Goal: Task Accomplishment & Management: Complete application form

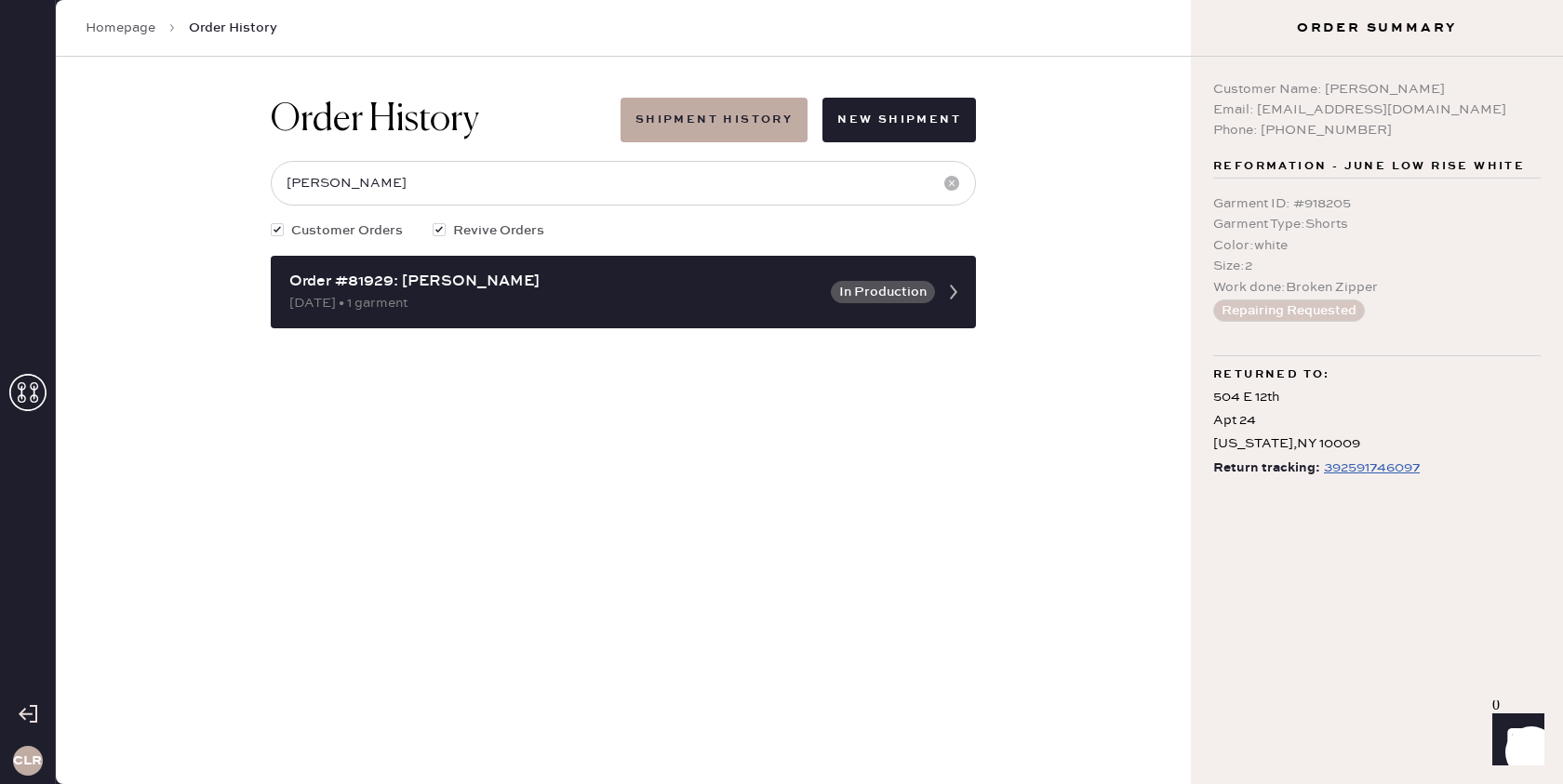
click at [29, 391] on icon at bounding box center [27, 392] width 37 height 37
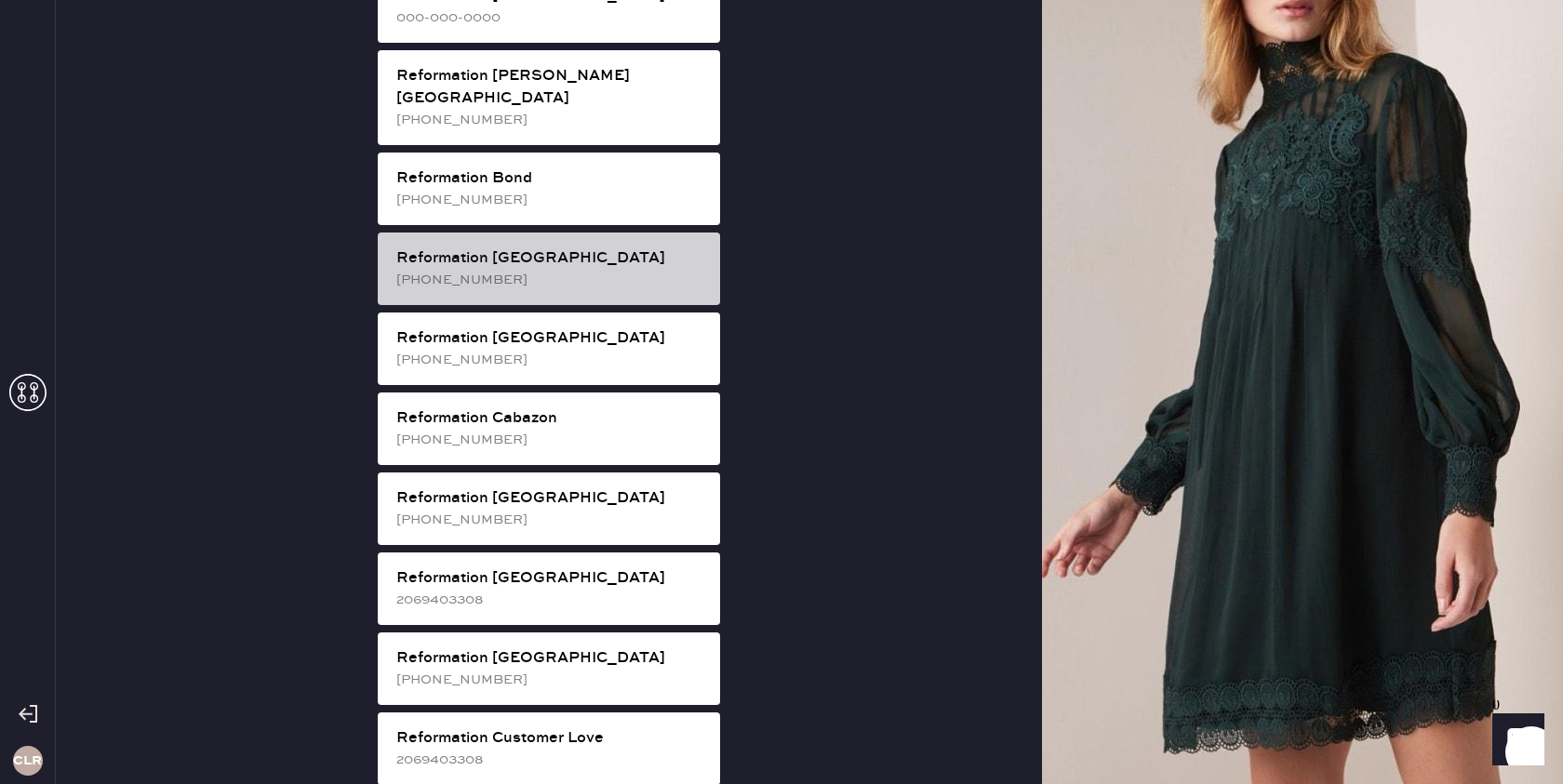
scroll to position [852, 0]
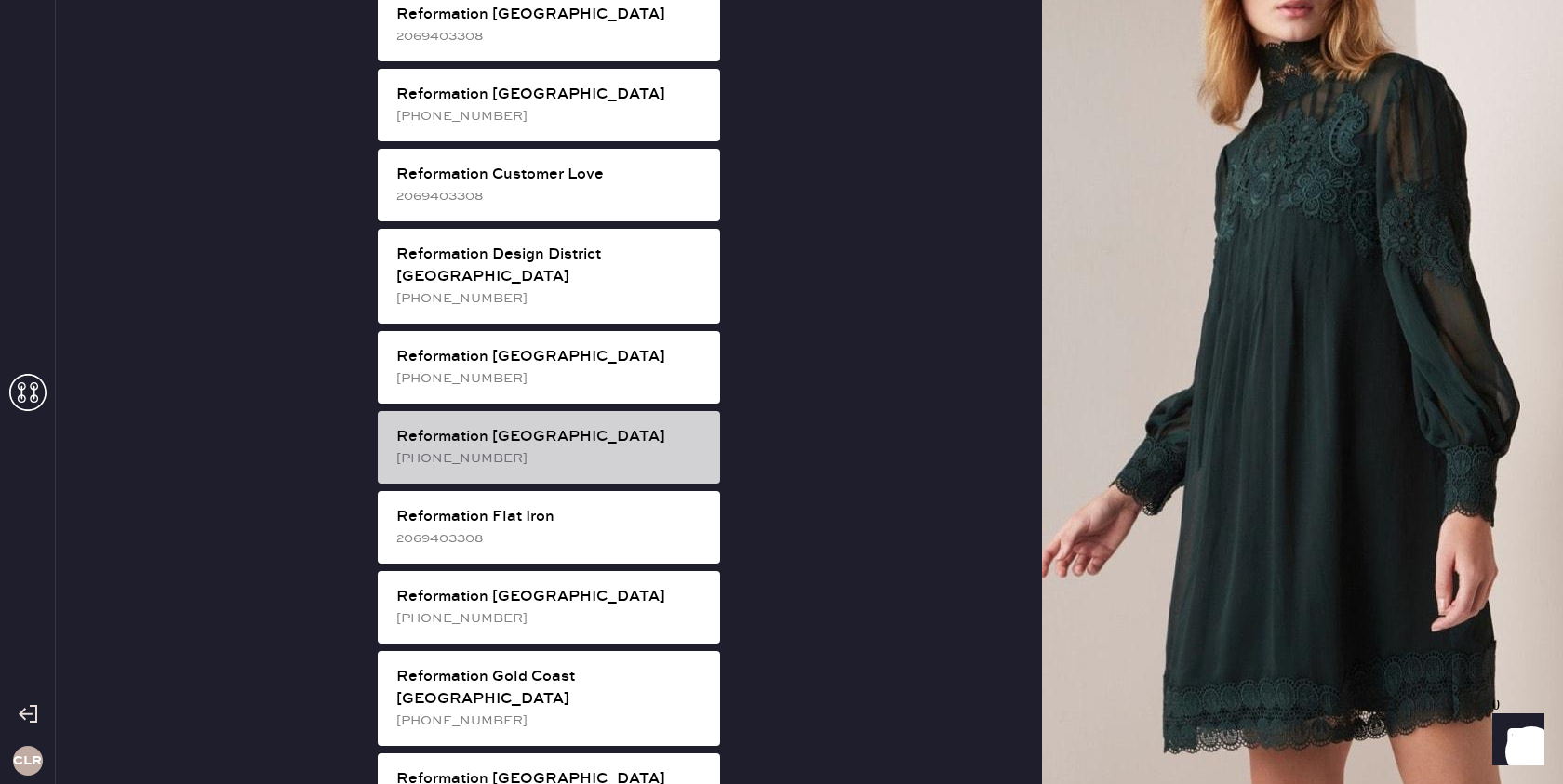
click at [578, 449] on div "[PHONE_NUMBER]" at bounding box center [551, 459] width 309 height 21
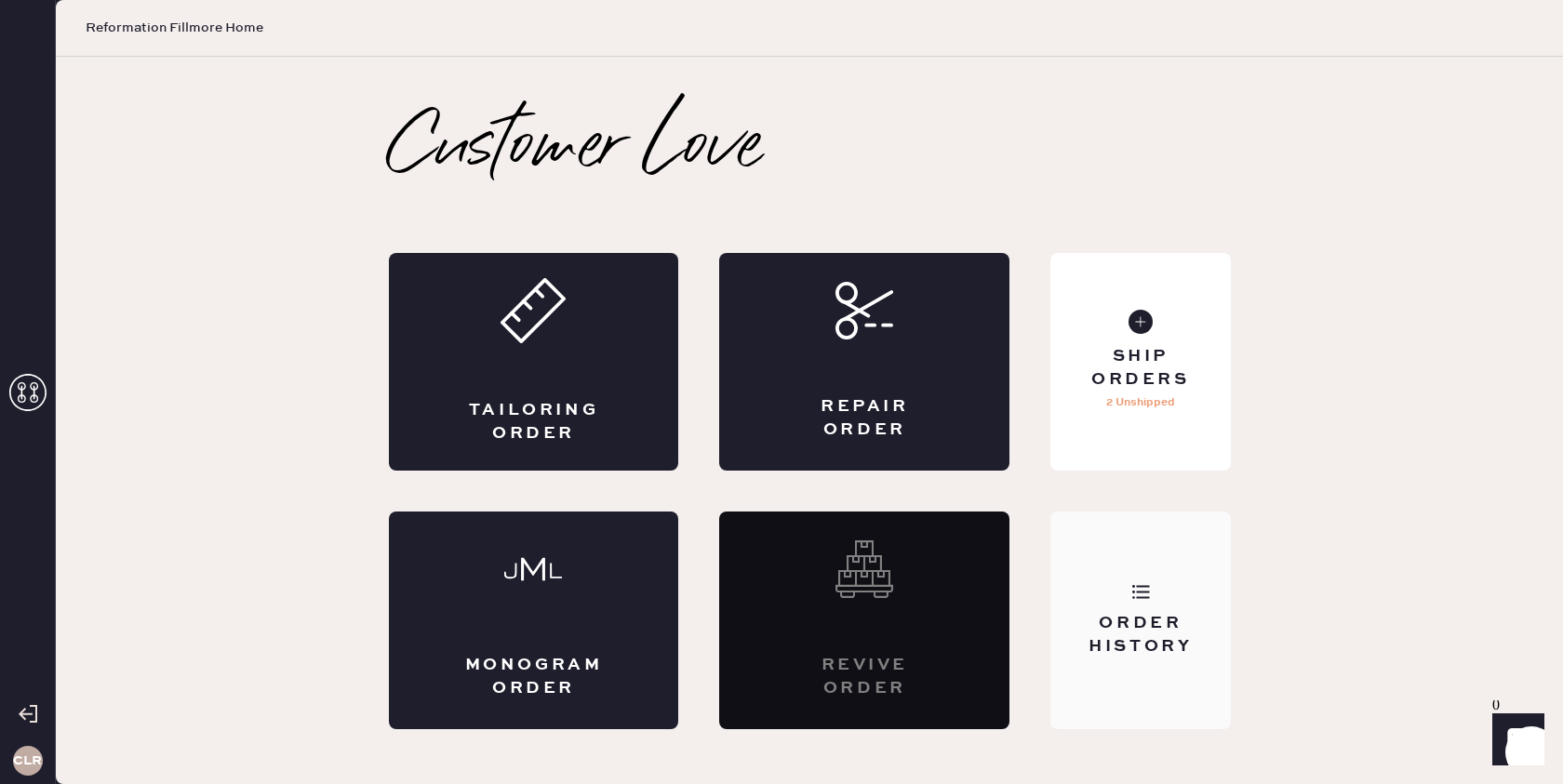
click at [1096, 594] on div "Order History" at bounding box center [1140, 620] width 179 height 218
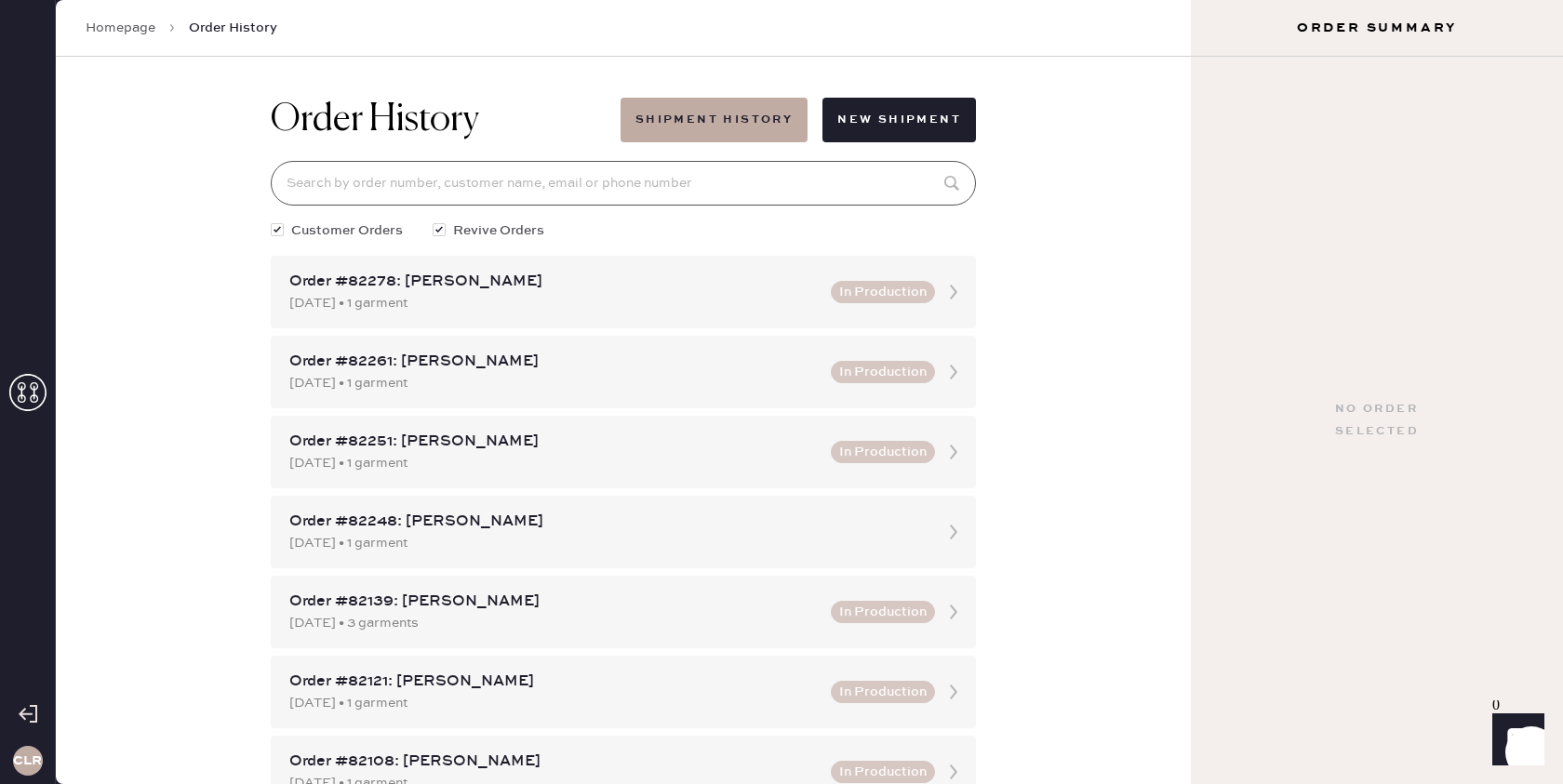
click at [686, 188] on input at bounding box center [623, 183] width 705 height 44
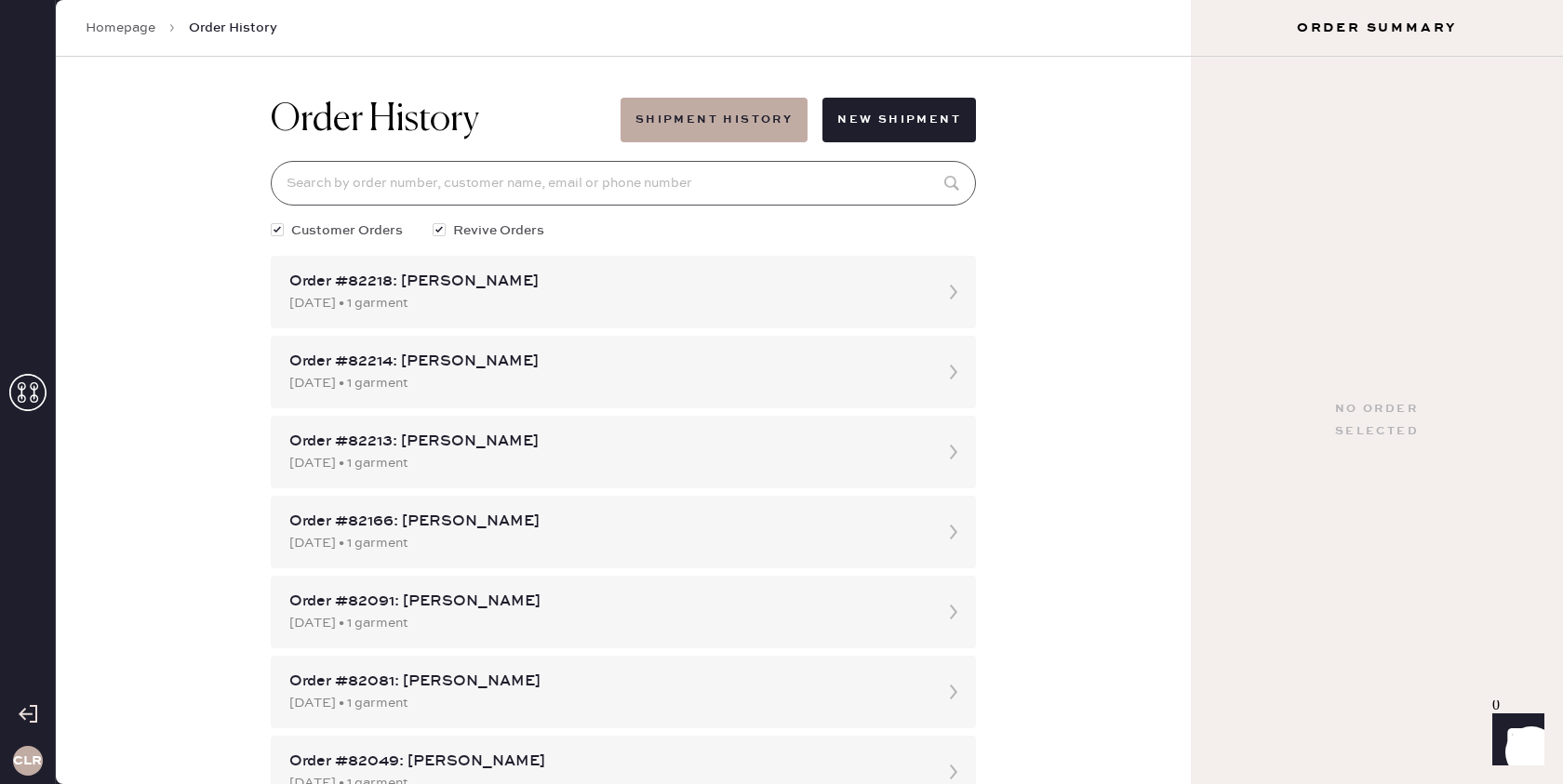
paste input "[PERSON_NAME][EMAIL_ADDRESS][DOMAIN_NAME]"
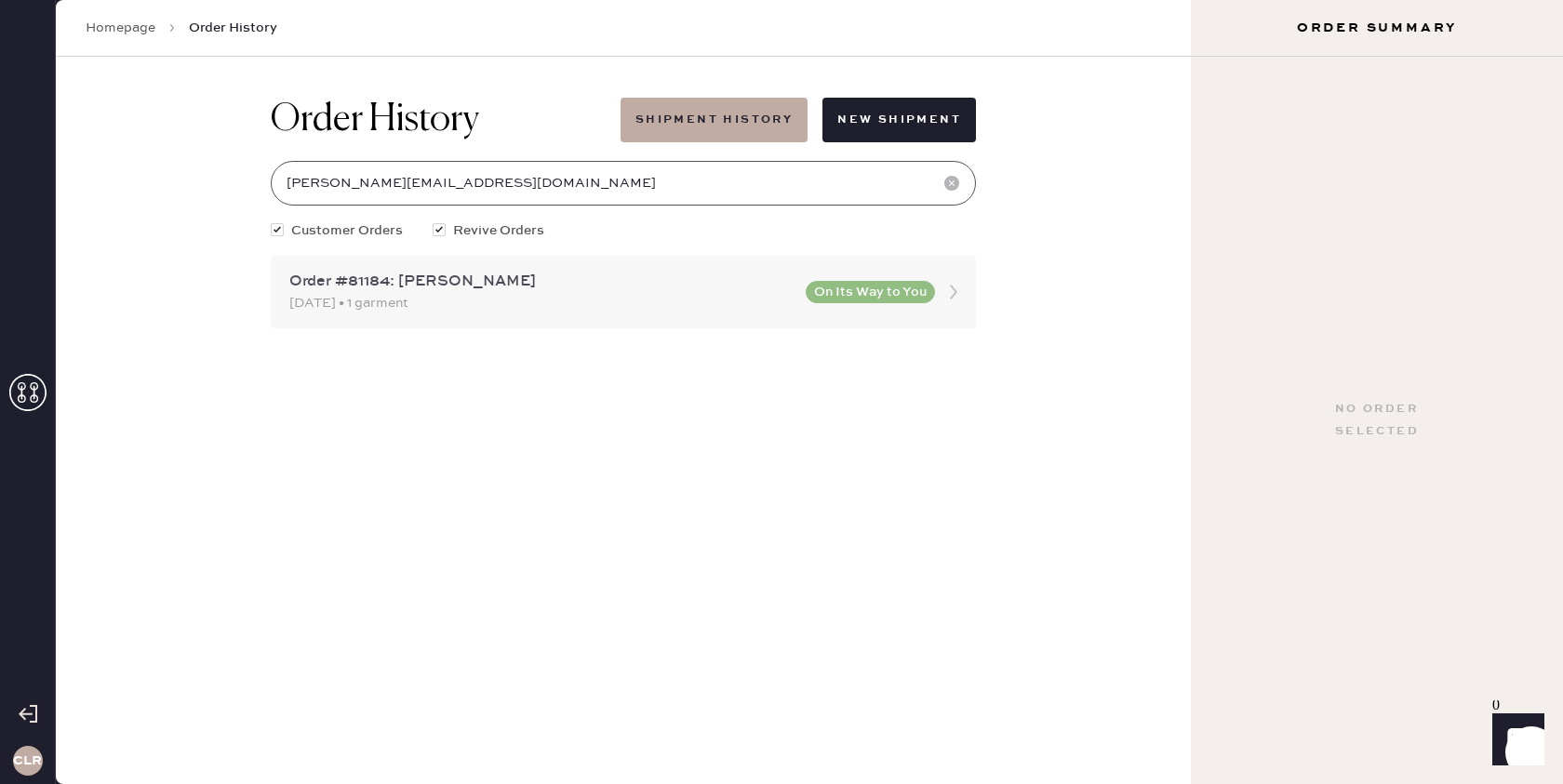
type input "[PERSON_NAME][EMAIL_ADDRESS][DOMAIN_NAME]"
click at [951, 293] on icon at bounding box center [953, 291] width 37 height 37
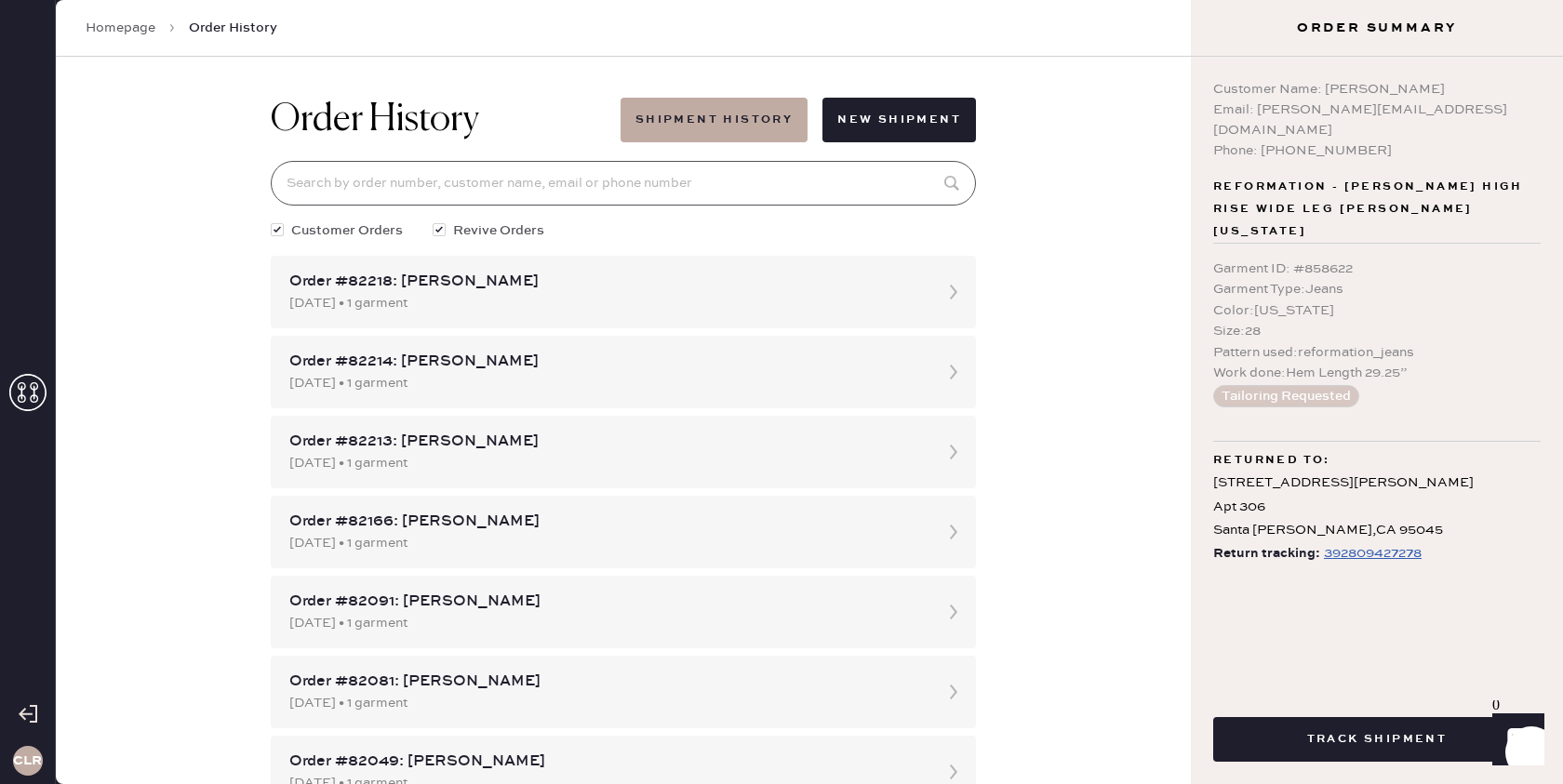
click at [745, 178] on input at bounding box center [623, 183] width 705 height 44
paste input "[PERSON_NAME][EMAIL_ADDRESS][DOMAIN_NAME]"
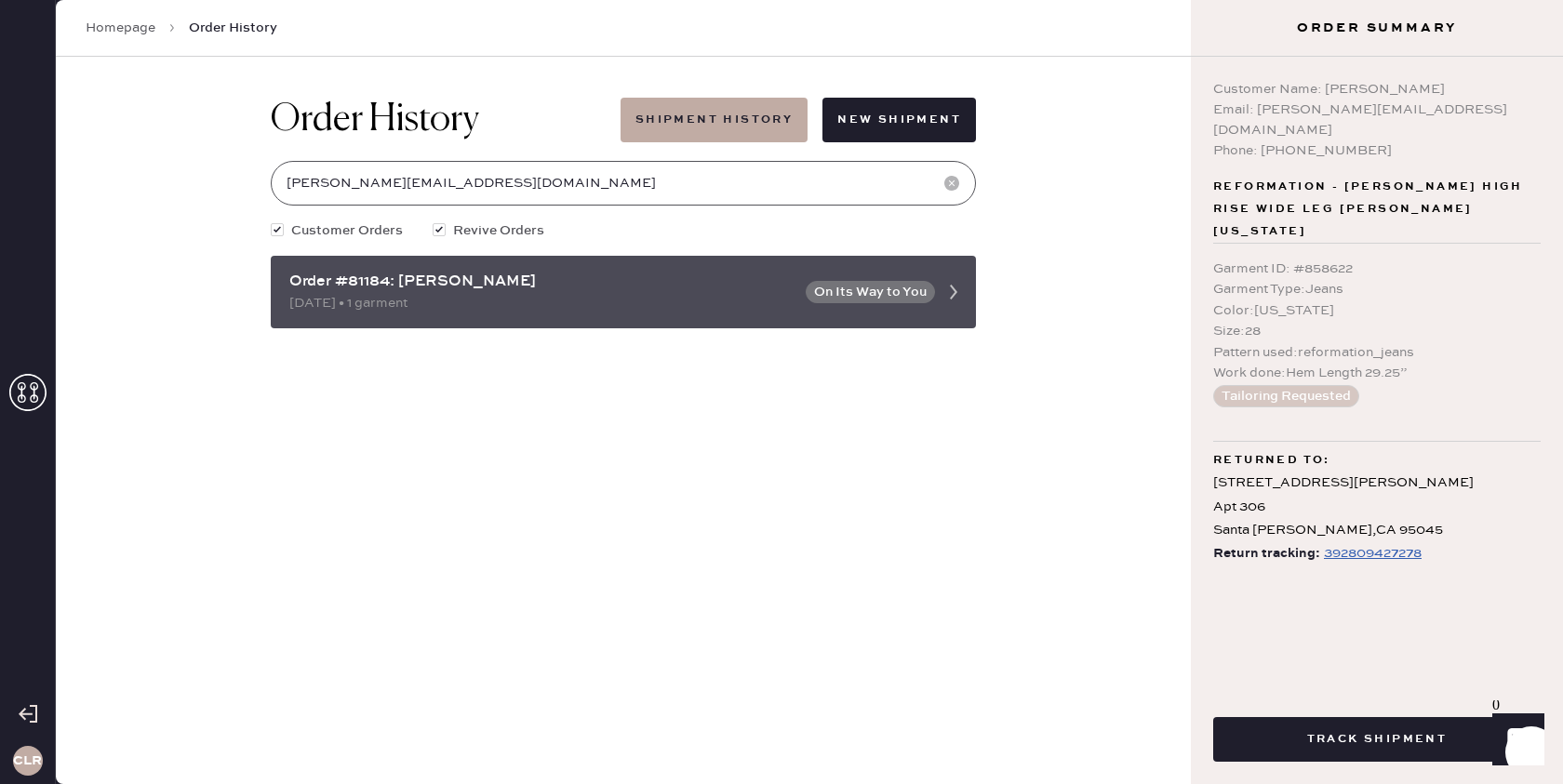
type input "[PERSON_NAME][EMAIL_ADDRESS][DOMAIN_NAME]"
drag, startPoint x: 387, startPoint y: 281, endPoint x: 289, endPoint y: 282, distance: 98.0
click at [289, 282] on div "Order #81184: [PERSON_NAME]" at bounding box center [542, 282] width 505 height 23
copy div "Order #81184"
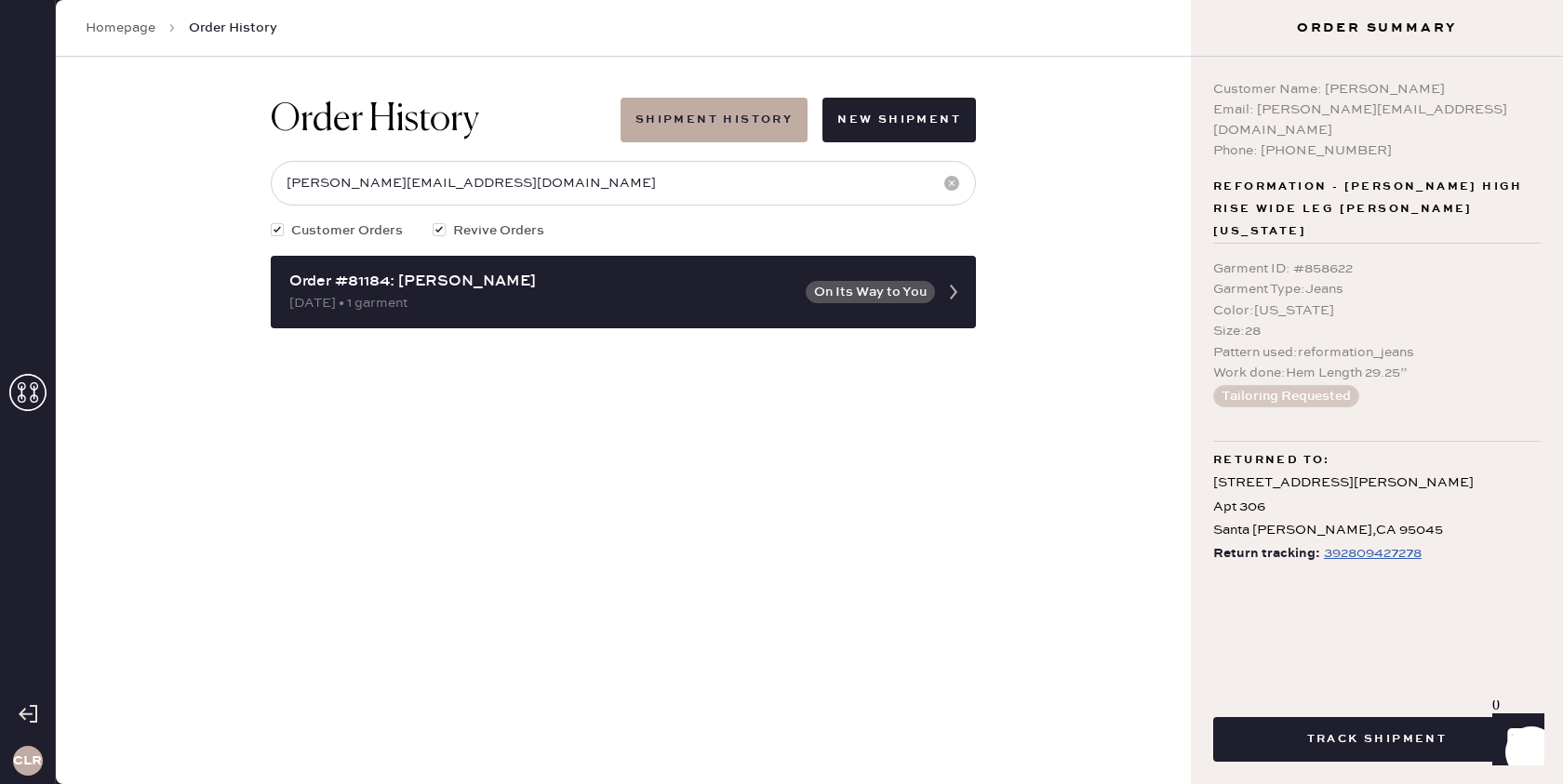
click at [20, 378] on icon at bounding box center [27, 392] width 37 height 37
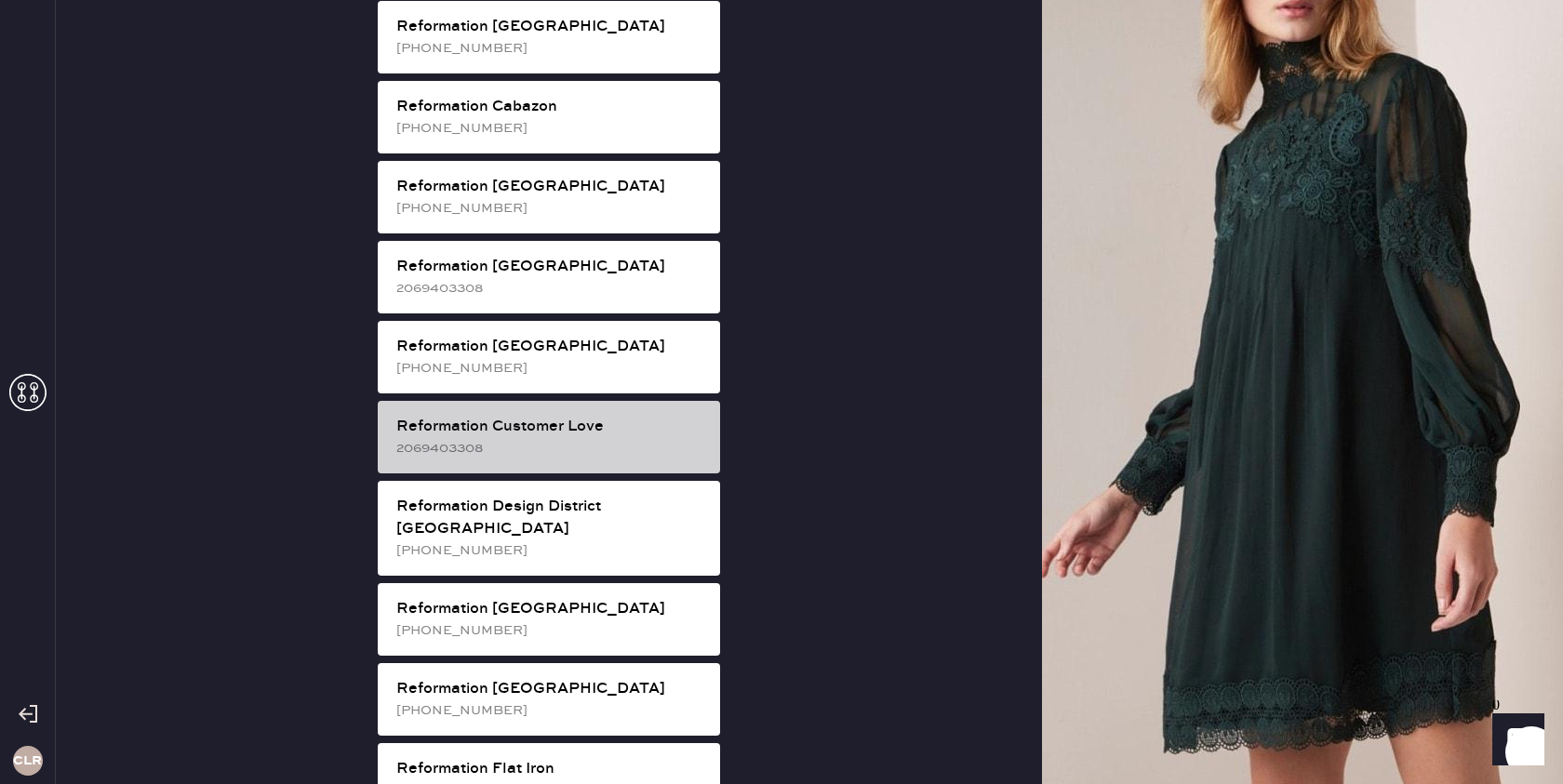
scroll to position [599, 0]
click at [596, 416] on div "Reformation Customer Love" at bounding box center [551, 428] width 309 height 23
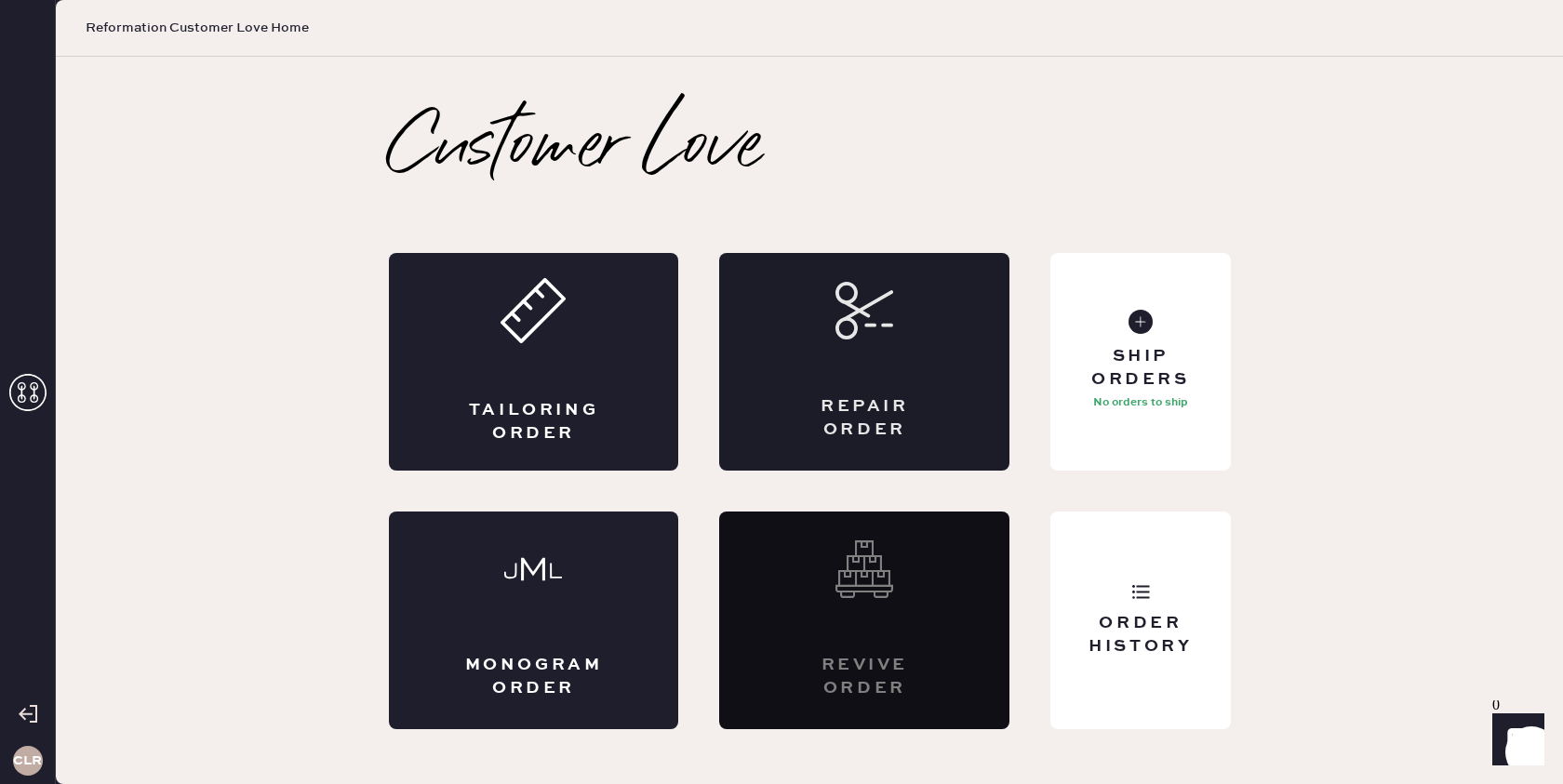
click at [896, 384] on div "Repair Order" at bounding box center [864, 361] width 290 height 218
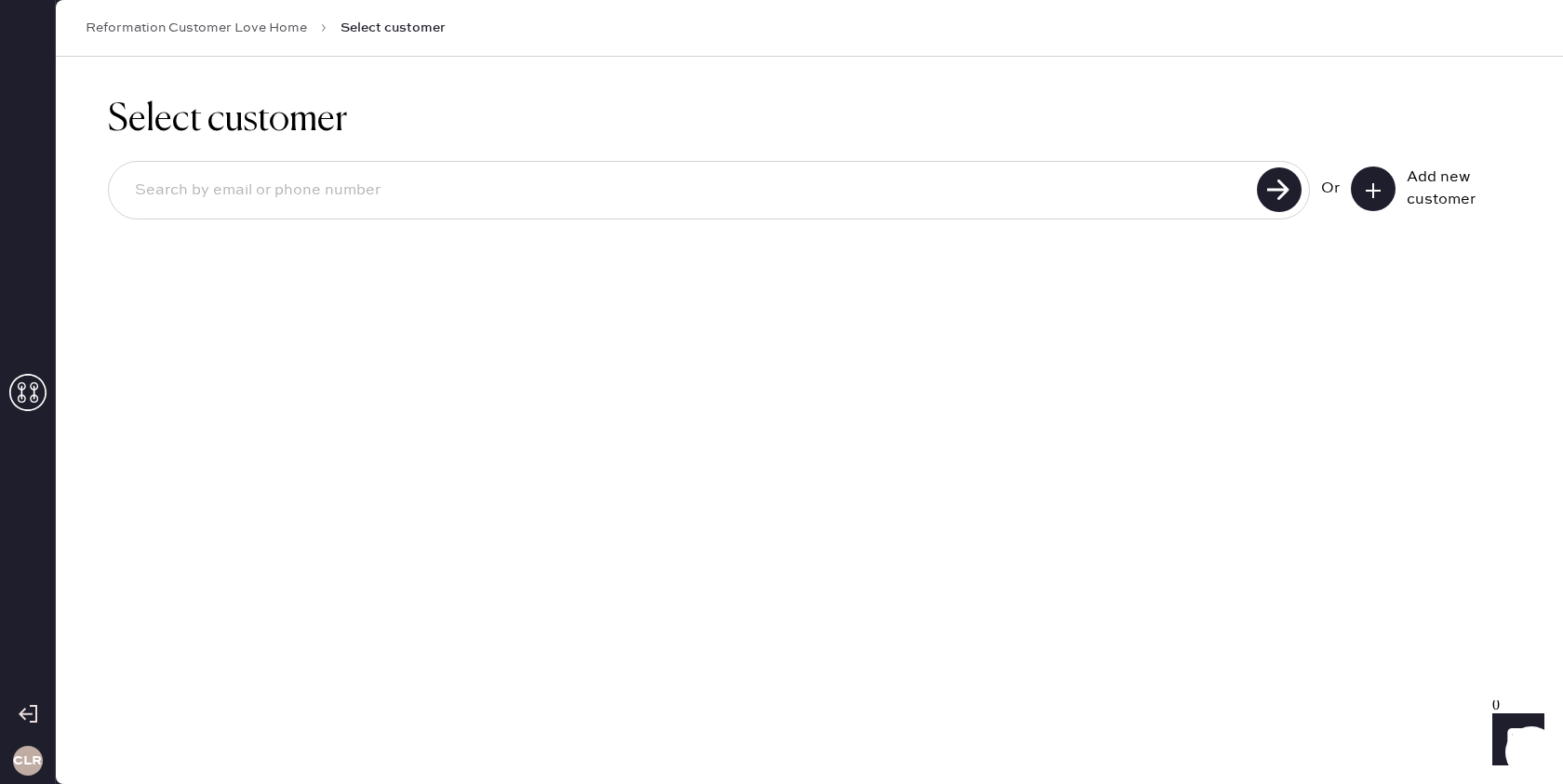
click at [567, 184] on input at bounding box center [685, 190] width 1131 height 42
paste input "[PERSON_NAME][EMAIL_ADDRESS][DOMAIN_NAME]"
type input "[PERSON_NAME][EMAIL_ADDRESS][DOMAIN_NAME]"
click at [1272, 191] on use at bounding box center [1278, 189] width 44 height 44
click at [1373, 187] on use at bounding box center [1374, 190] width 15 height 15
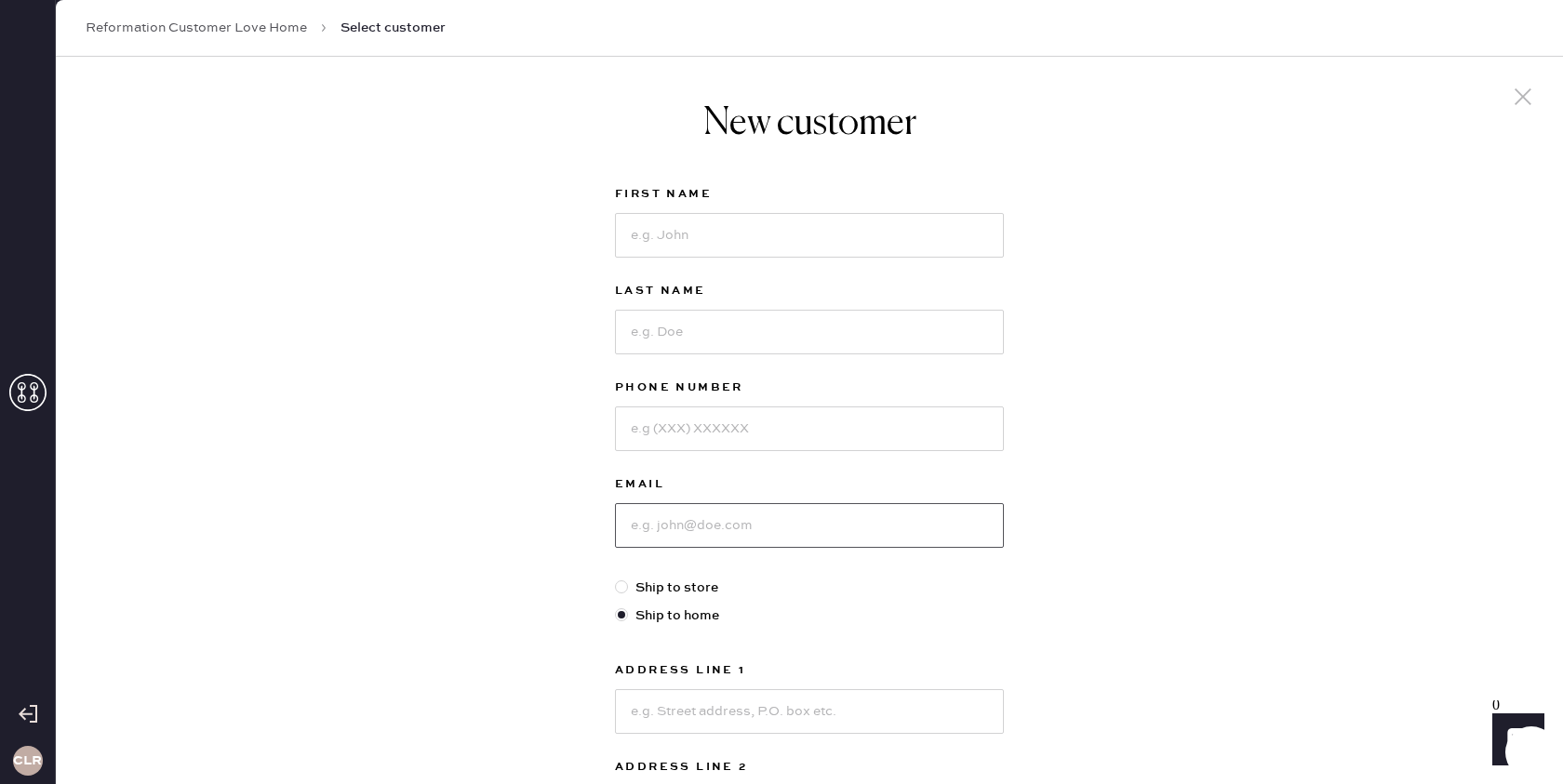
click at [723, 531] on input at bounding box center [809, 525] width 389 height 44
paste input "[PERSON_NAME][EMAIL_ADDRESS][DOMAIN_NAME]"
type input "[PERSON_NAME][EMAIL_ADDRESS][DOMAIN_NAME]"
click at [703, 422] on input at bounding box center [809, 428] width 389 height 44
paste input "2025602309"
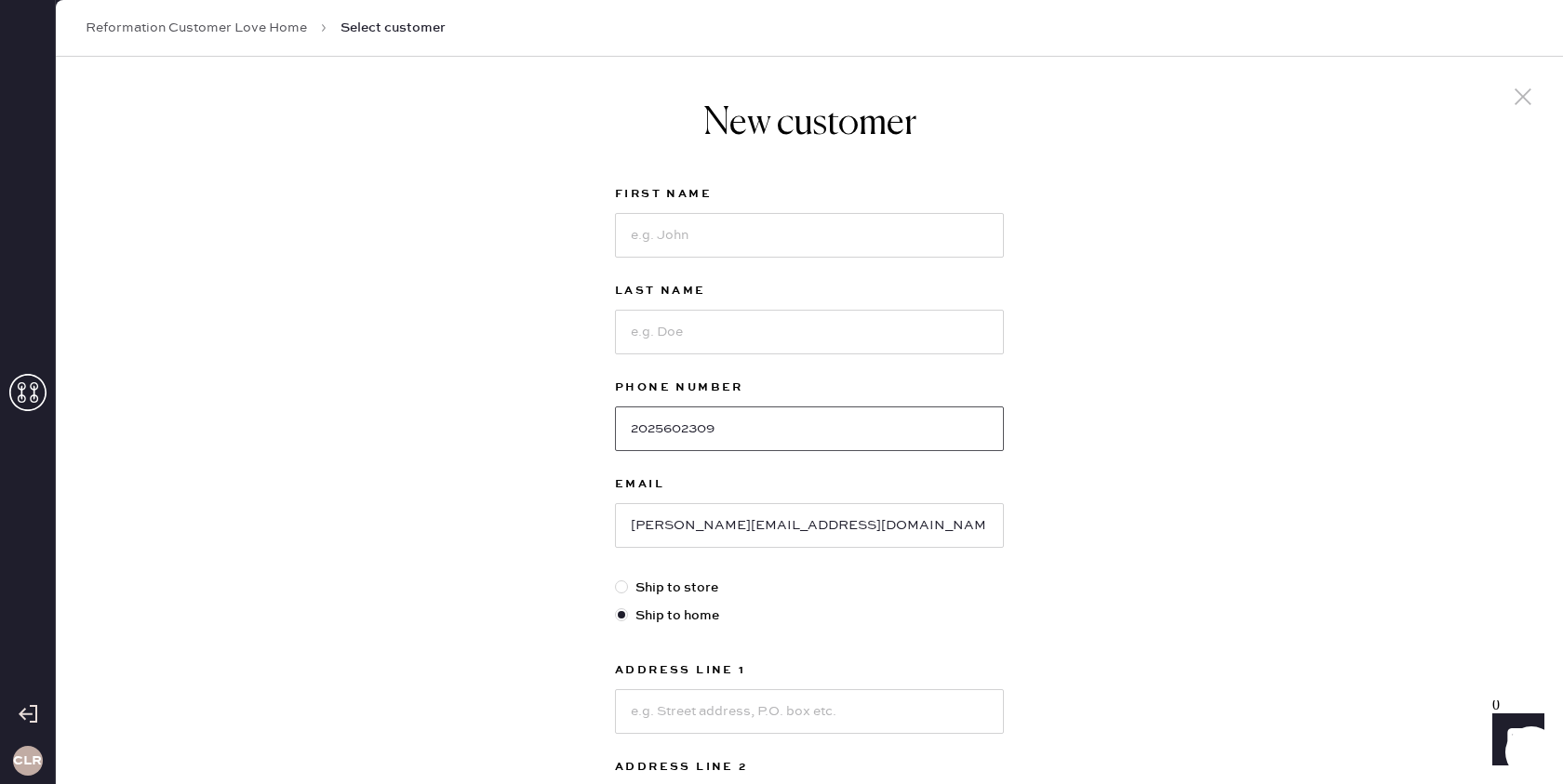
type input "2025602309"
click at [713, 222] on input at bounding box center [809, 235] width 389 height 44
paste input "[PERSON_NAME]"
click at [702, 238] on input "[PERSON_NAME]" at bounding box center [809, 235] width 389 height 44
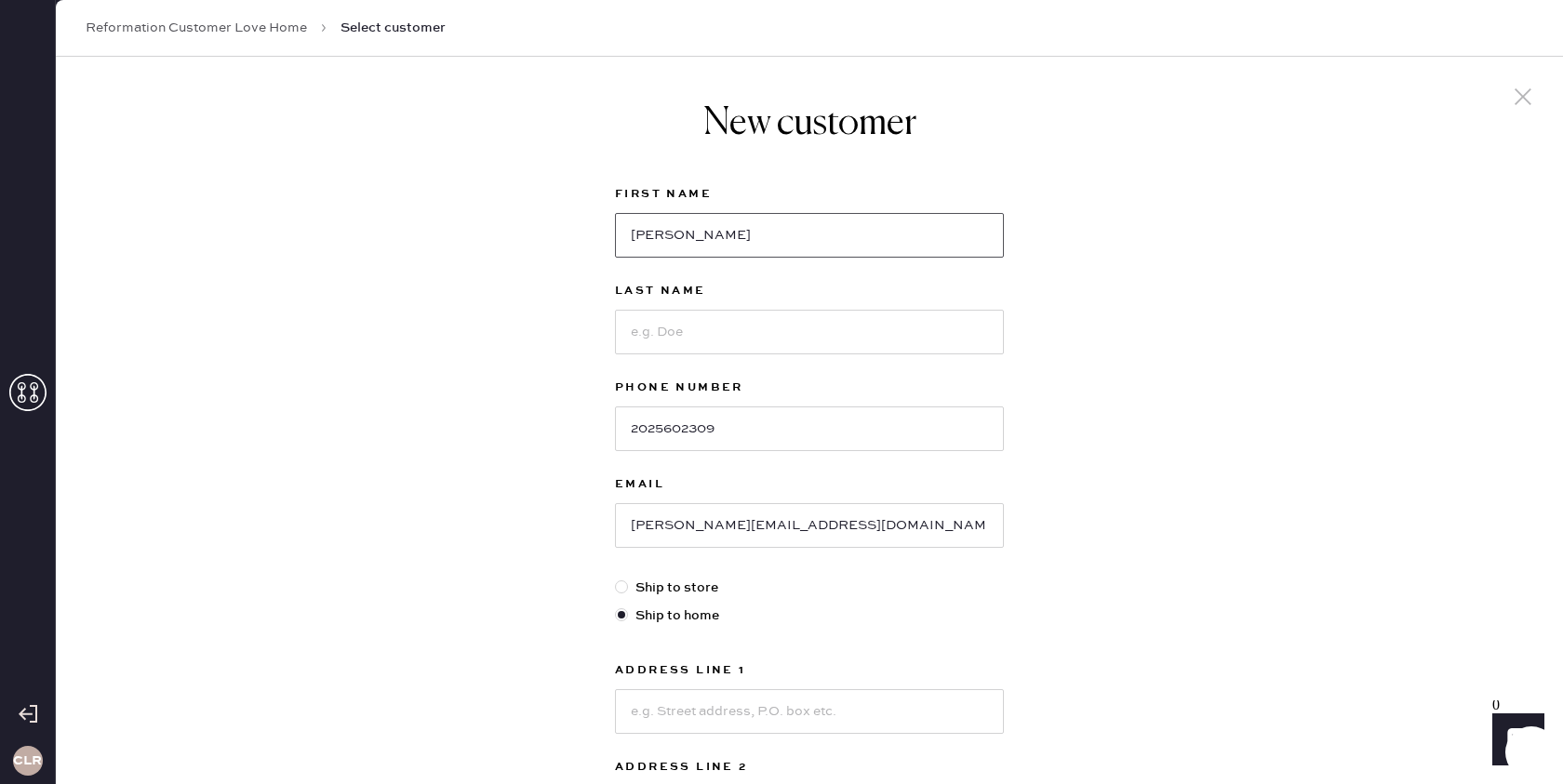
type input "[PERSON_NAME]"
click at [709, 325] on input at bounding box center [809, 332] width 389 height 44
paste input "[PERSON_NAME]"
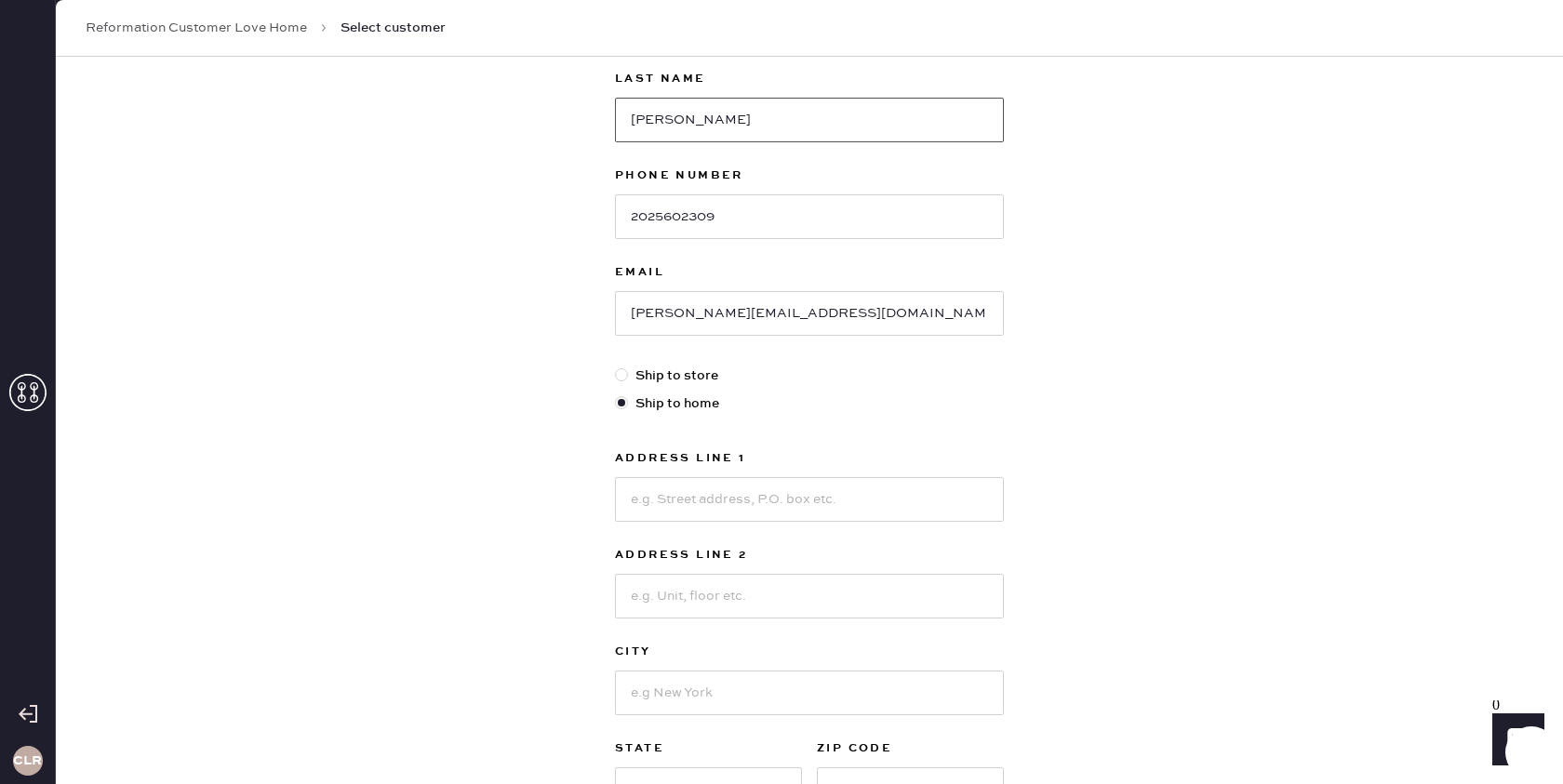
scroll to position [319, 0]
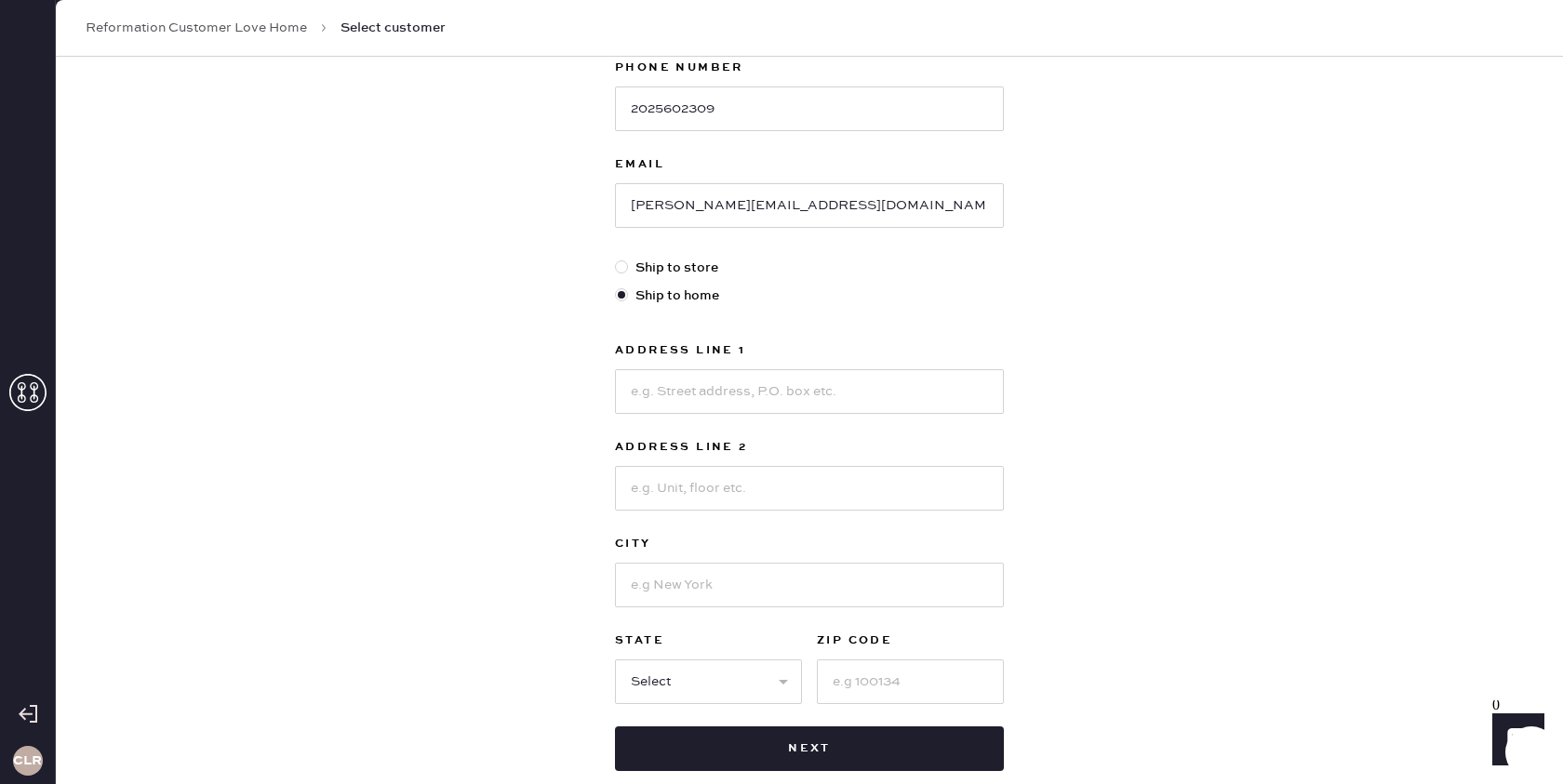
type input "[PERSON_NAME]"
click at [763, 395] on input at bounding box center [809, 391] width 389 height 44
paste input "[STREET_ADDRESS]"
type input "[STREET_ADDRESS]"
click at [738, 496] on input at bounding box center [809, 487] width 389 height 44
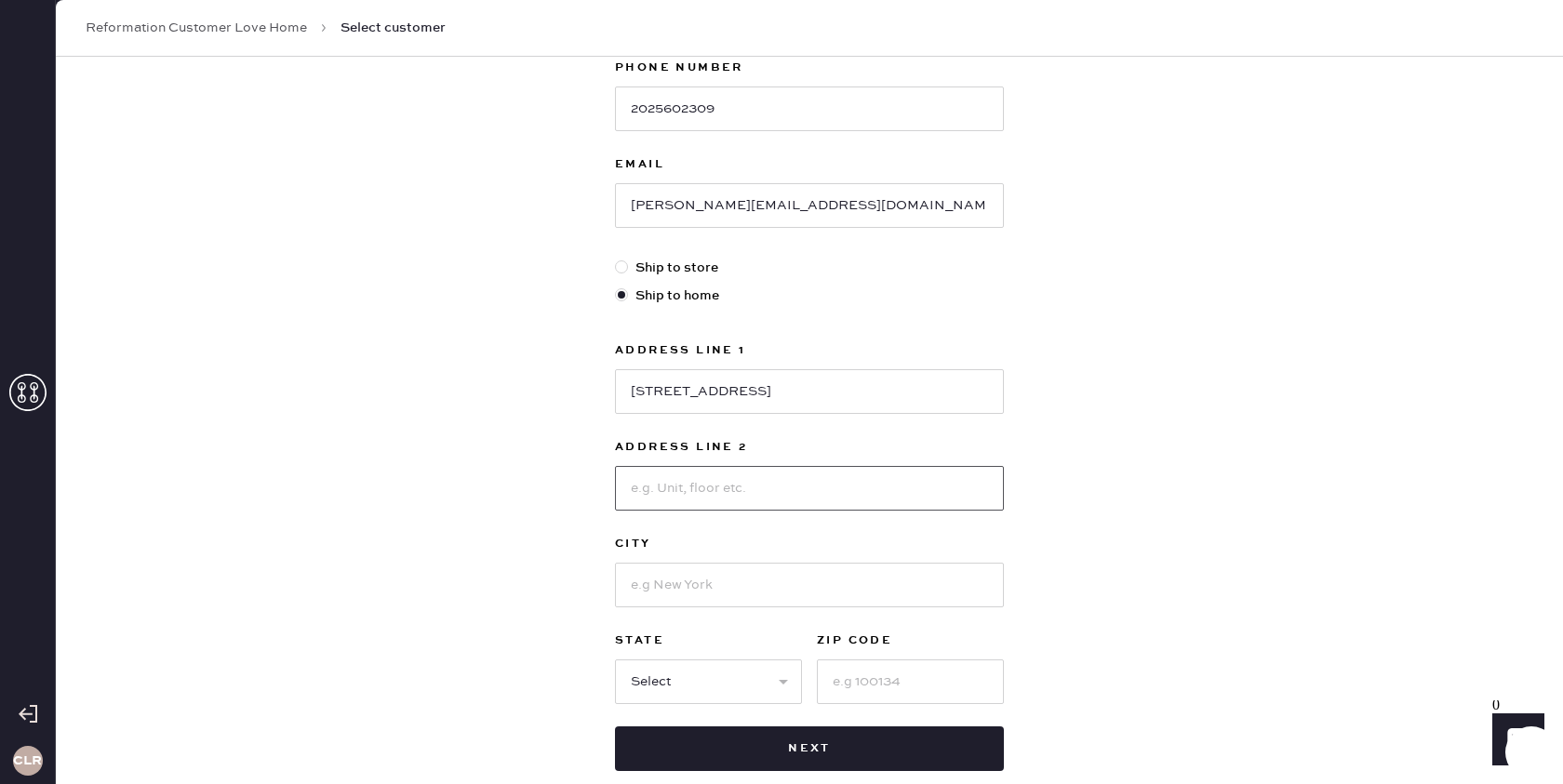
paste input "Apt 4F"
type input "Apt 4F"
click at [673, 576] on input at bounding box center [809, 584] width 389 height 44
type input "[US_STATE]"
click at [681, 682] on select "Select AK AL AR AZ CA CO CT [GEOGRAPHIC_DATA] DE FL [GEOGRAPHIC_DATA] HI [GEOGR…" at bounding box center [708, 681] width 187 height 44
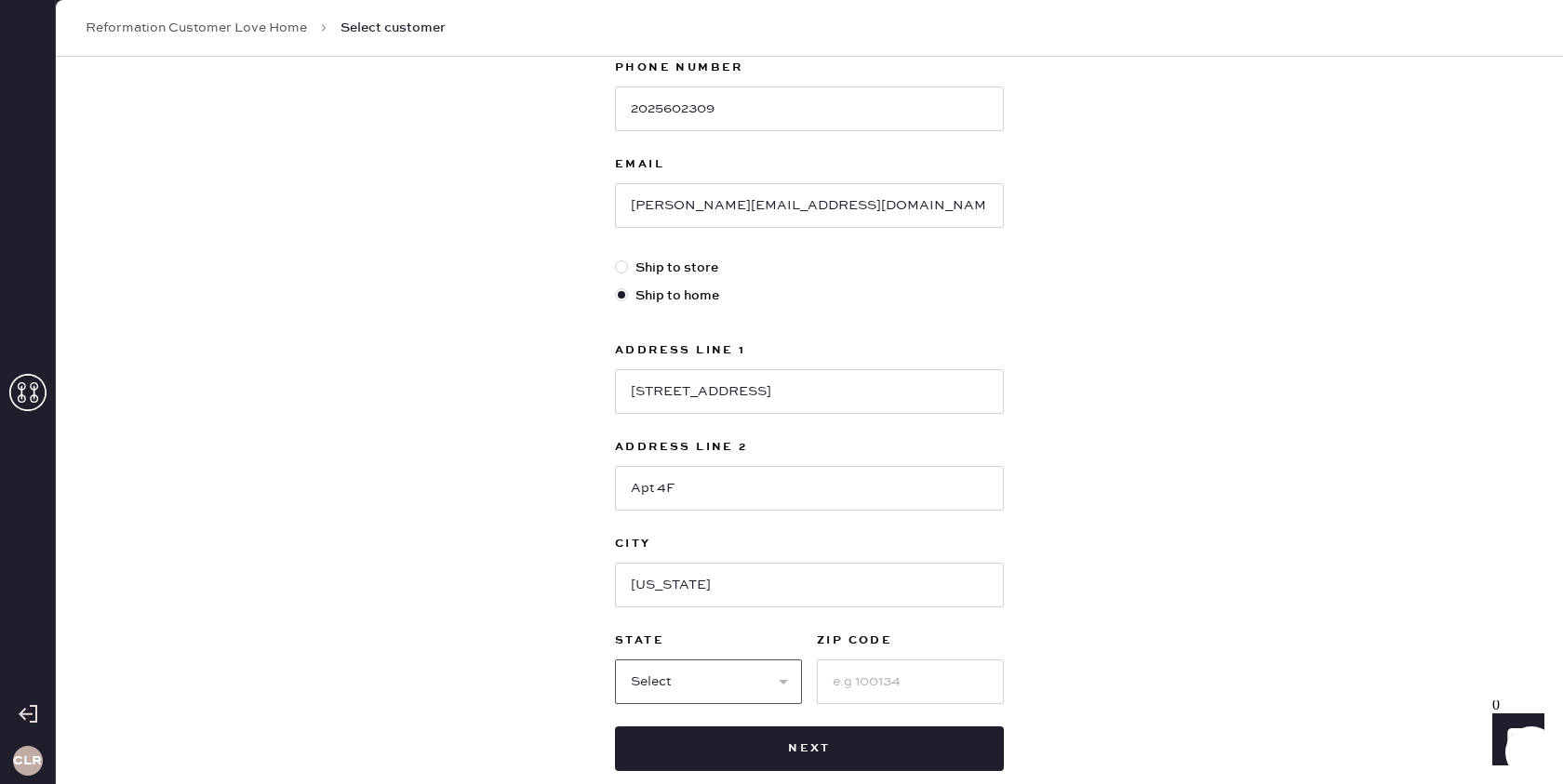
select select "NY"
click at [615, 660] on select "Select AK AL AR AZ CA CO CT [GEOGRAPHIC_DATA] DE FL [GEOGRAPHIC_DATA] HI [GEOGR…" at bounding box center [708, 681] width 187 height 44
click at [847, 674] on input at bounding box center [910, 681] width 187 height 44
paste input "10003"
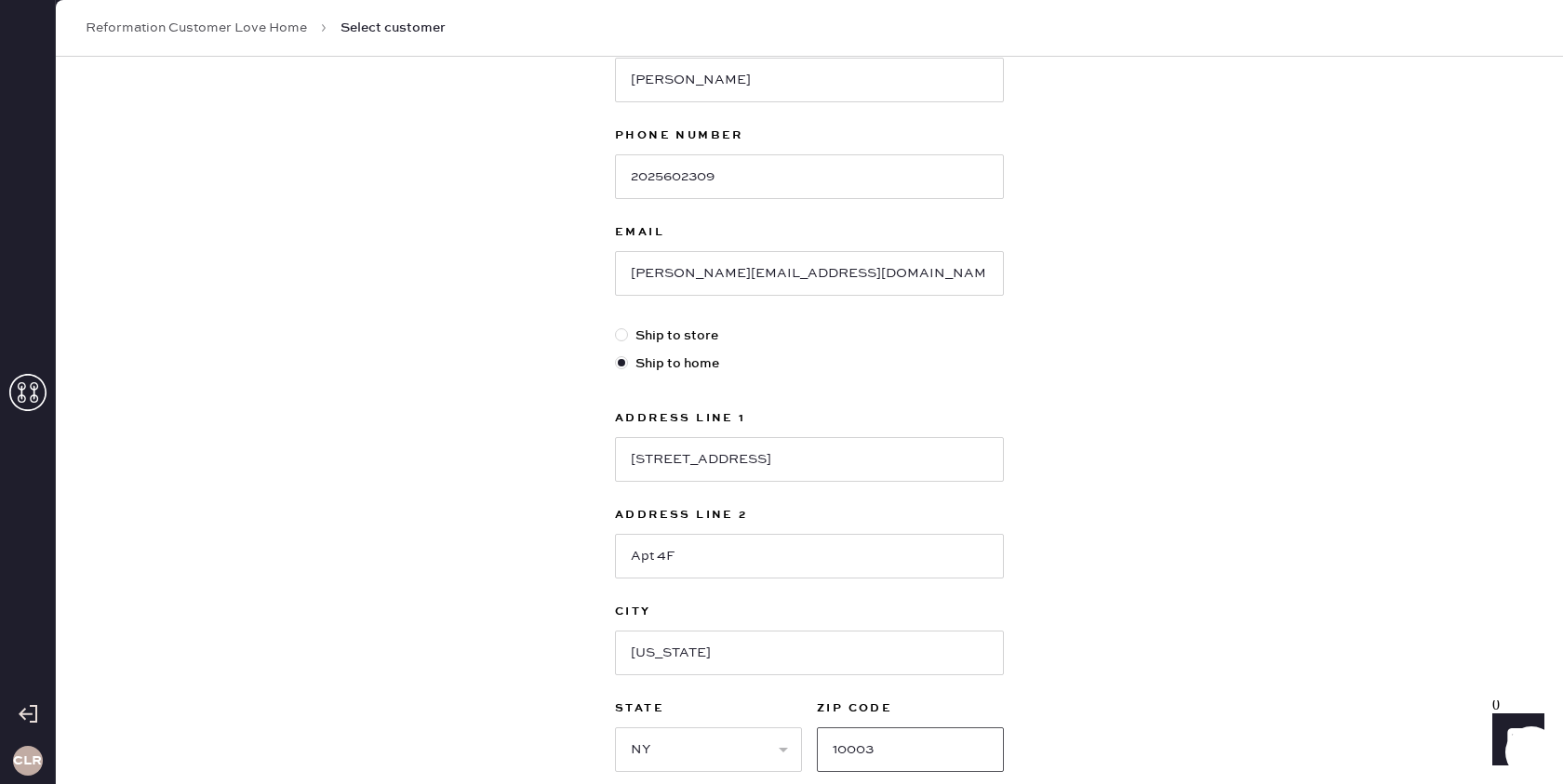
type input "10003"
click at [1160, 499] on div "New customer First Name [PERSON_NAME] Last Name [PERSON_NAME] Phone Number [PHO…" at bounding box center [809, 382] width 1507 height 1153
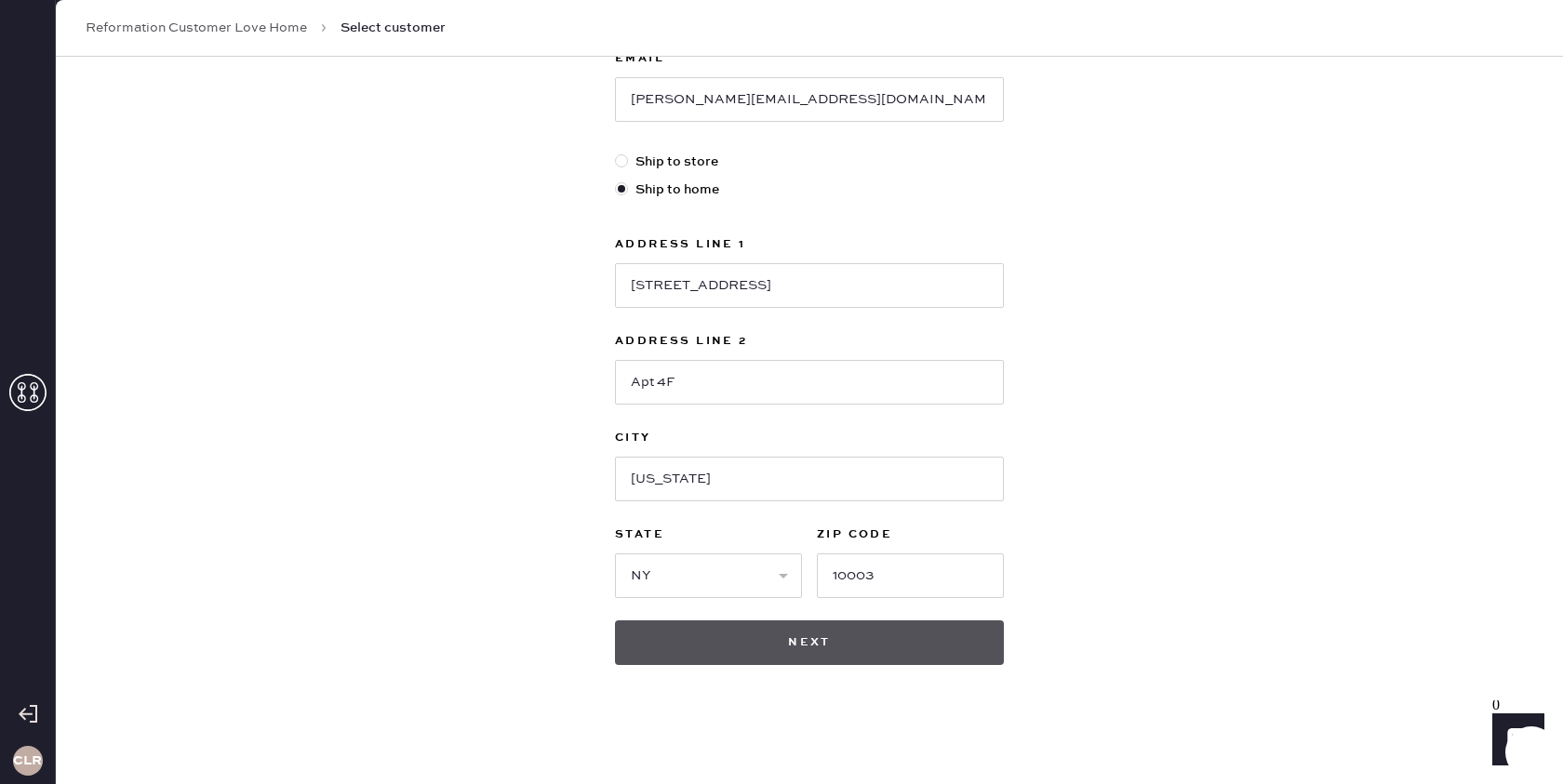
click at [825, 645] on button "Next" at bounding box center [809, 642] width 389 height 44
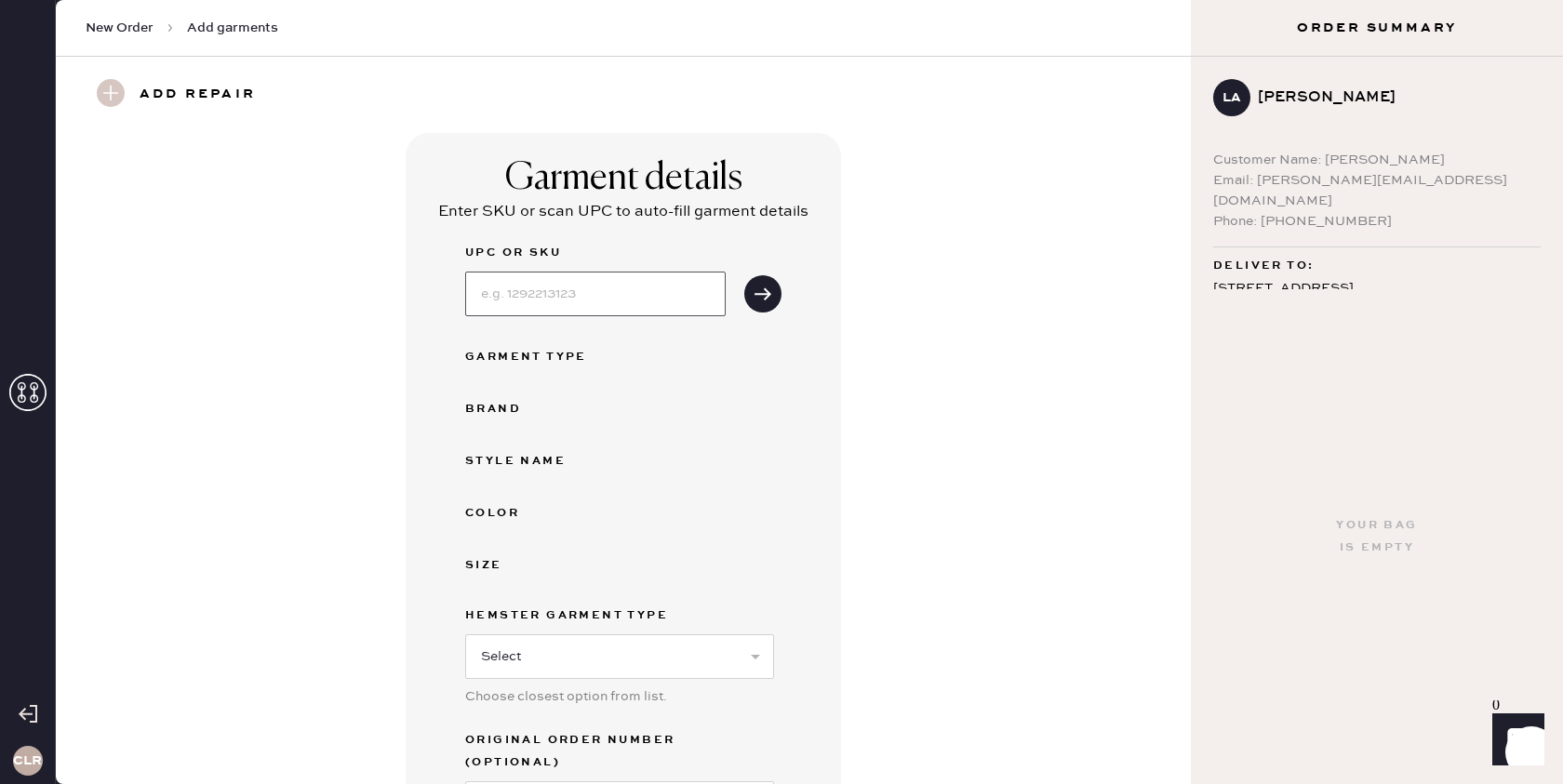
click at [618, 291] on input at bounding box center [595, 293] width 260 height 44
paste input "1313988BIP000"
type input "1313988BIP000"
click at [761, 296] on icon "submit" at bounding box center [763, 294] width 19 height 19
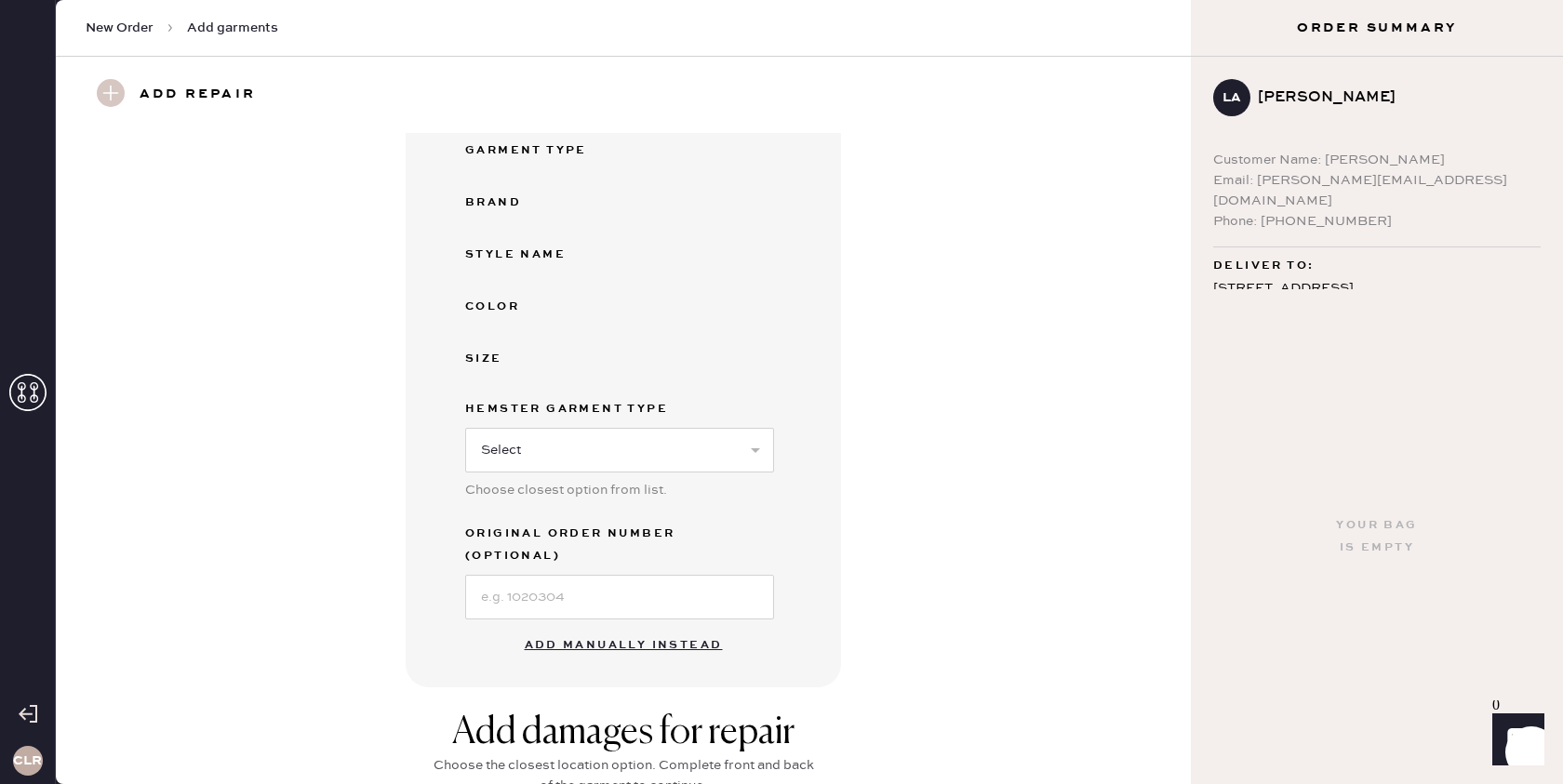
scroll to position [350, 0]
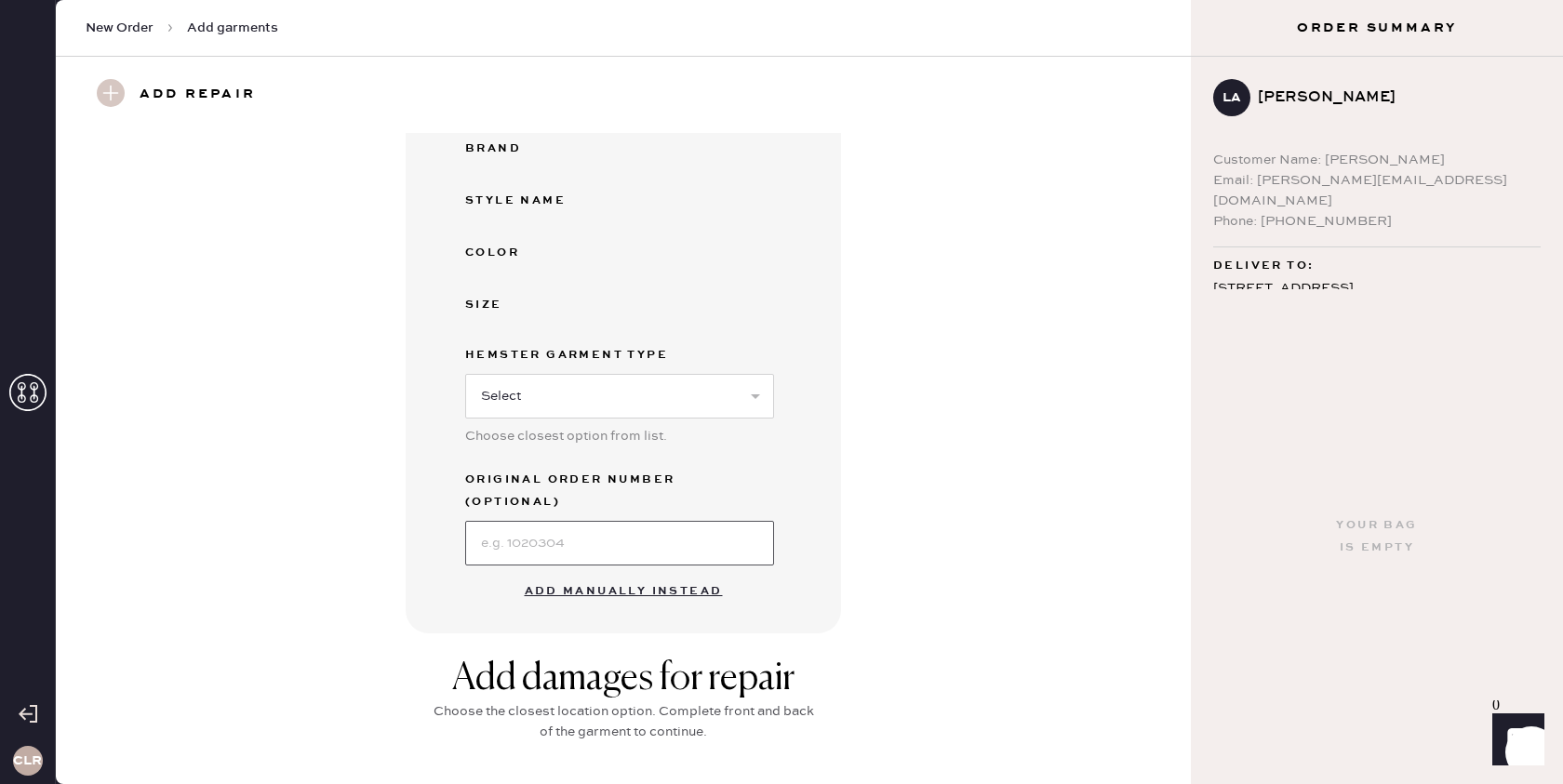
click at [593, 525] on input at bounding box center [619, 543] width 309 height 44
paste input "S09962356"
type input "S09962356"
click at [645, 575] on button "Add manually instead" at bounding box center [624, 591] width 221 height 37
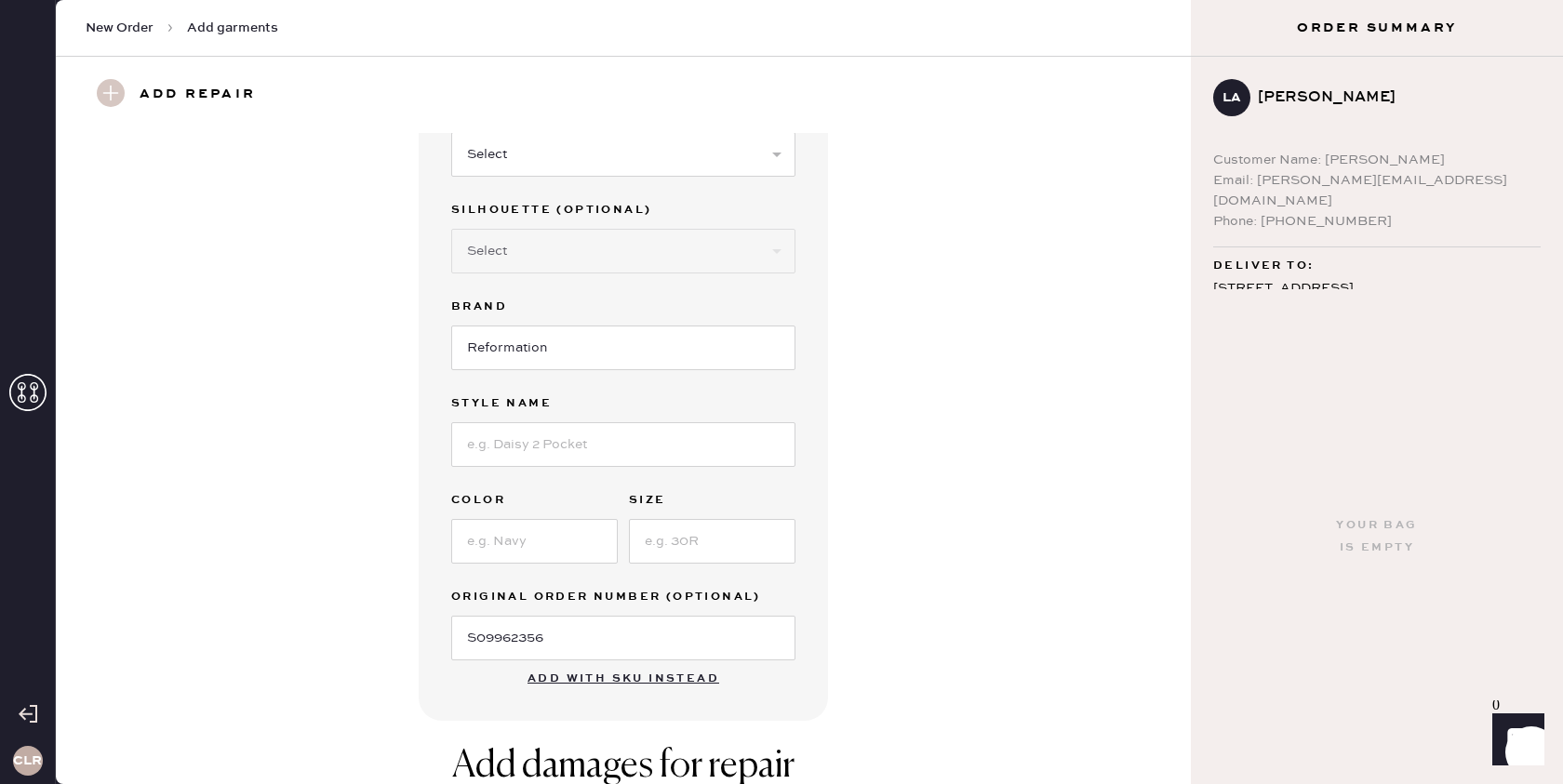
scroll to position [35, 0]
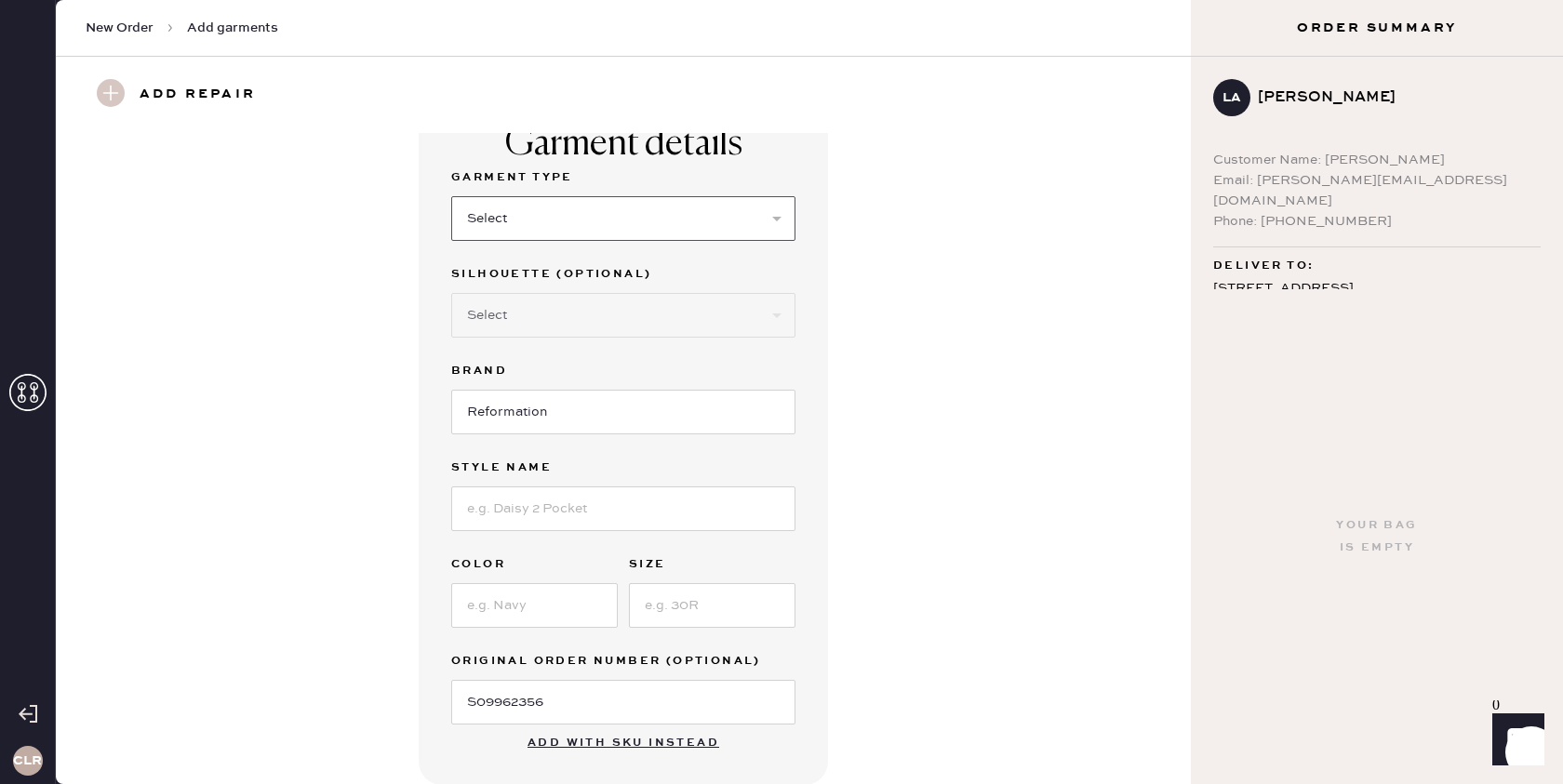
click at [619, 226] on select "Select Basic Skirt Jeans Leggings Pants Shorts Basic Sleeved Dress Basic Sleeve…" at bounding box center [623, 218] width 344 height 44
select select "4"
click at [452, 196] on select "Select Basic Skirt Jeans Leggings Pants Shorts Basic Sleeved Dress Basic Sleeve…" at bounding box center [623, 218] width 344 height 44
click at [584, 308] on select "Select Joggers Shorts Cropped Flare Boot Cut Straight Skinny Other" at bounding box center [623, 315] width 344 height 44
click at [573, 315] on select "Select Joggers Shorts Cropped Flare Boot Cut Straight Skinny Other" at bounding box center [623, 315] width 344 height 44
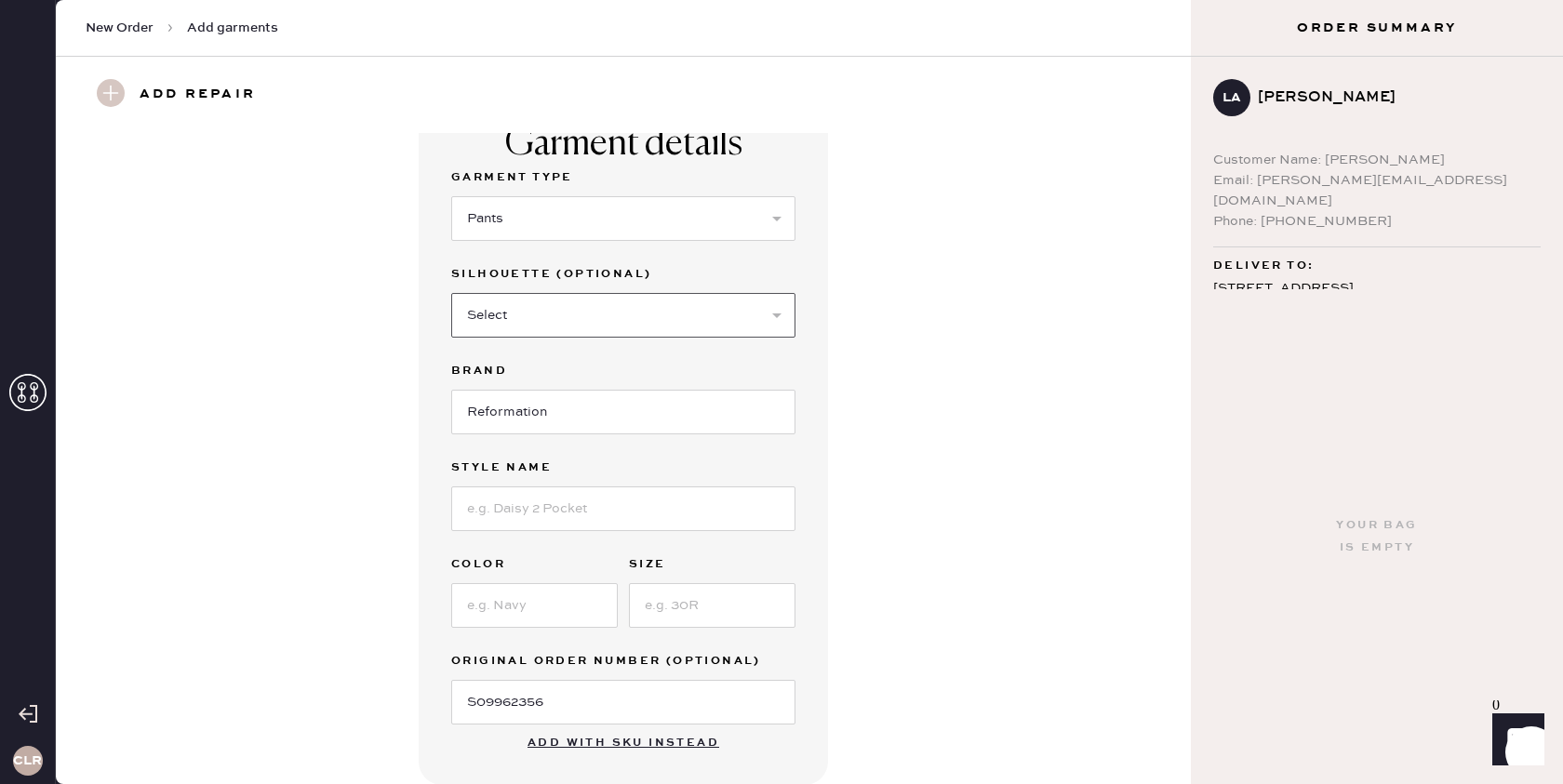
select select "13"
click at [452, 293] on select "Select Joggers Shorts Cropped Flare Boot Cut Straight Skinny Other" at bounding box center [623, 315] width 344 height 44
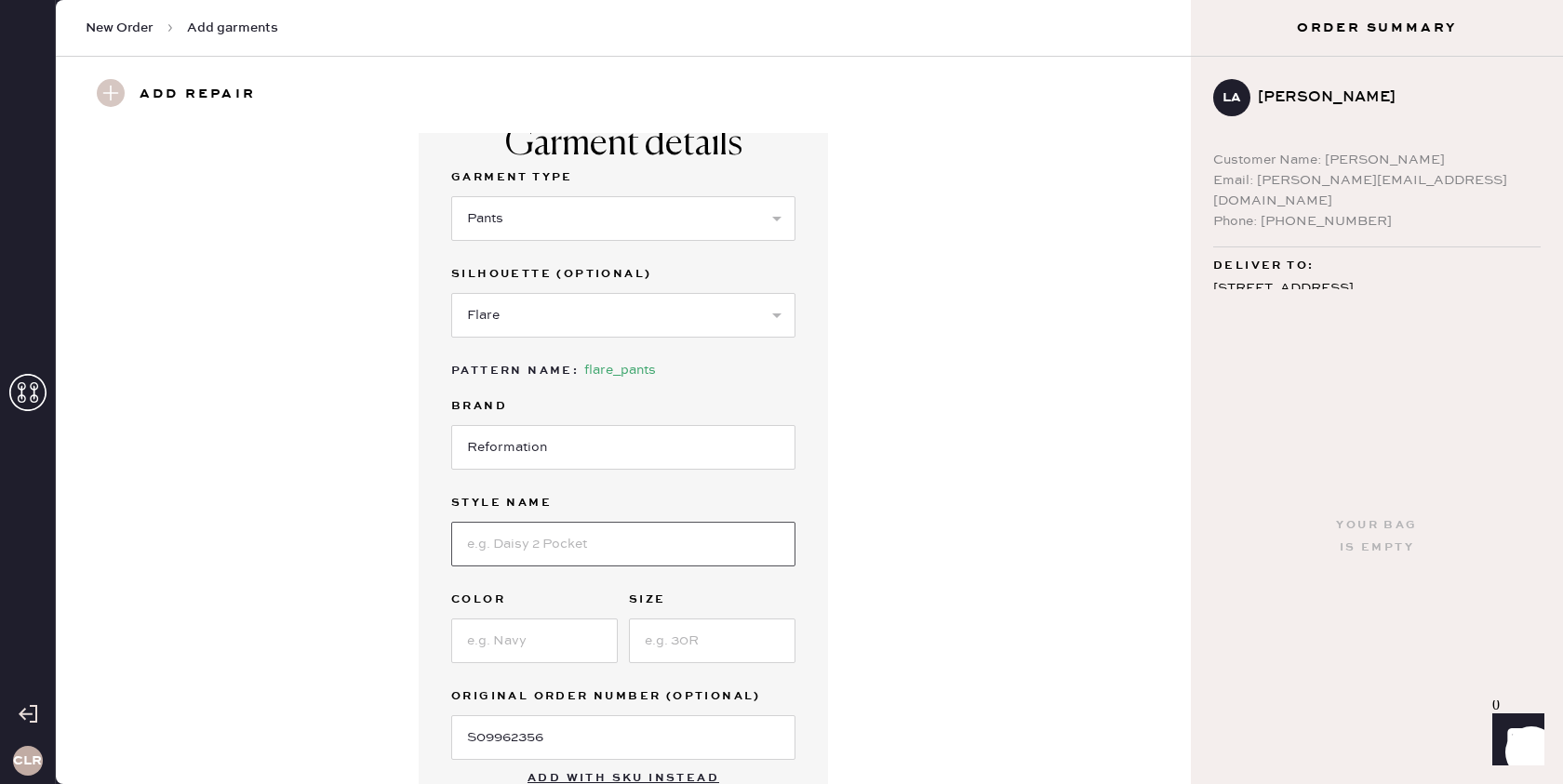
click at [545, 532] on input at bounding box center [623, 544] width 344 height 44
paste input "[PERSON_NAME] Pant"
type input "[PERSON_NAME] Pant"
click at [548, 642] on input at bounding box center [535, 640] width 167 height 44
paste input "Black Pinstripe"
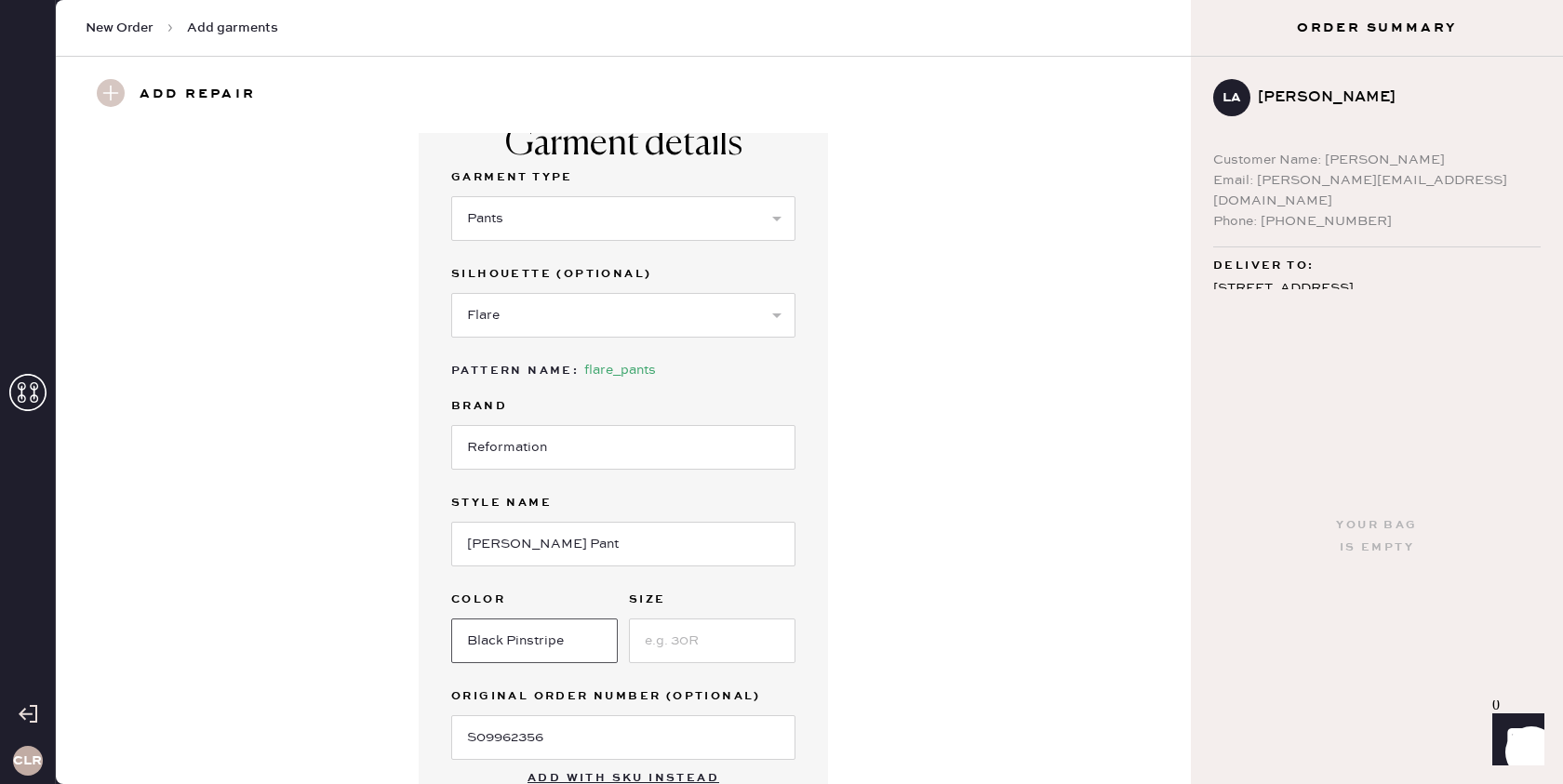
type input "Black Pinstripe"
click at [666, 643] on input at bounding box center [712, 640] width 167 height 44
type input "0"
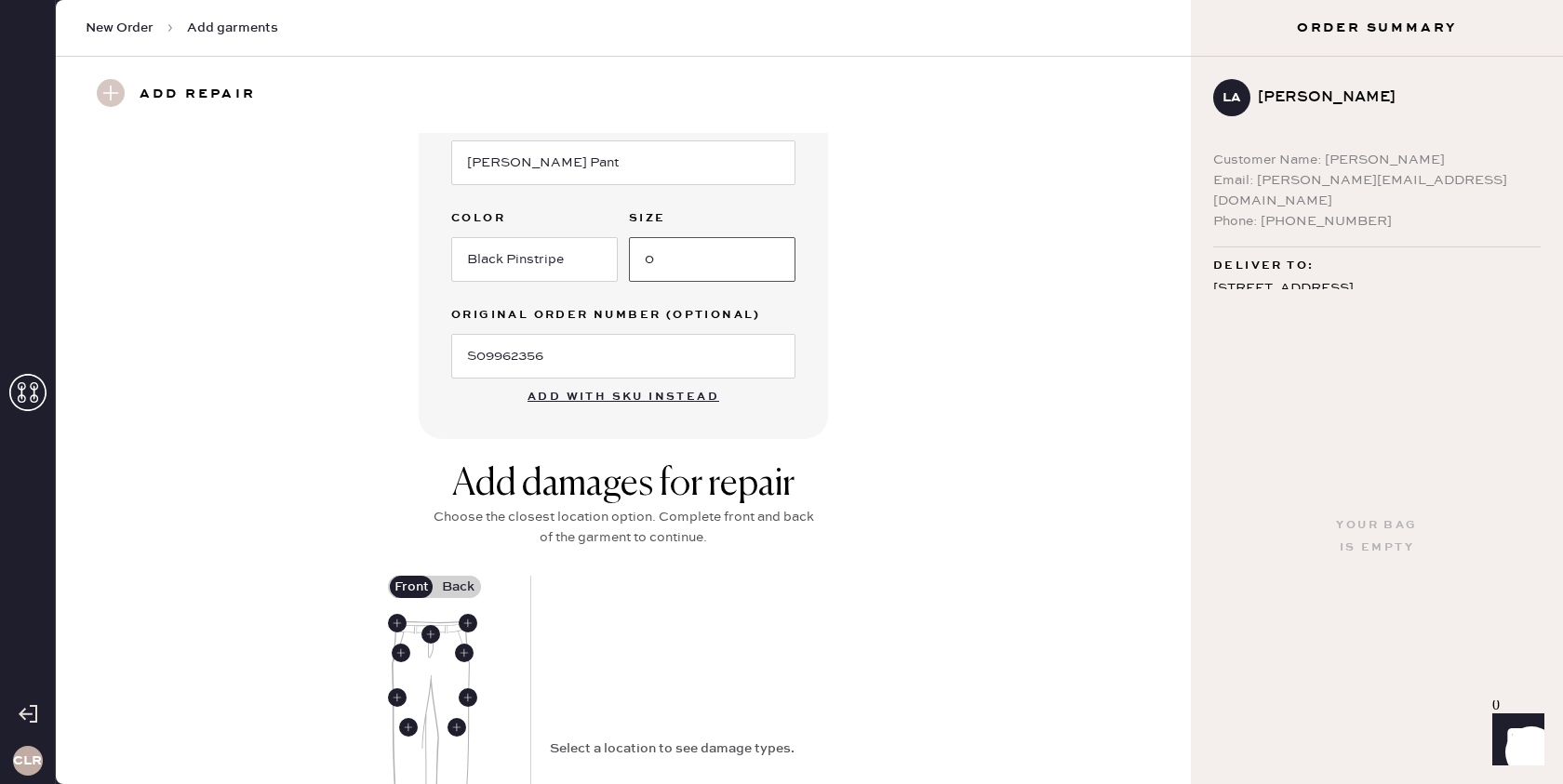
scroll to position [468, 0]
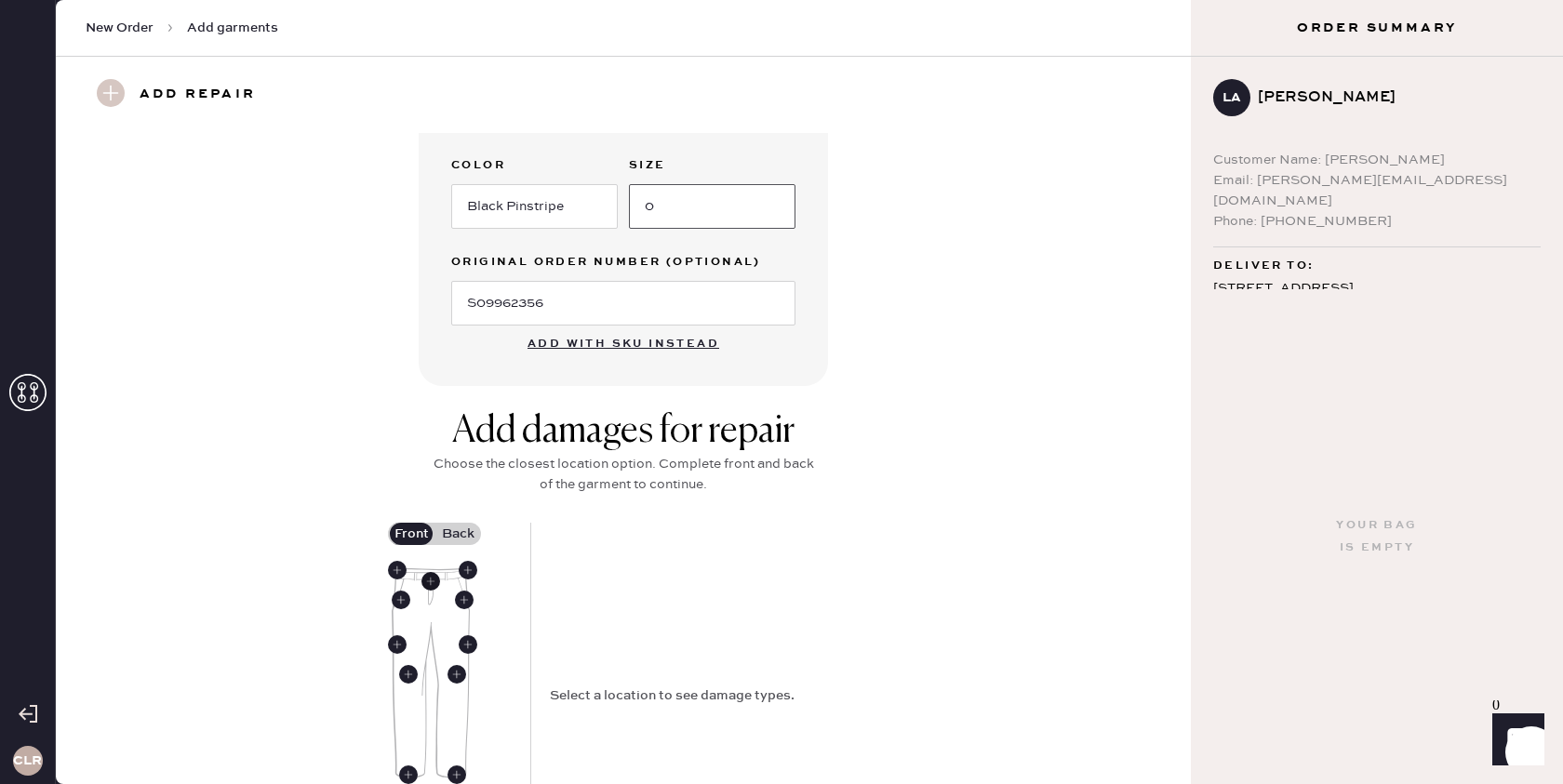
type input "0"
click at [431, 581] on use at bounding box center [431, 581] width 19 height 19
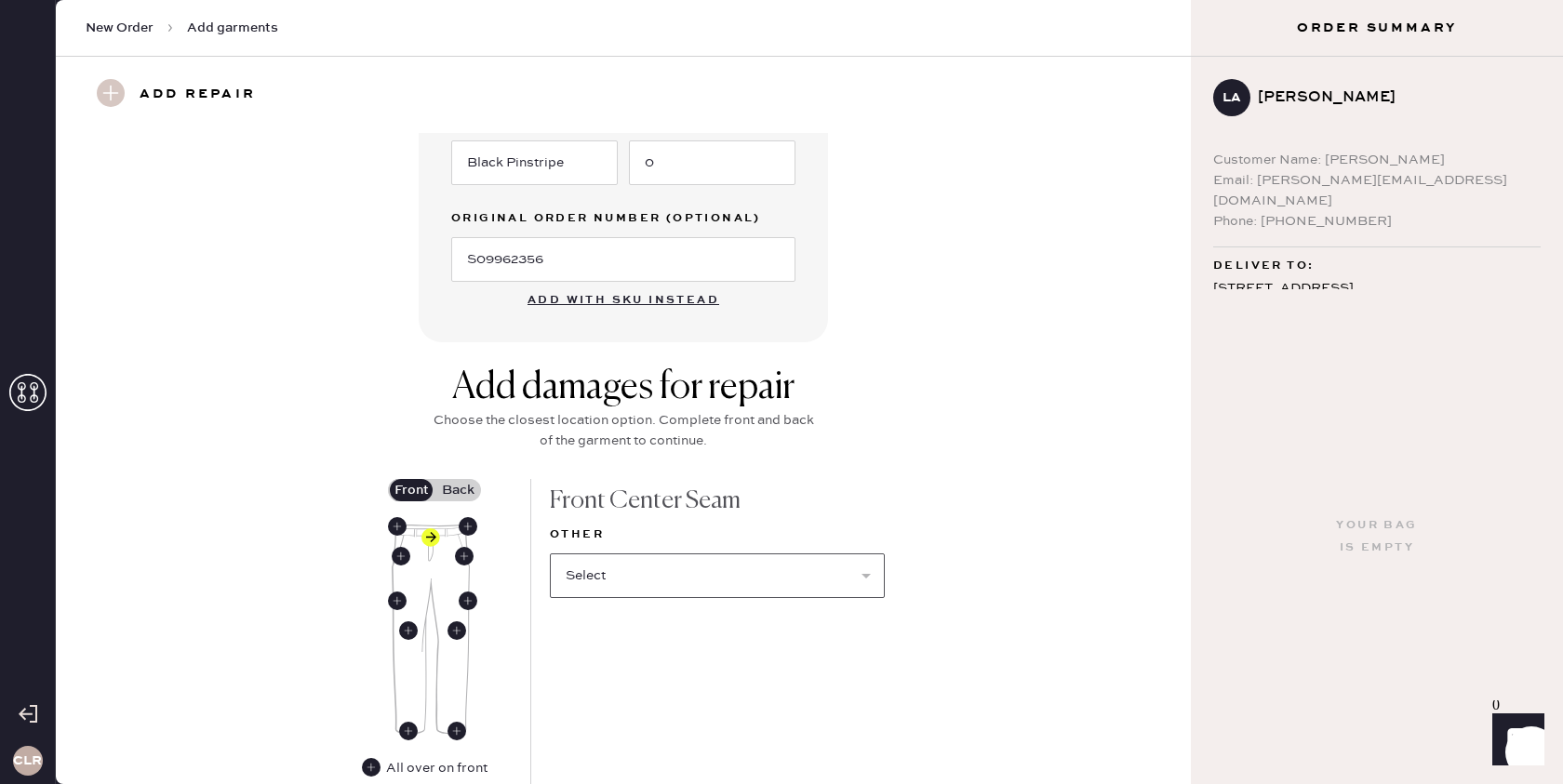
click at [633, 583] on select "Select Broken / Ripped Hem Broken Beads Broken Belt Loop Broken Button Broken E…" at bounding box center [716, 575] width 335 height 44
select select "1696"
click at [550, 553] on select "Select Broken / Ripped Hem Broken Beads Broken Belt Loop Broken Button Broken E…" at bounding box center [716, 575] width 335 height 44
select select
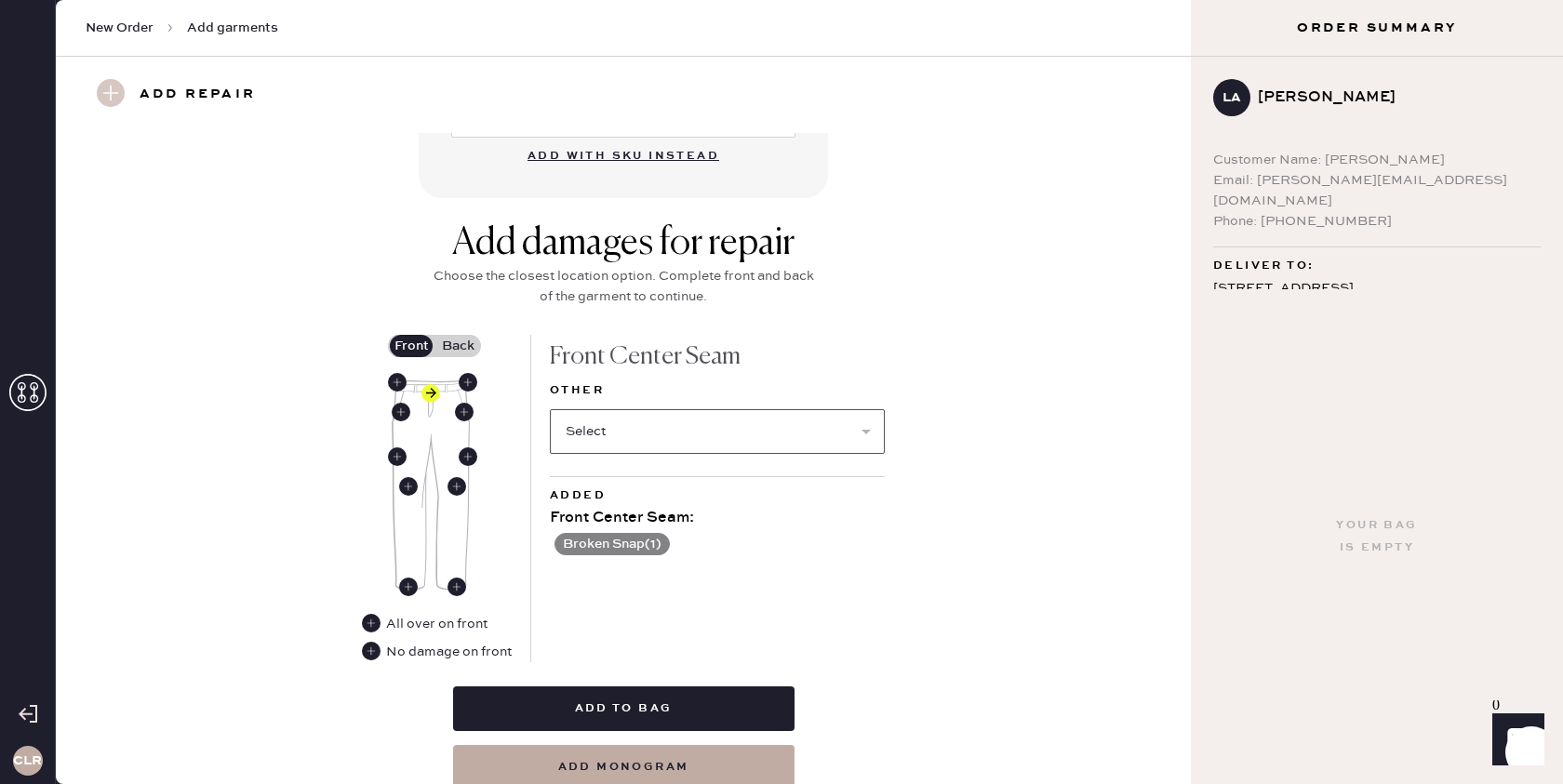
scroll to position [661, 0]
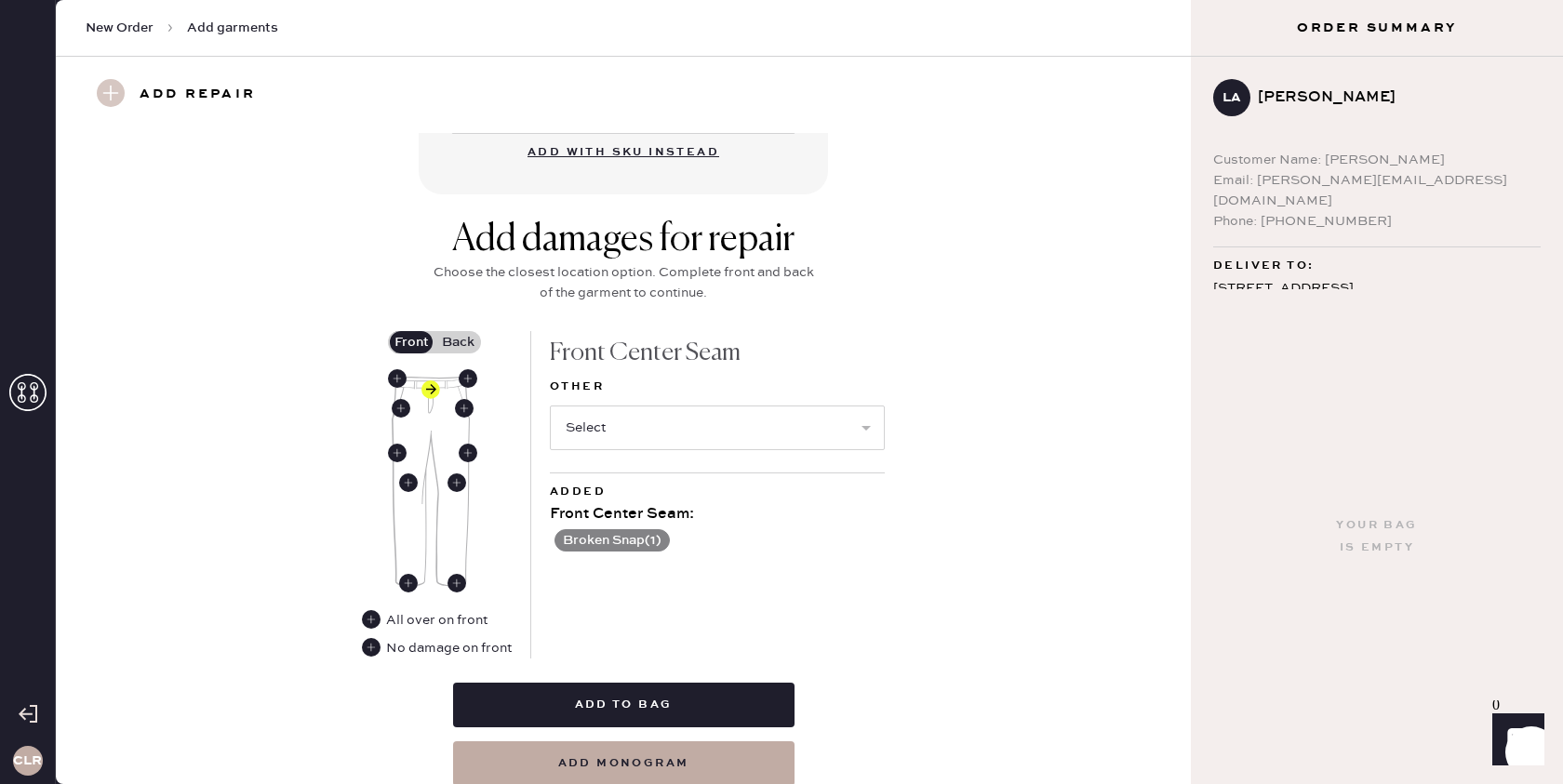
click at [462, 341] on label "Back" at bounding box center [457, 342] width 46 height 23
click at [458, 342] on input "Back" at bounding box center [458, 342] width 0 height 0
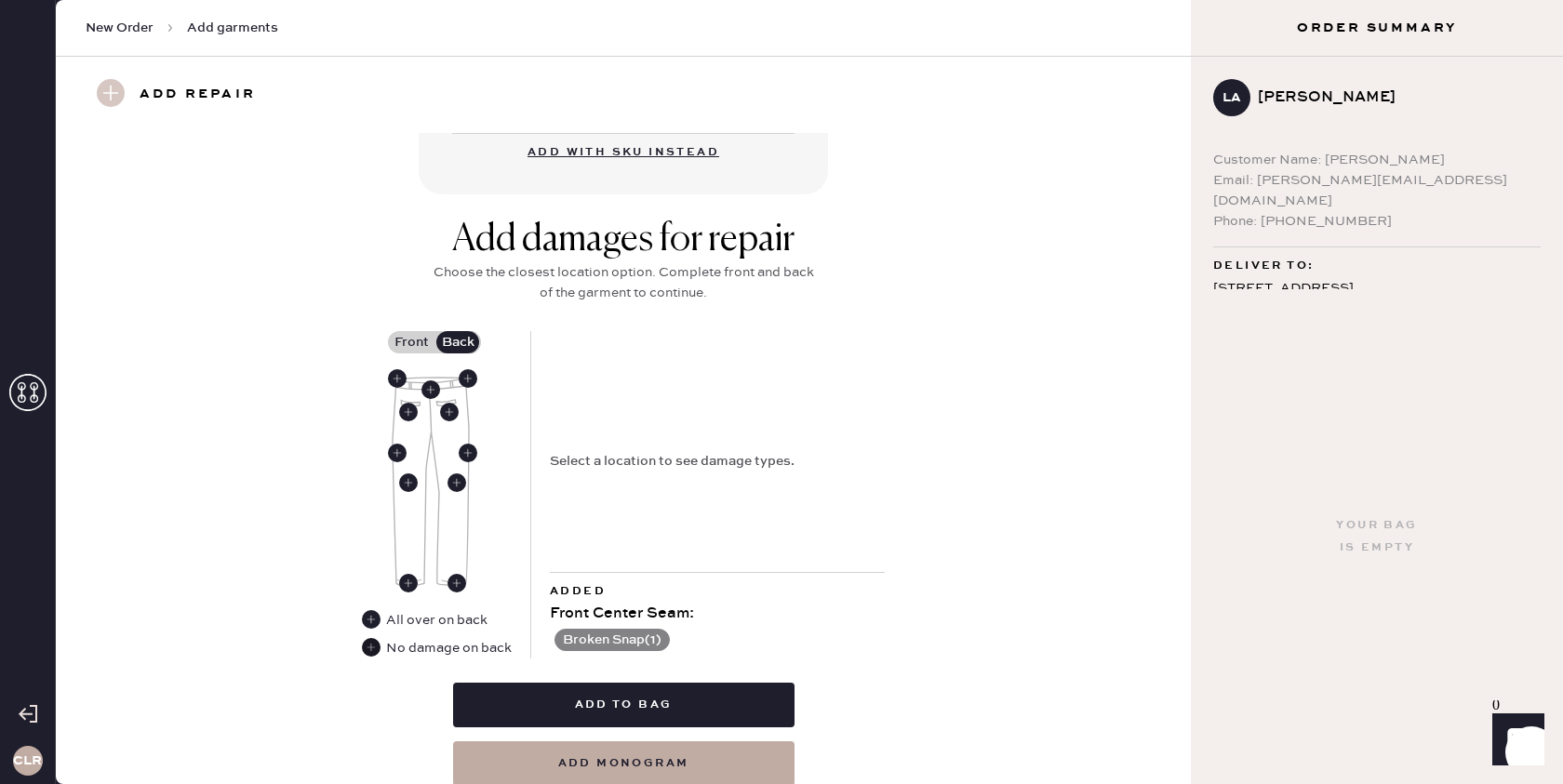
click at [363, 645] on use at bounding box center [371, 647] width 19 height 19
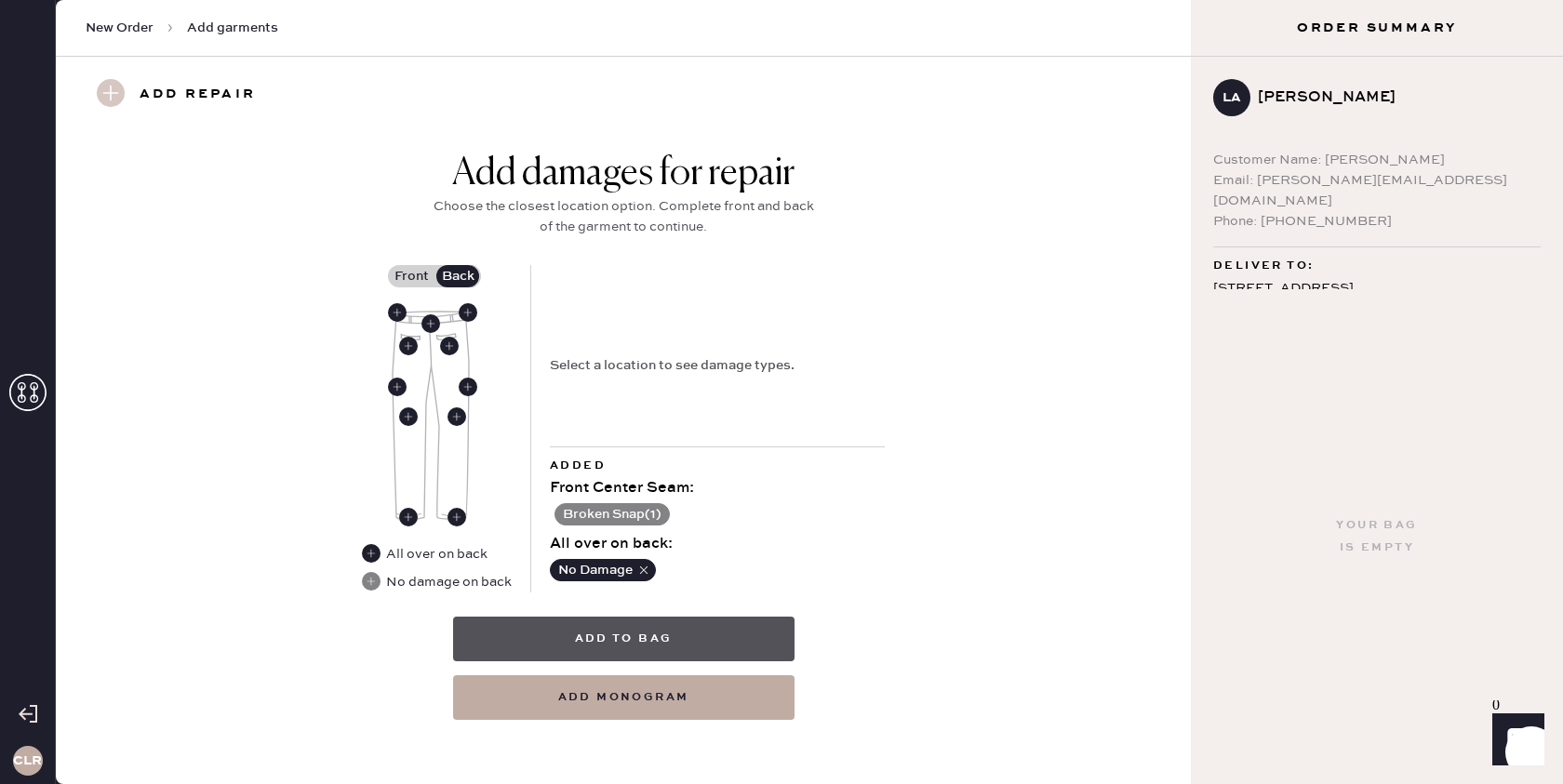
scroll to position [729, 0]
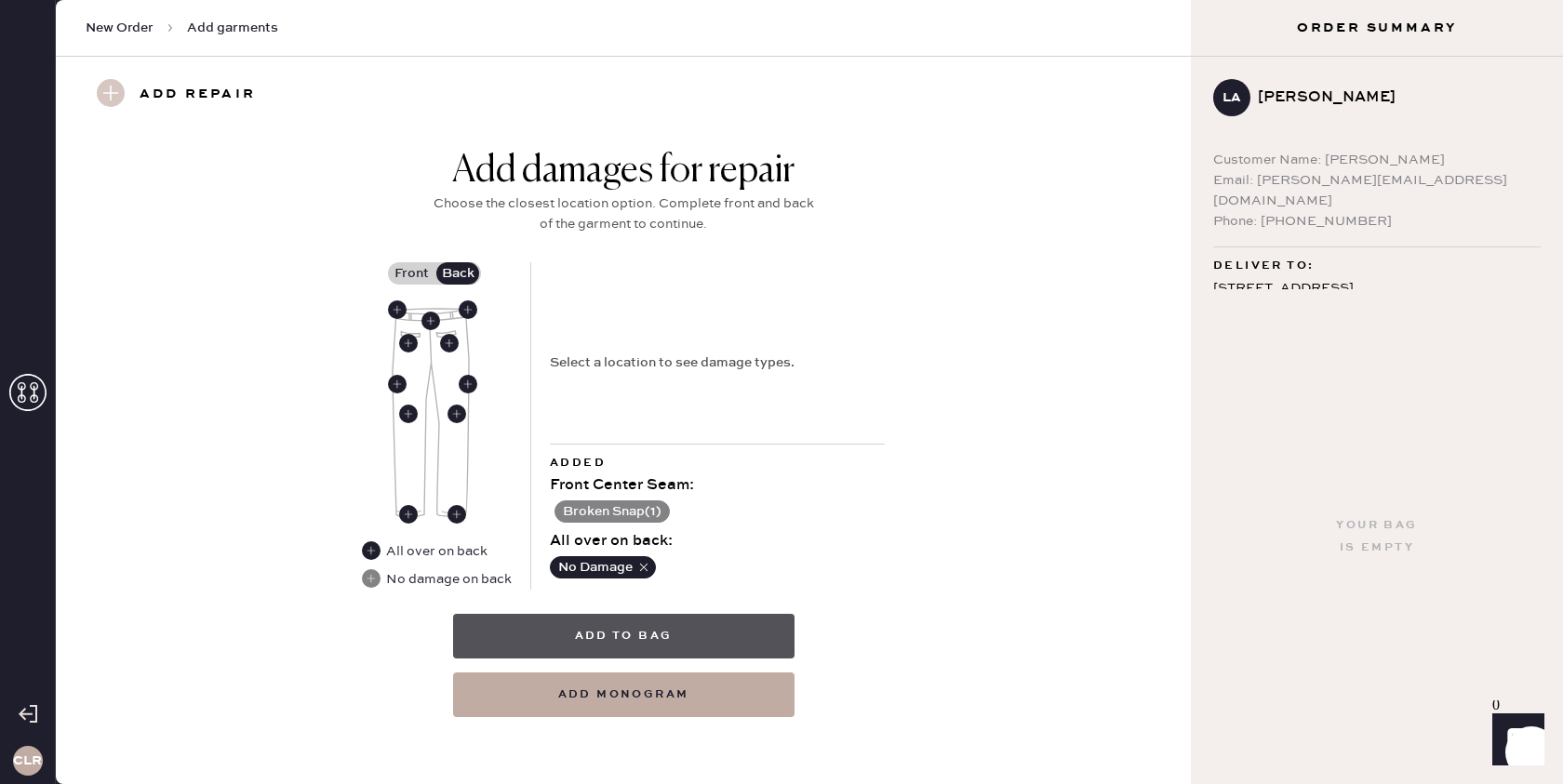
click at [650, 629] on button "Add to bag" at bounding box center [624, 635] width 341 height 44
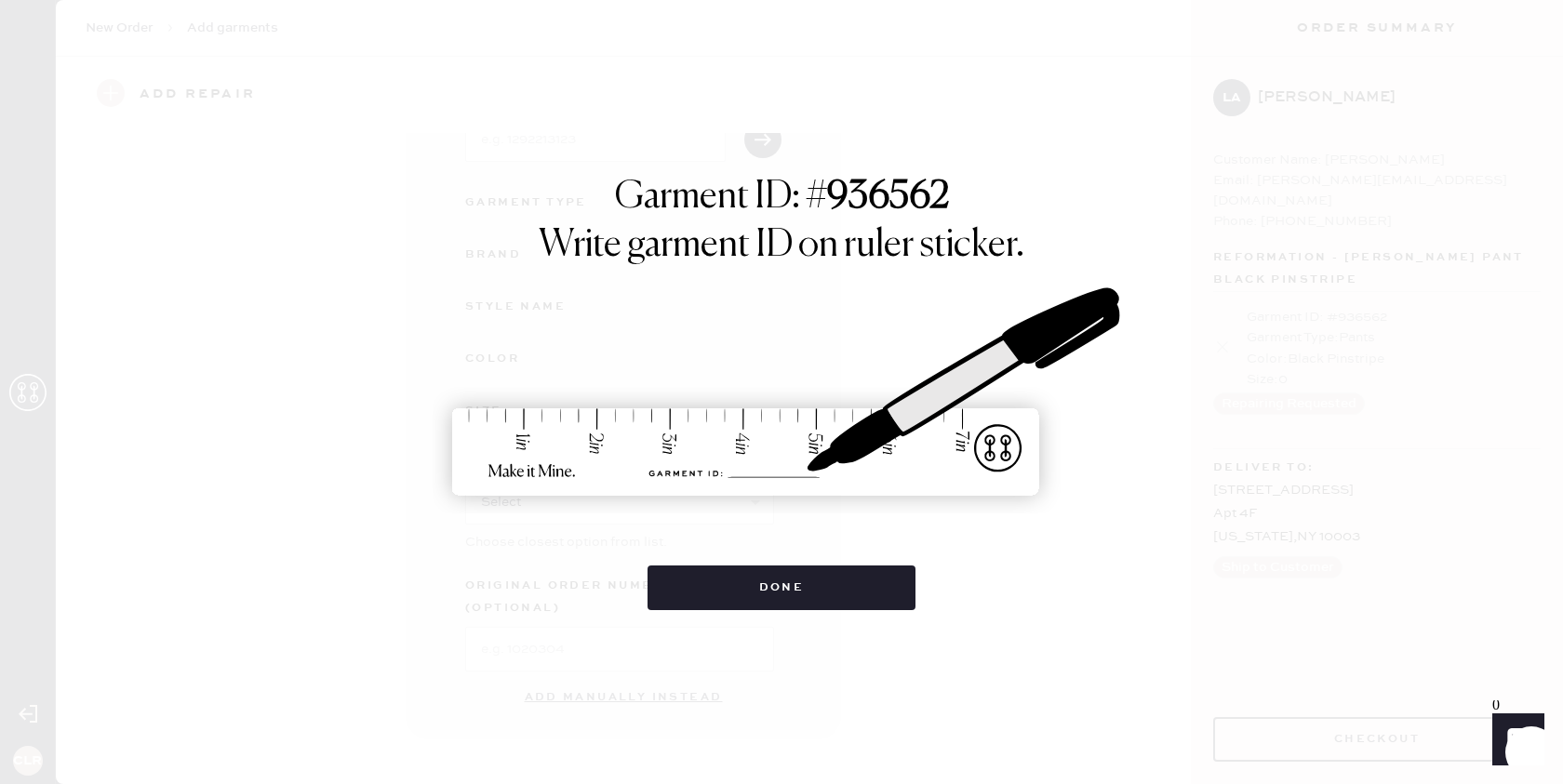
scroll to position [131, 0]
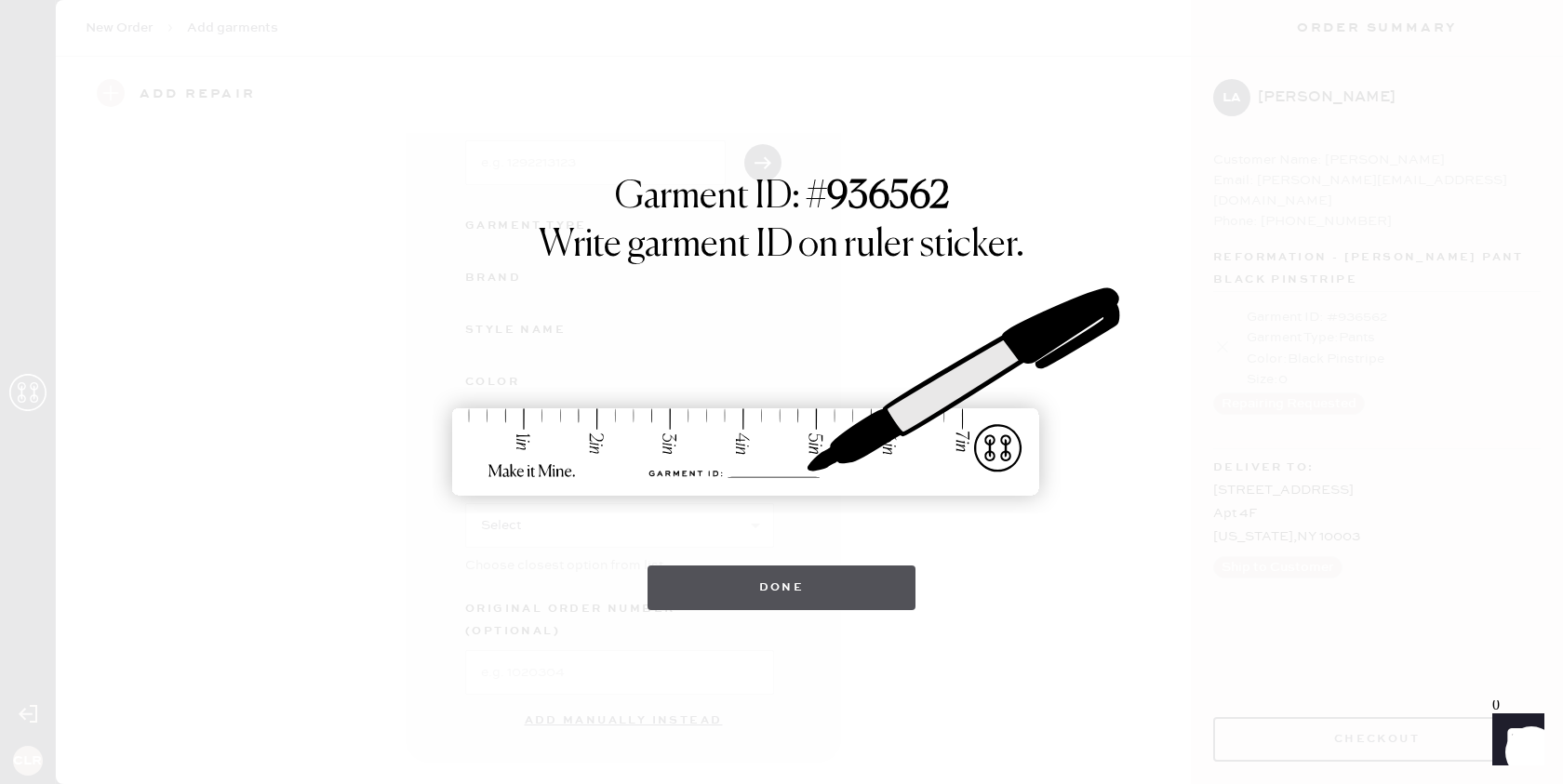
click at [773, 576] on button "Done" at bounding box center [782, 587] width 269 height 44
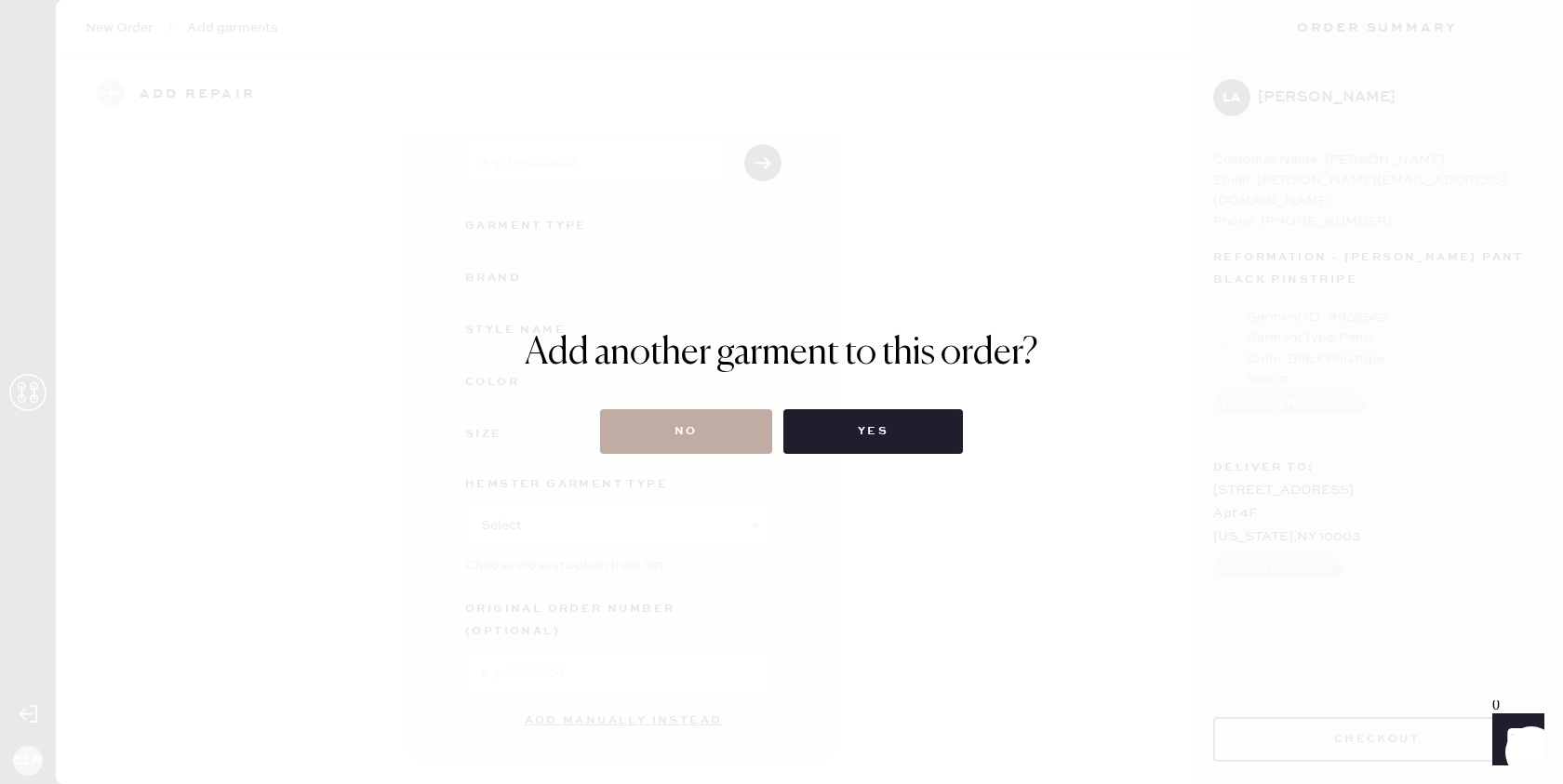
click at [690, 425] on button "No" at bounding box center [686, 431] width 173 height 44
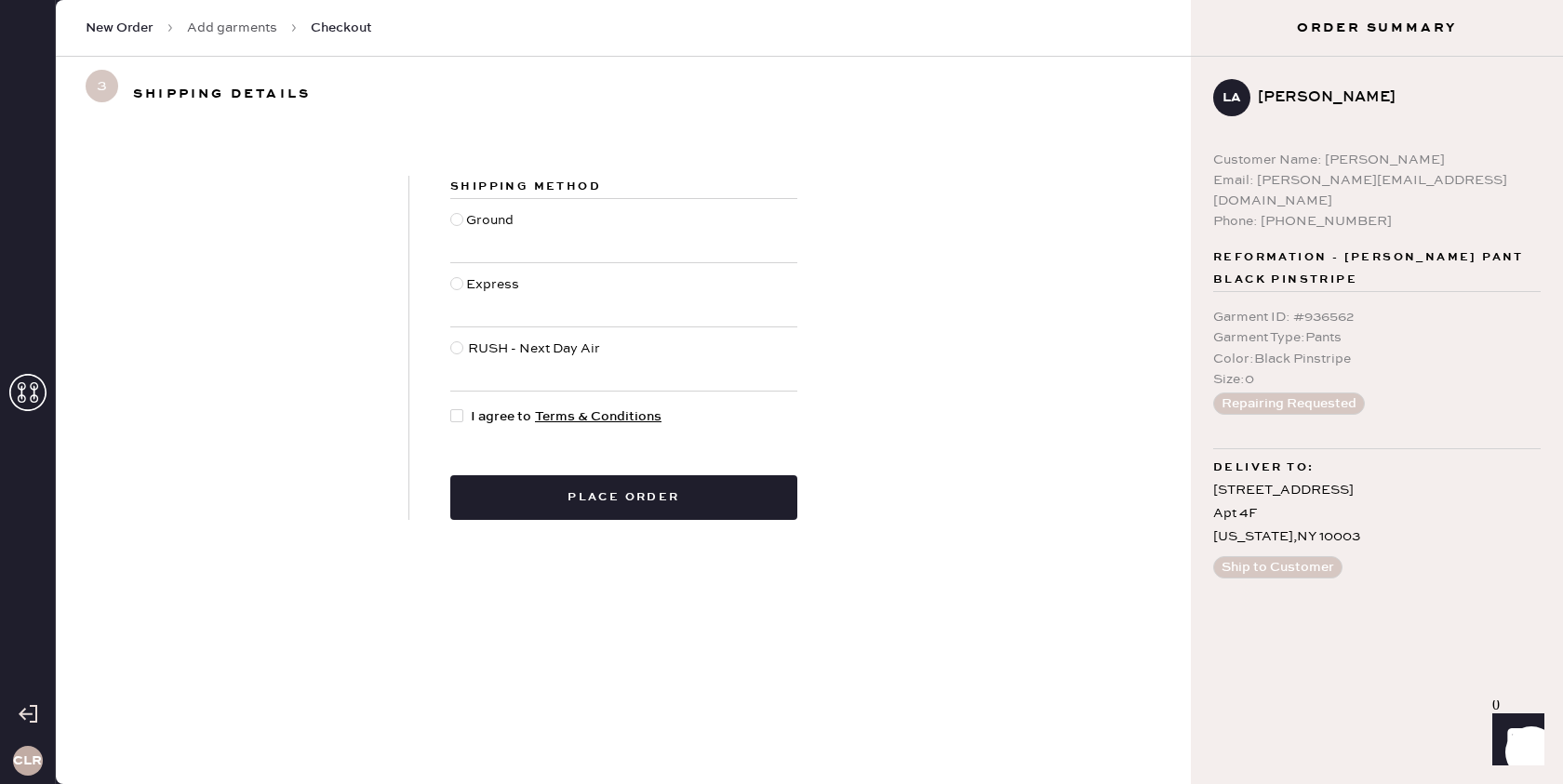
click at [456, 212] on div at bounding box center [458, 230] width 16 height 41
click at [452, 211] on input "Ground" at bounding box center [451, 210] width 1 height 1
radio input "true"
click at [455, 421] on div at bounding box center [457, 416] width 13 height 13
click at [452, 407] on input "I agree to Terms & Conditions" at bounding box center [451, 406] width 1 height 1
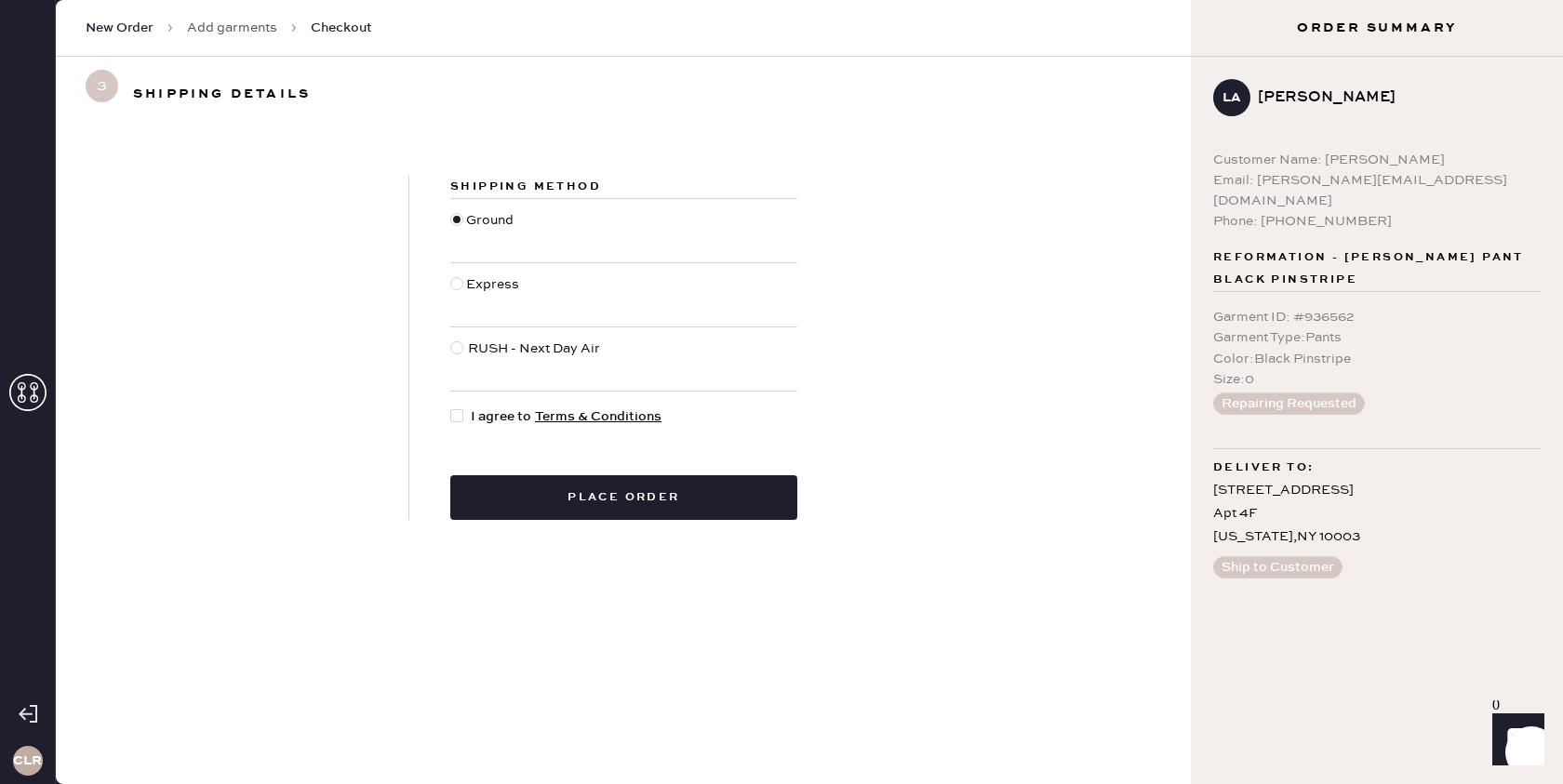
checkbox input "true"
click at [581, 498] on button "Place order" at bounding box center [624, 497] width 347 height 44
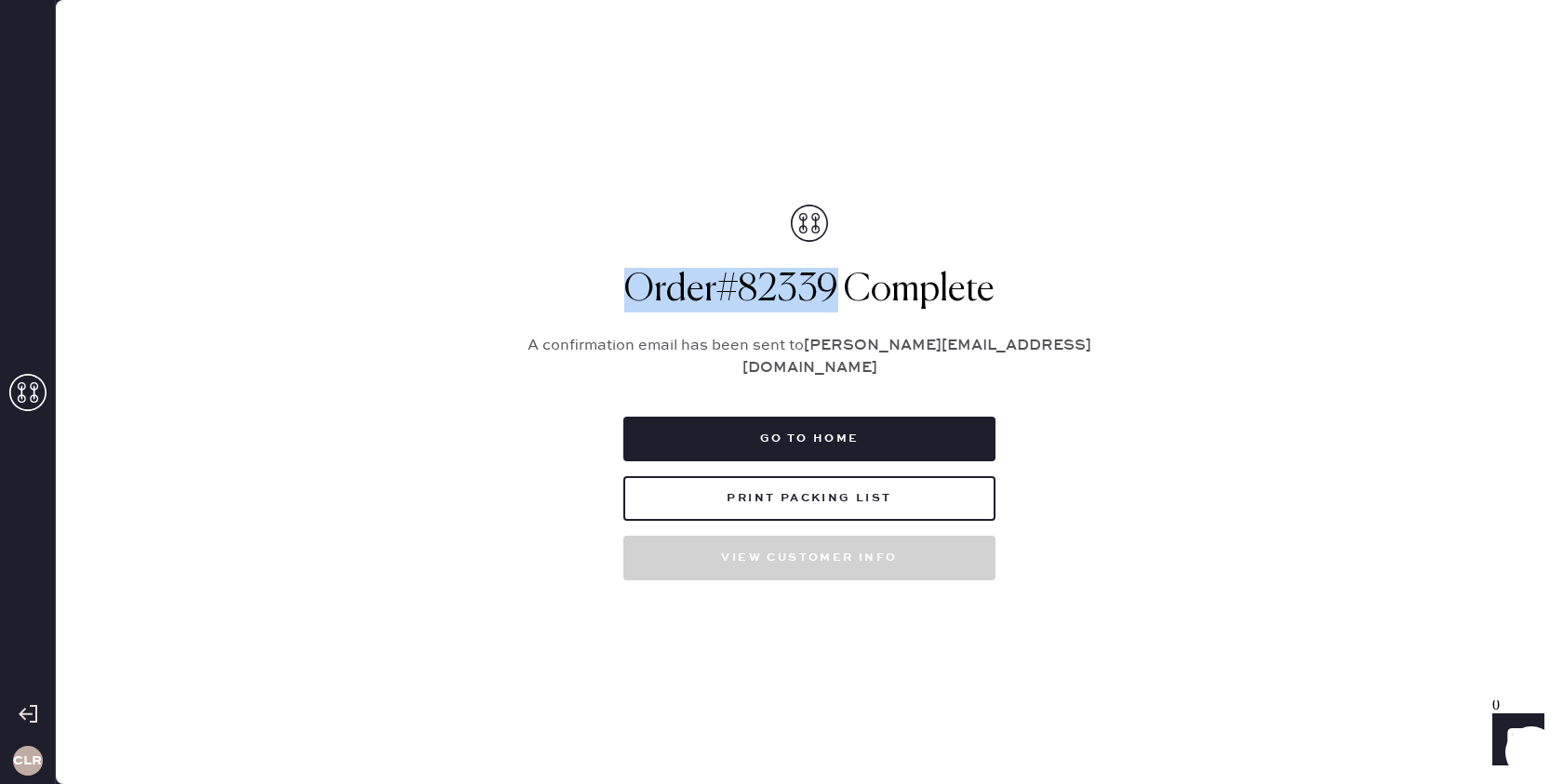
drag, startPoint x: 832, startPoint y: 307, endPoint x: 623, endPoint y: 313, distance: 209.1
click at [621, 313] on h1 "Order # 82339 Complete" at bounding box center [809, 289] width 604 height 44
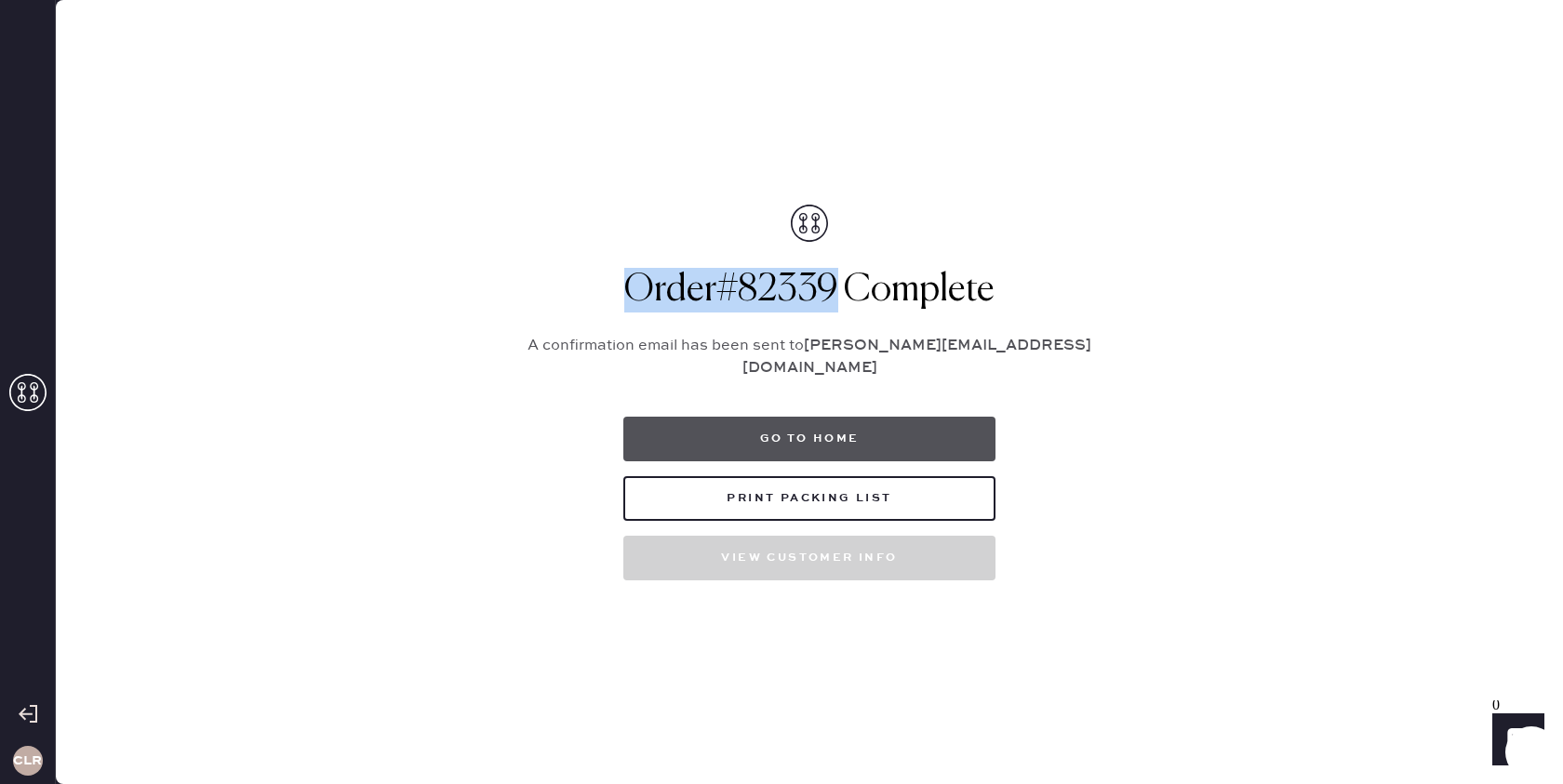
click at [794, 431] on button "Go to home" at bounding box center [809, 438] width 372 height 44
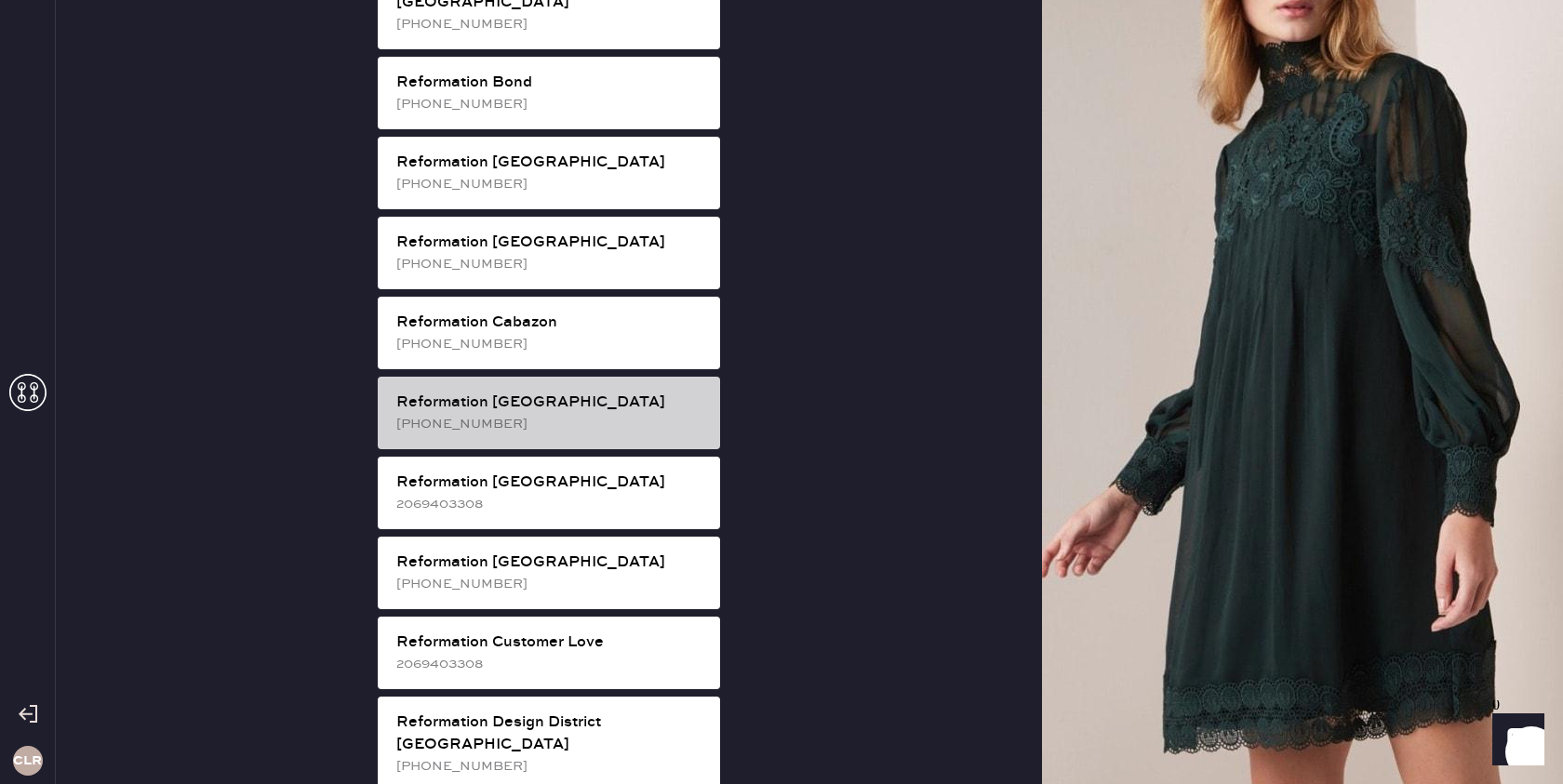
scroll to position [395, 0]
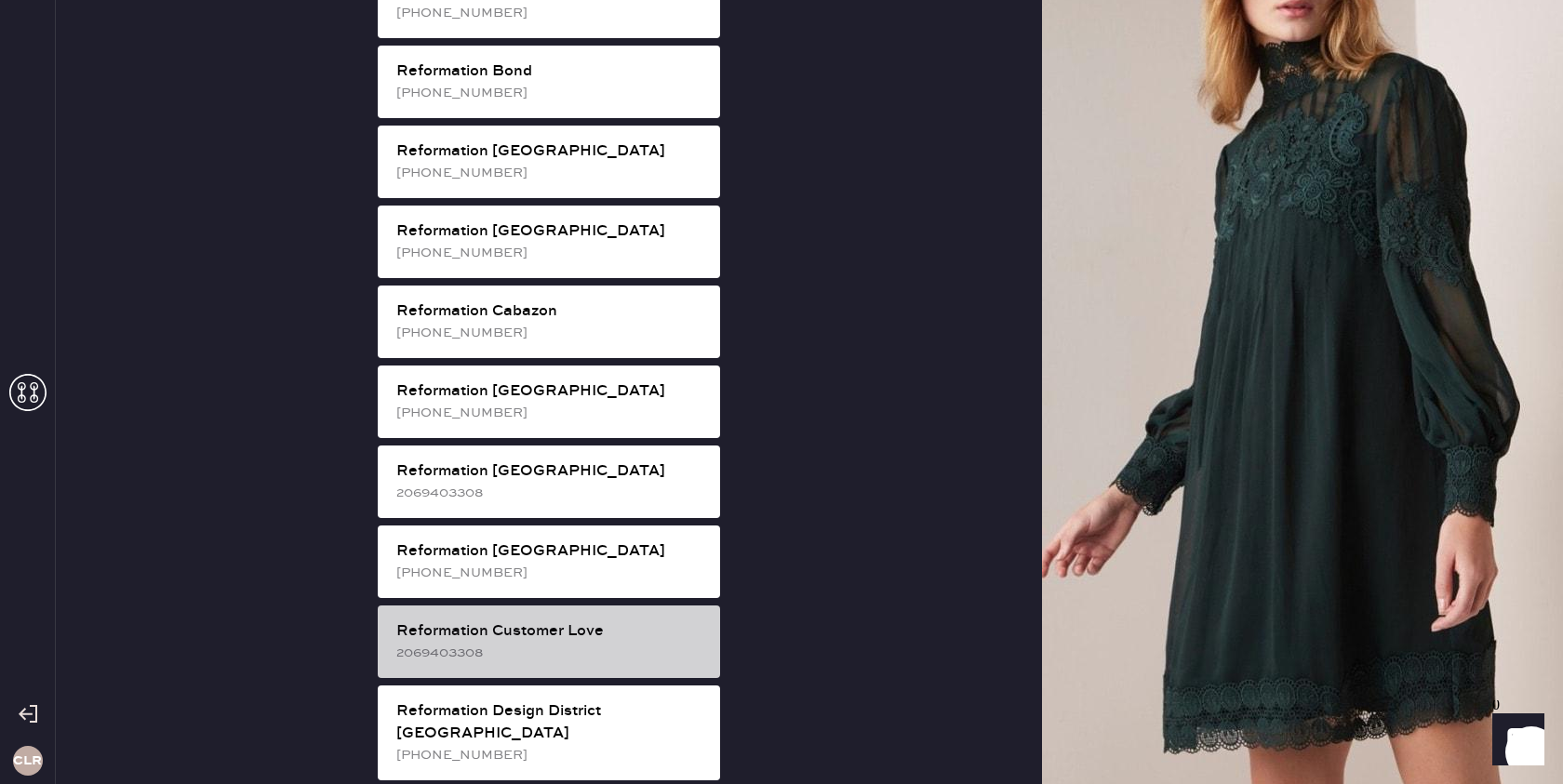
click at [574, 620] on div "Reformation Customer Love" at bounding box center [551, 631] width 309 height 23
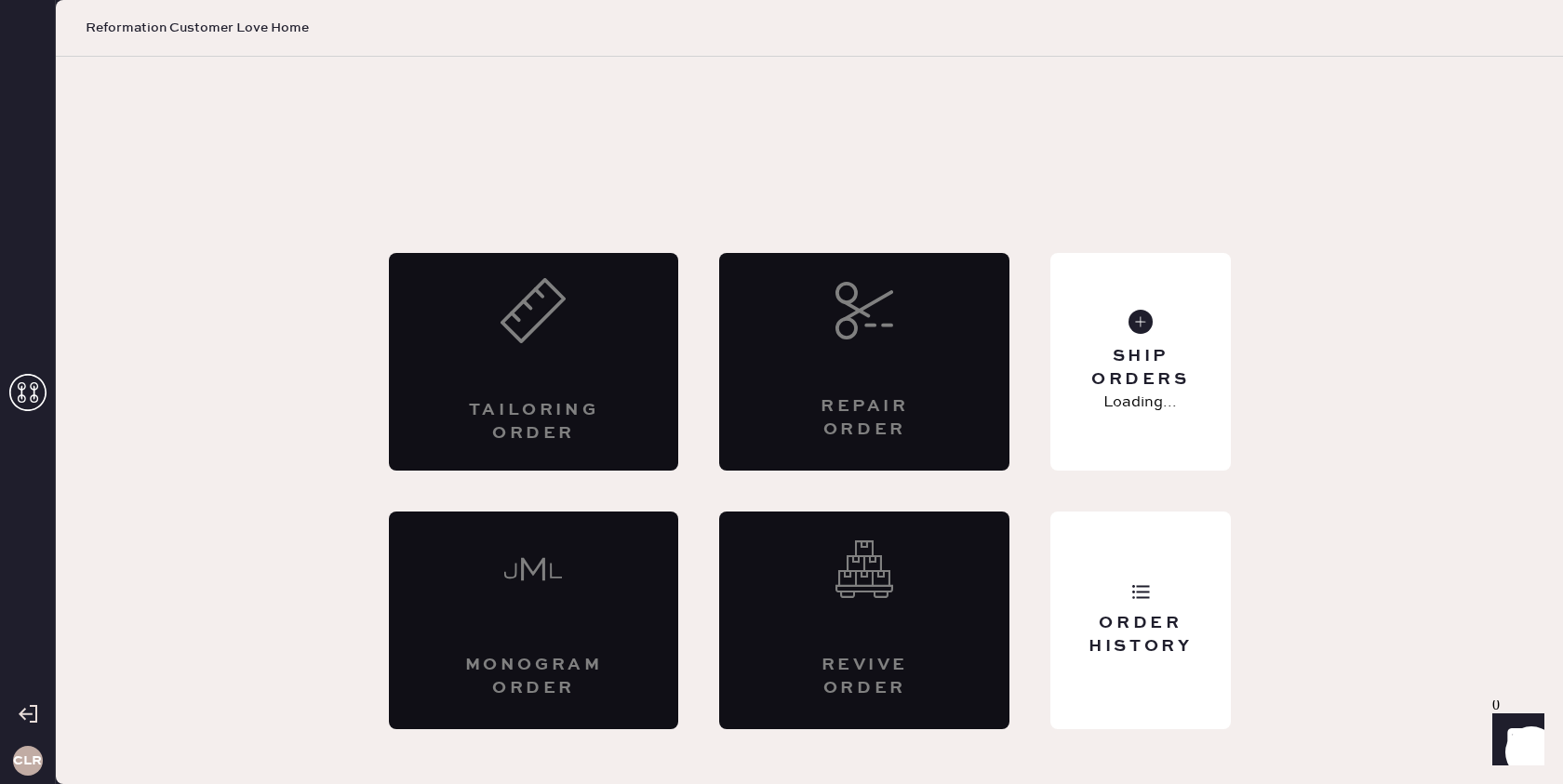
scroll to position [0, 0]
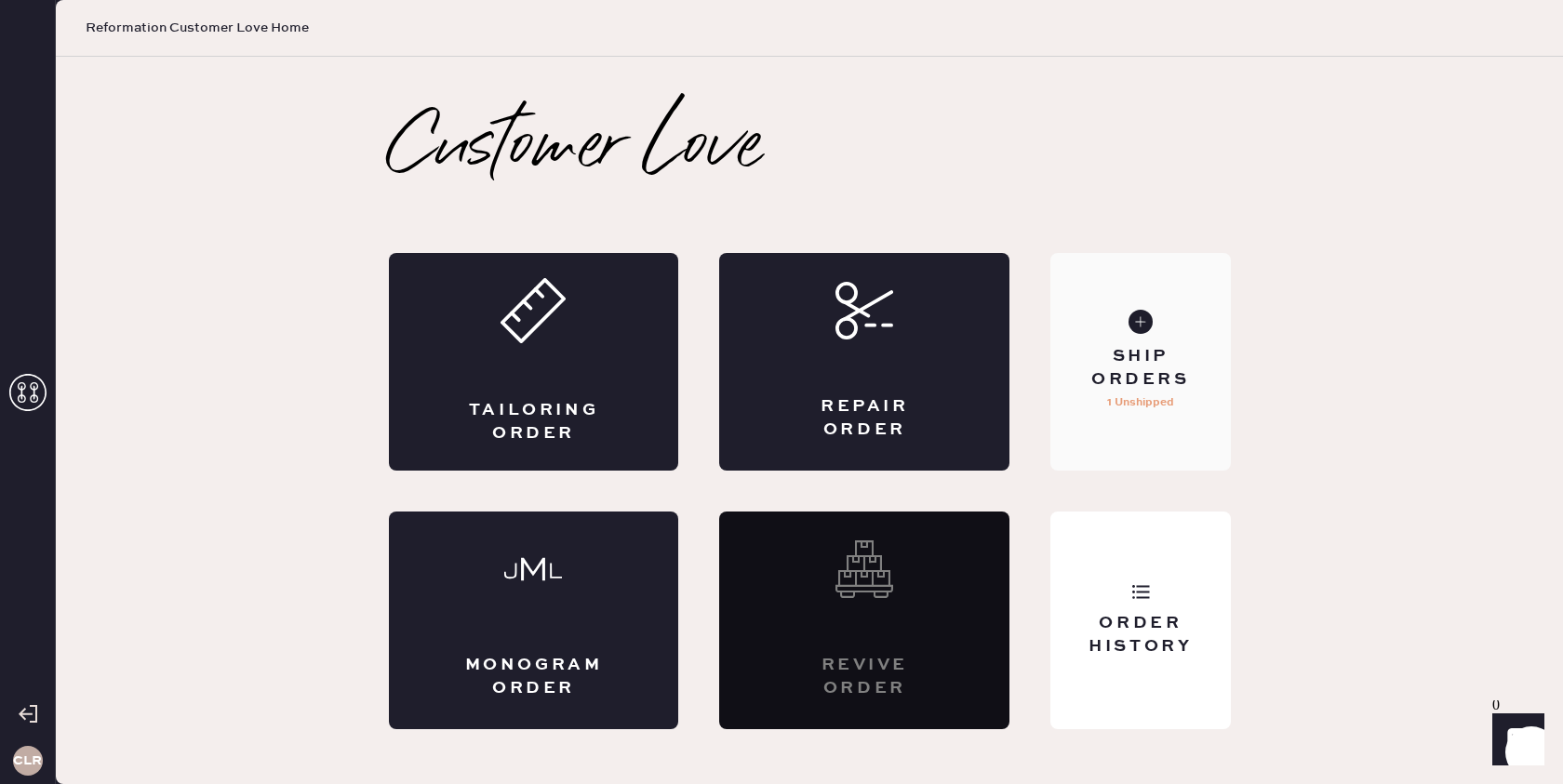
click at [1140, 406] on p "1 Unshipped" at bounding box center [1140, 402] width 67 height 23
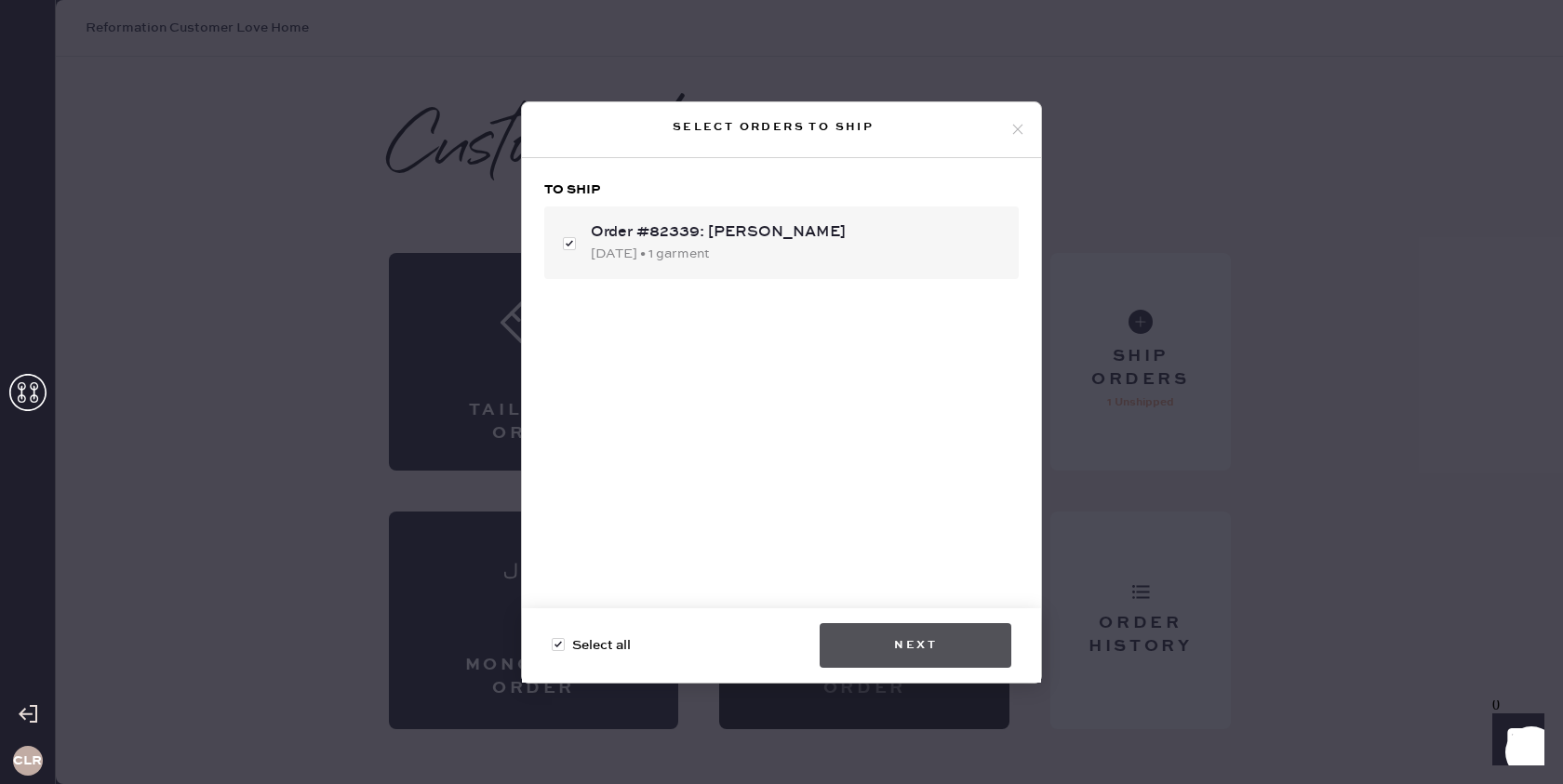
click at [912, 634] on button "Next" at bounding box center [914, 645] width 191 height 44
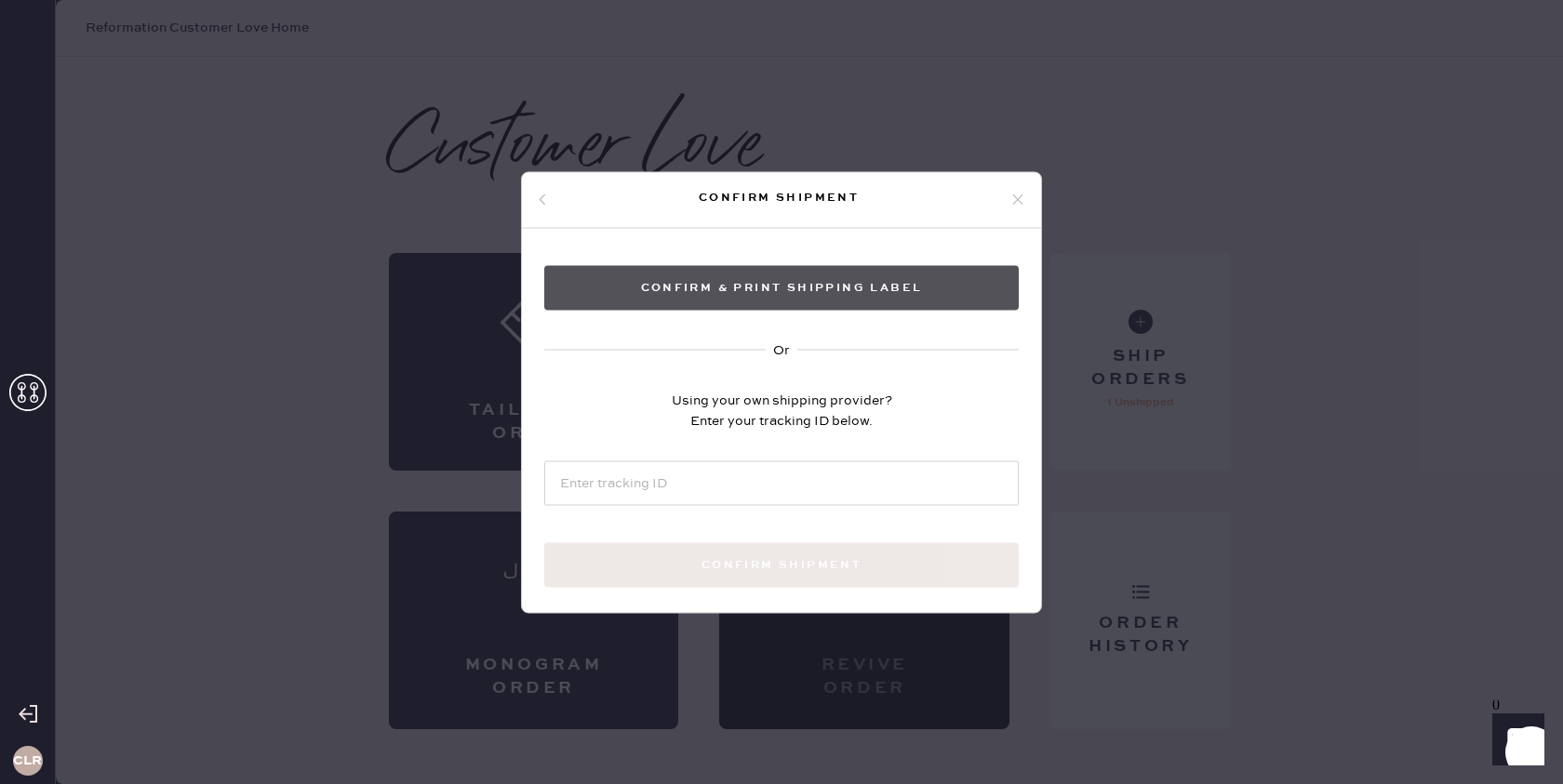
click at [790, 284] on button "Confirm & Print shipping label" at bounding box center [781, 286] width 474 height 44
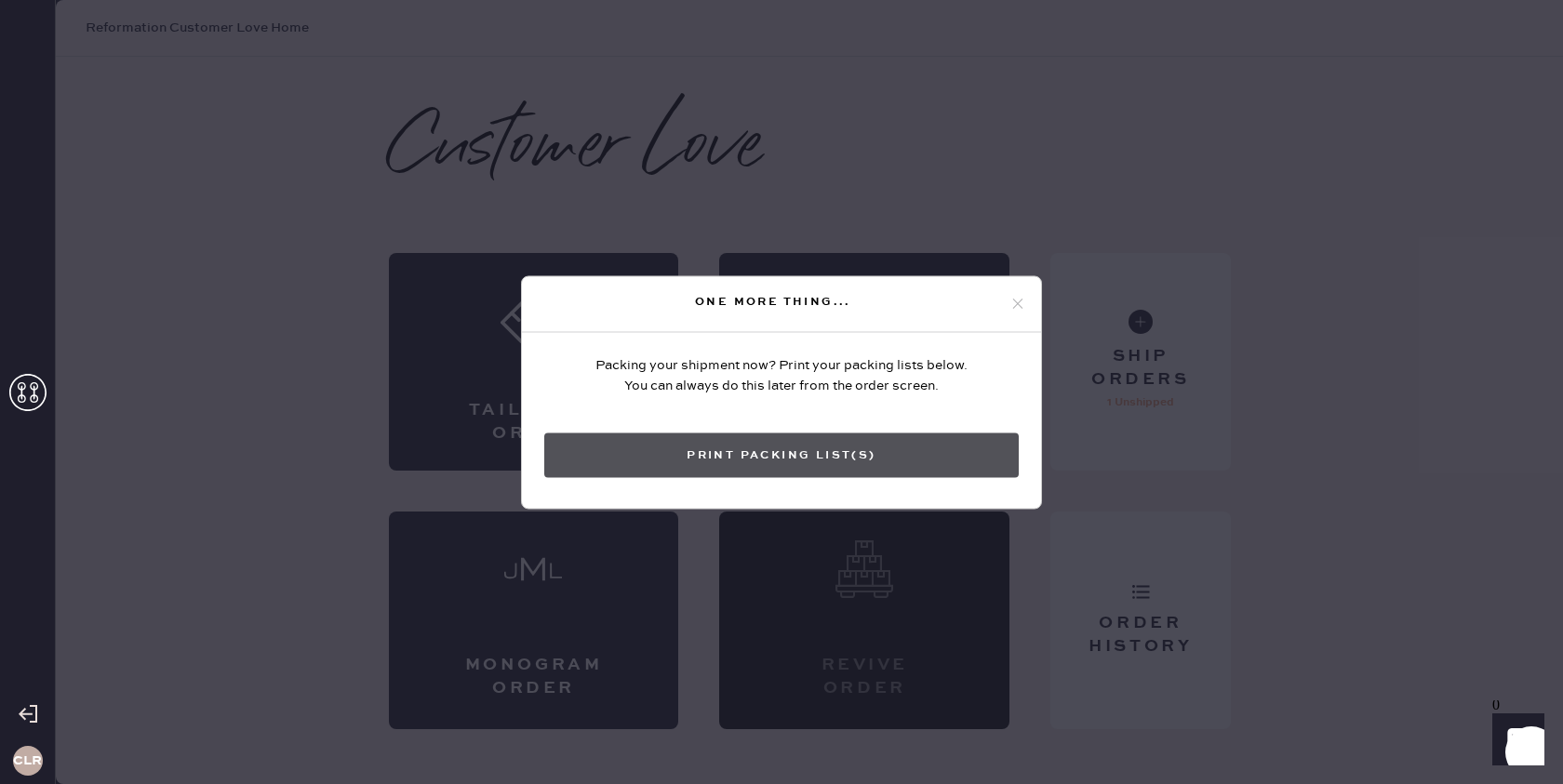
click at [778, 471] on button "Print Packing List(s)" at bounding box center [781, 454] width 474 height 44
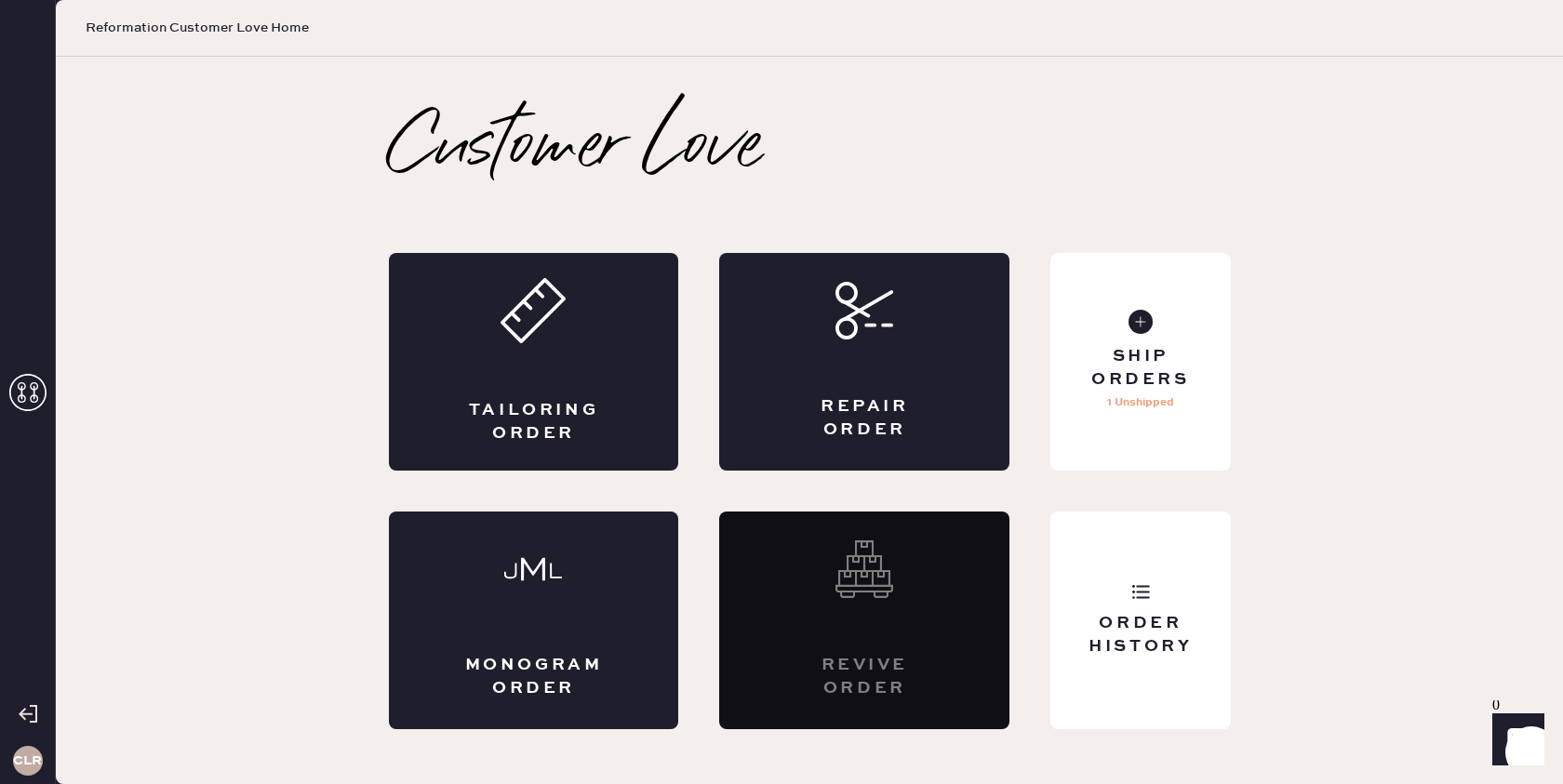
click at [23, 401] on use at bounding box center [27, 392] width 37 height 37
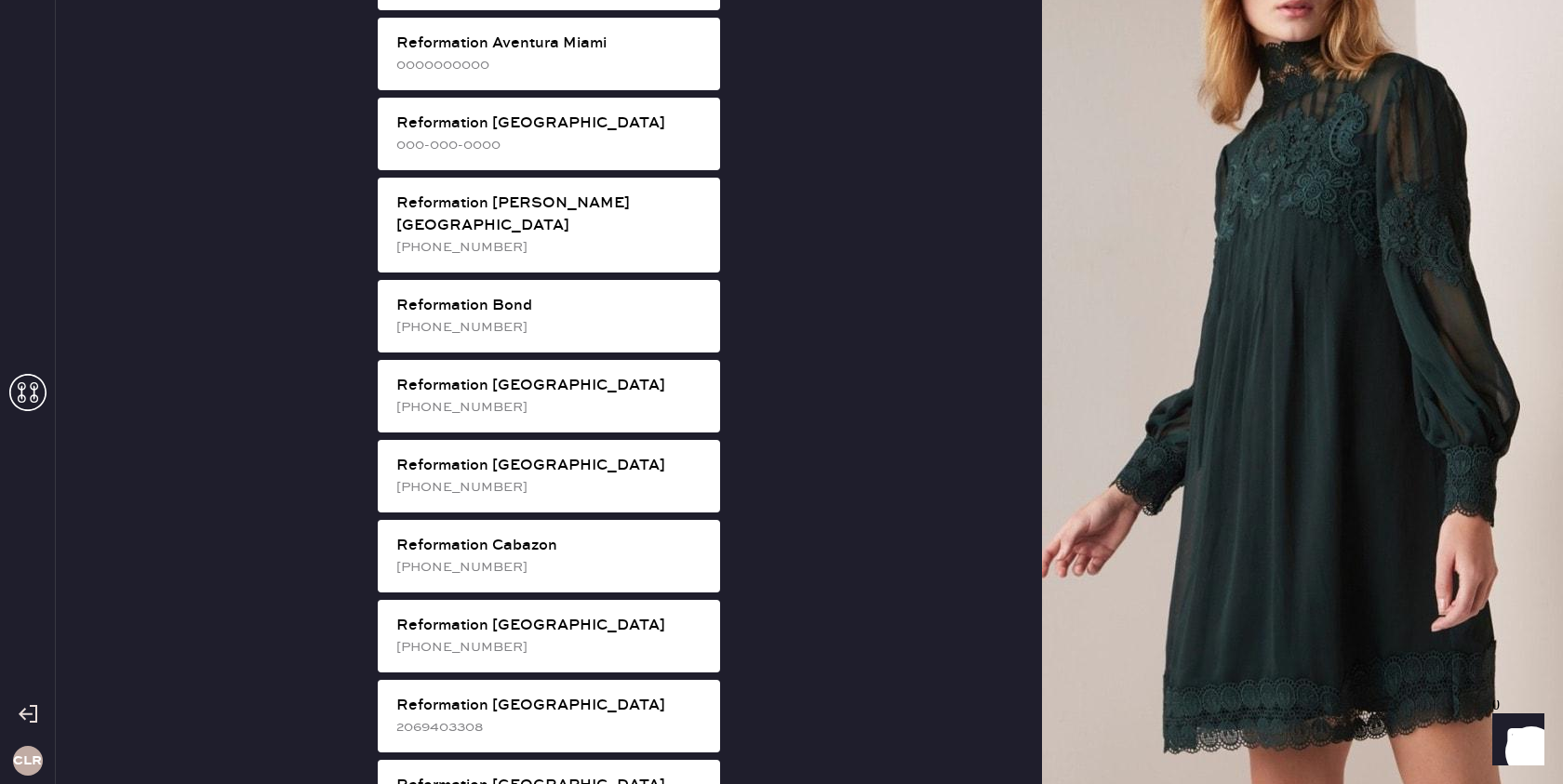
scroll to position [852, 0]
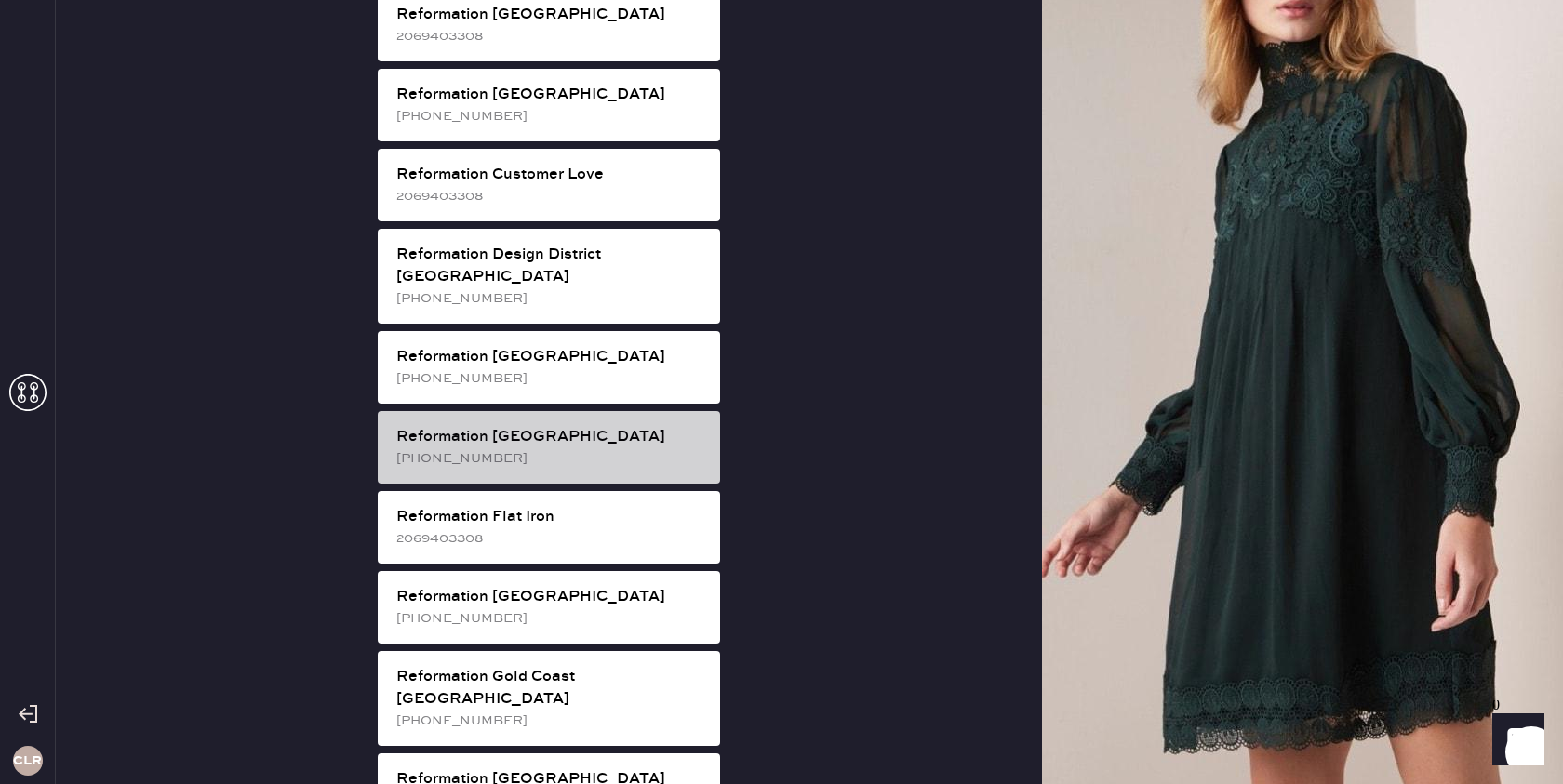
click at [615, 426] on div "Reformation [GEOGRAPHIC_DATA]" at bounding box center [551, 437] width 309 height 23
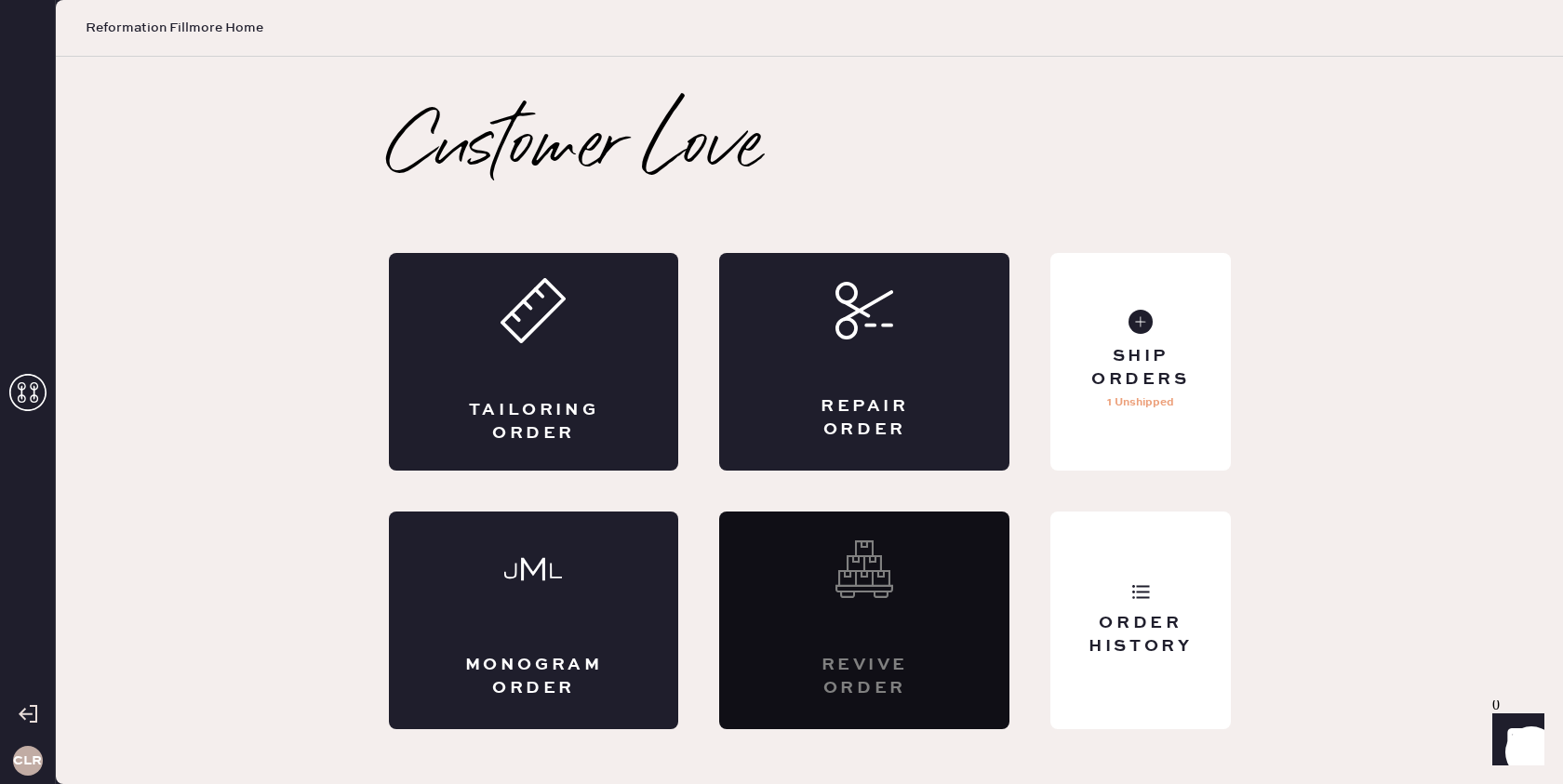
scroll to position [0, 0]
click at [1187, 618] on div "Order History" at bounding box center [1140, 634] width 150 height 46
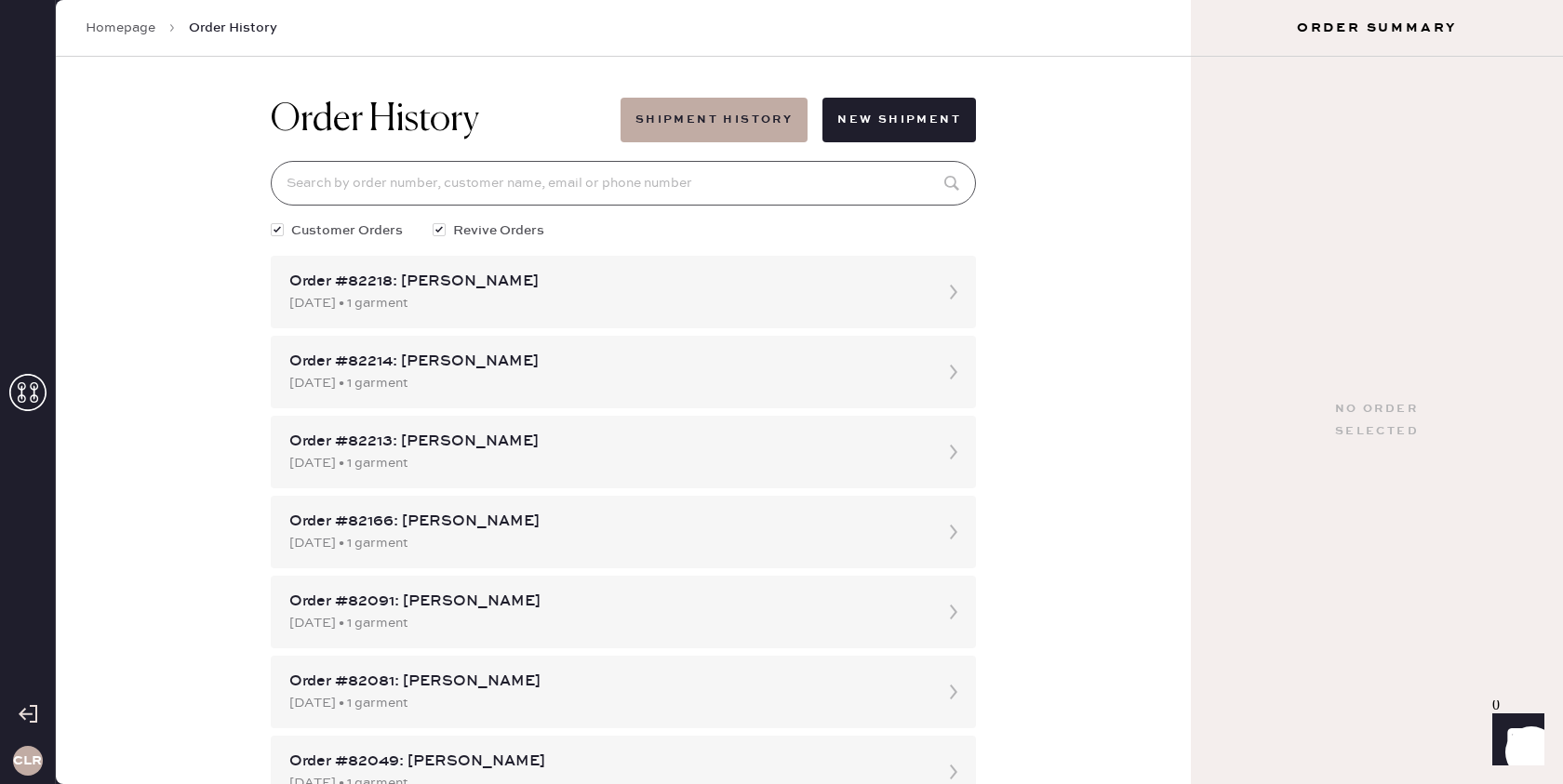
click at [606, 177] on input at bounding box center [623, 183] width 705 height 44
paste input "81524"
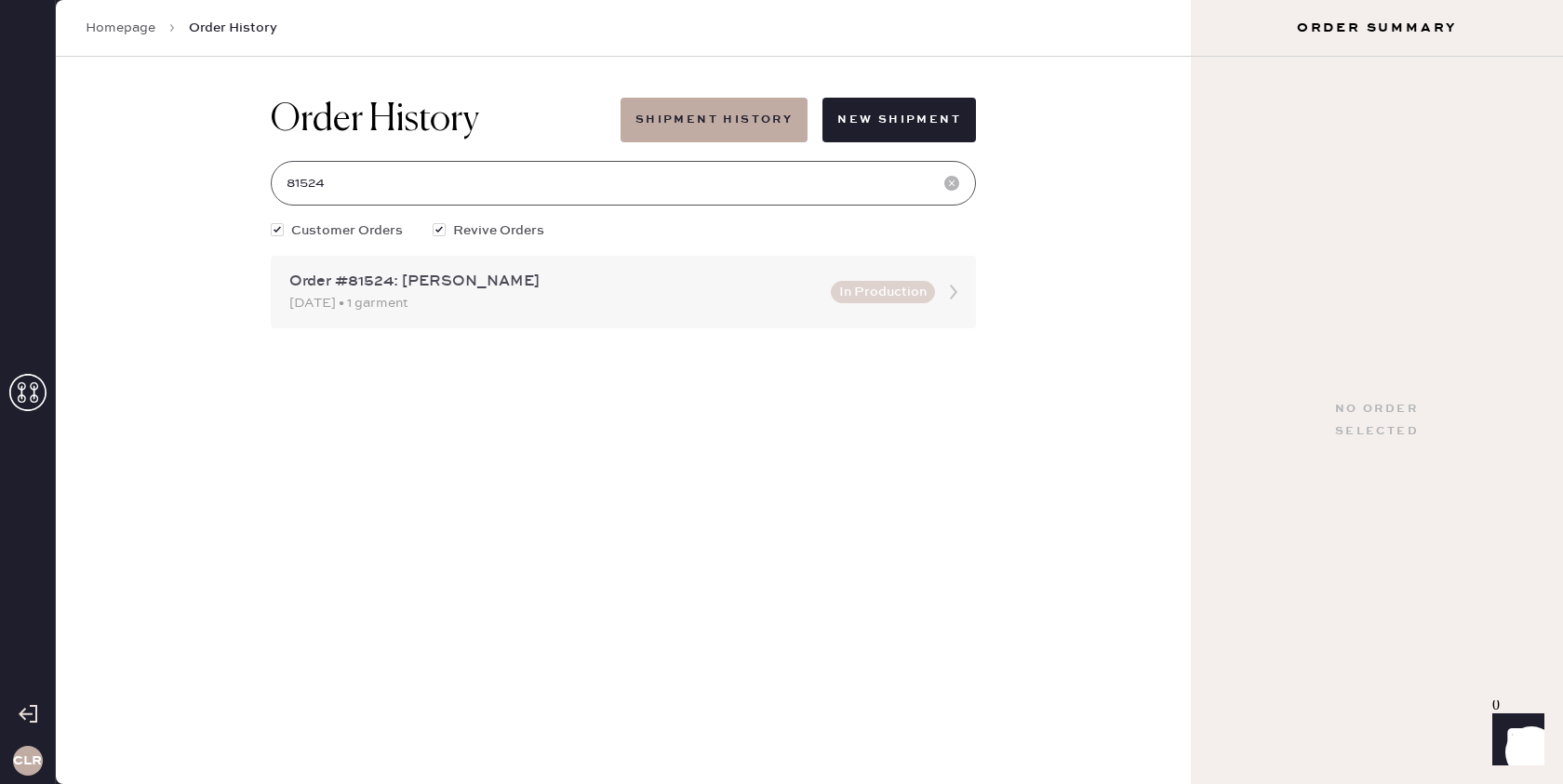
type input "81524"
click at [958, 288] on icon at bounding box center [953, 291] width 37 height 37
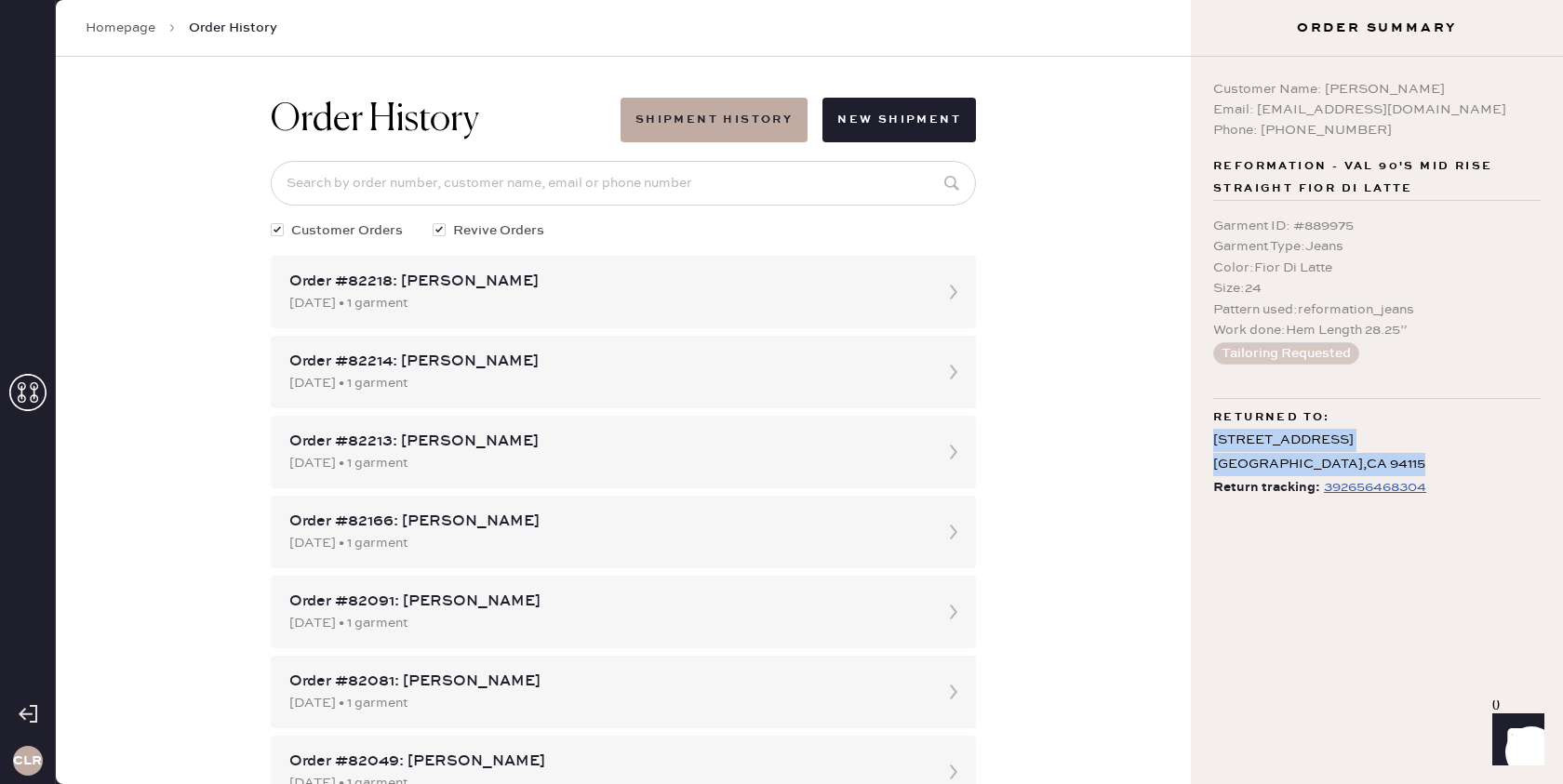
drag, startPoint x: 1373, startPoint y: 466, endPoint x: 1199, endPoint y: 449, distance: 174.8
click at [1199, 449] on div "Customer Name: [PERSON_NAME] Email: [EMAIL_ADDRESS][DOMAIN_NAME] Phone: [PHONE_…" at bounding box center [1376, 420] width 372 height 727
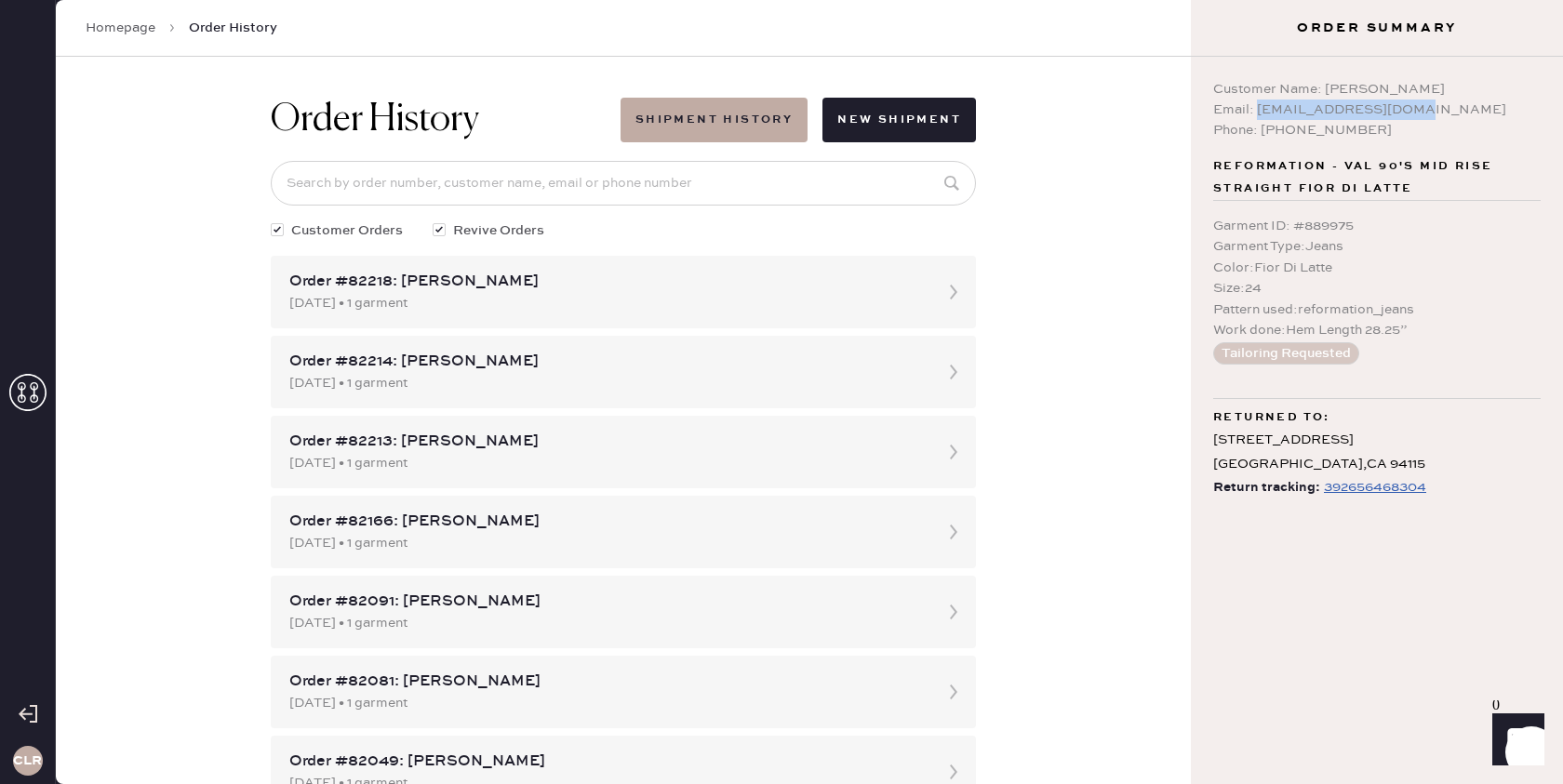
drag, startPoint x: 1256, startPoint y: 114, endPoint x: 1403, endPoint y: 117, distance: 147.0
click at [1403, 117] on div "Email: [EMAIL_ADDRESS][DOMAIN_NAME]" at bounding box center [1376, 110] width 327 height 21
copy div "[EMAIL_ADDRESS][DOMAIN_NAME]"
click at [827, 187] on input at bounding box center [623, 183] width 705 height 44
paste input "[EMAIL_ADDRESS][DOMAIN_NAME]"
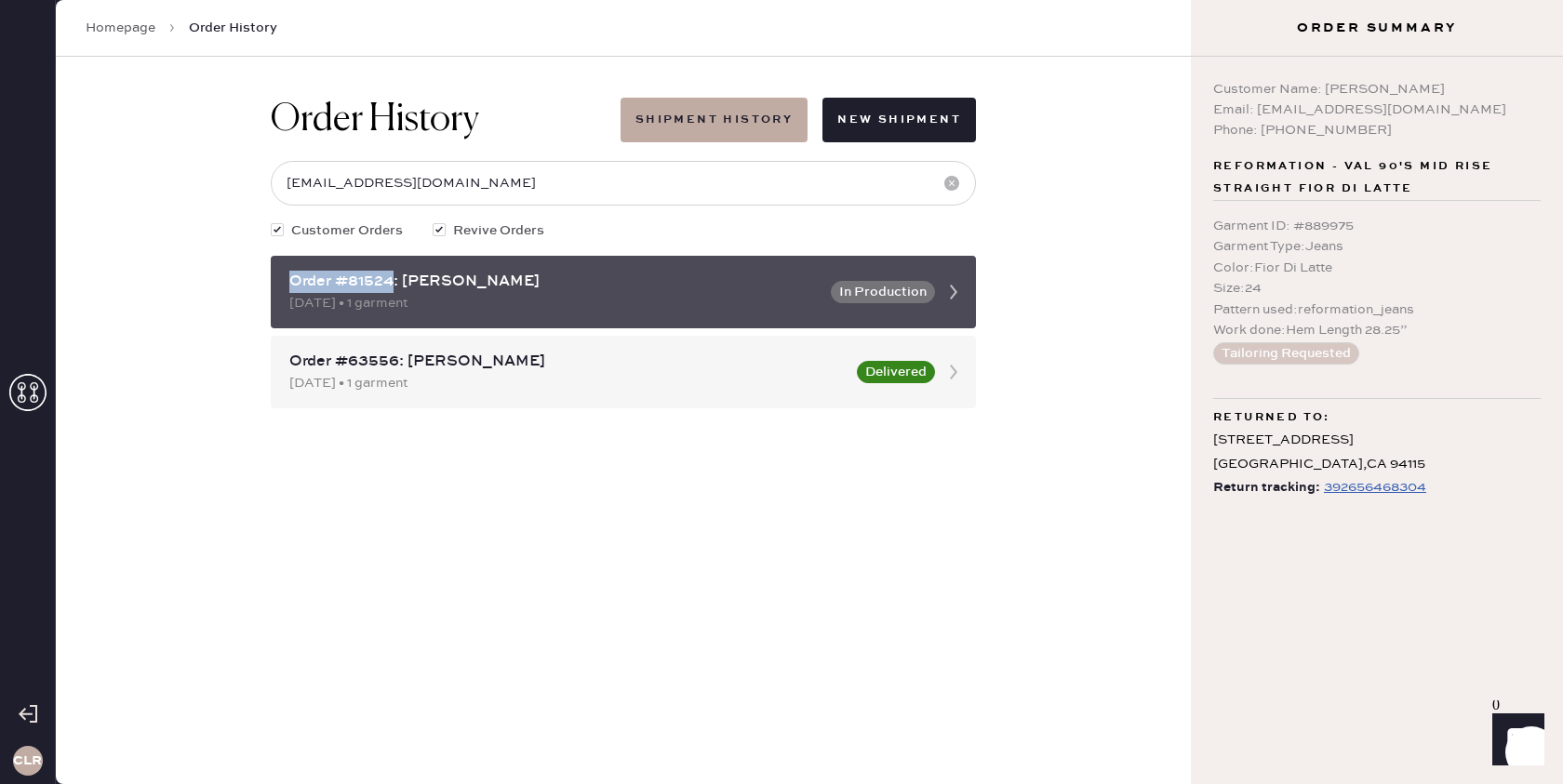
drag, startPoint x: 390, startPoint y: 284, endPoint x: 287, endPoint y: 284, distance: 103.0
click at [287, 284] on div "Order #81524: [PERSON_NAME] [DATE] • 1 garment In Production" at bounding box center [623, 291] width 705 height 73
copy div "Order #81524"
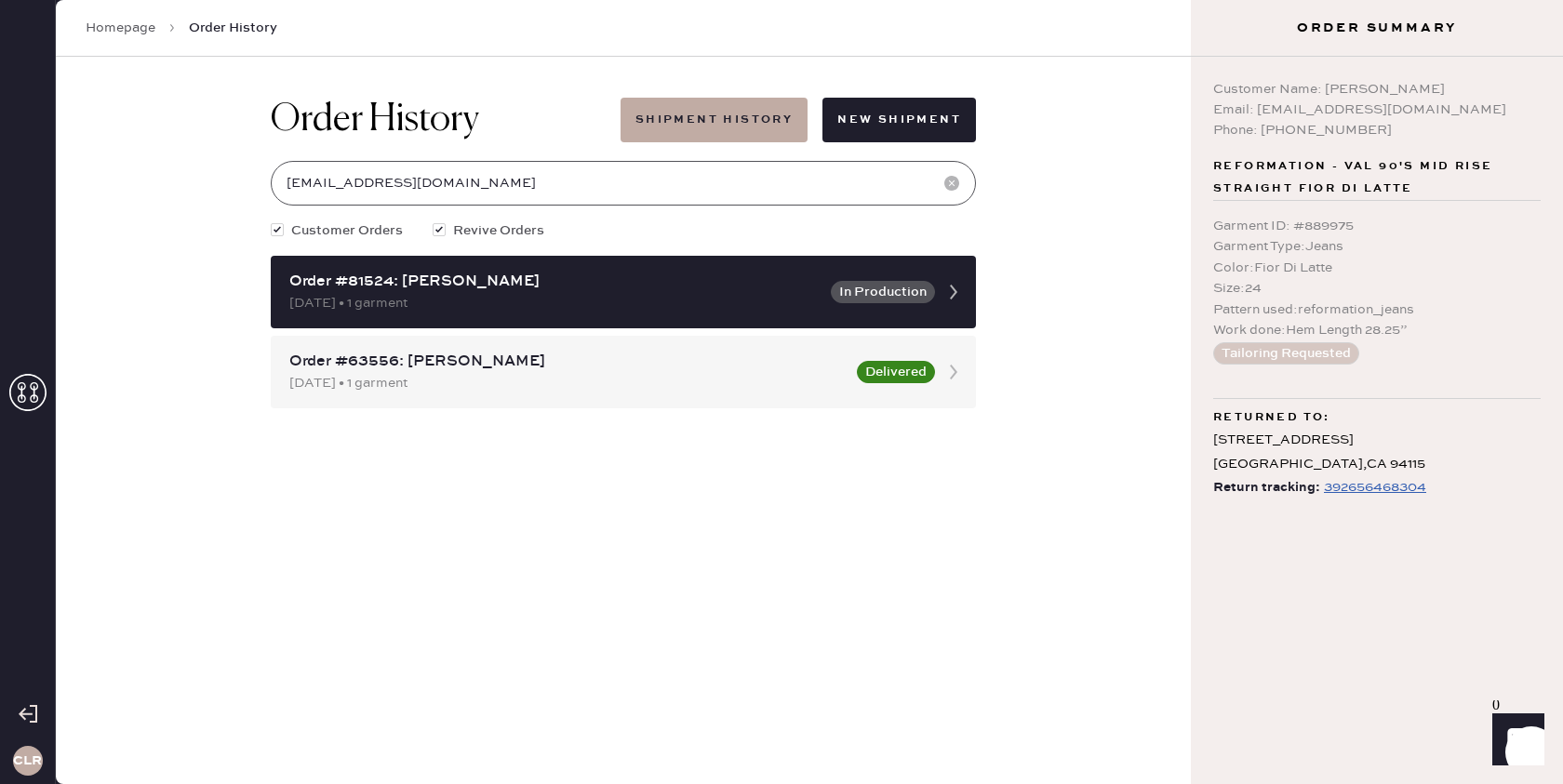
click at [567, 177] on input "[EMAIL_ADDRESS][DOMAIN_NAME]" at bounding box center [623, 183] width 705 height 44
paste input "81184"
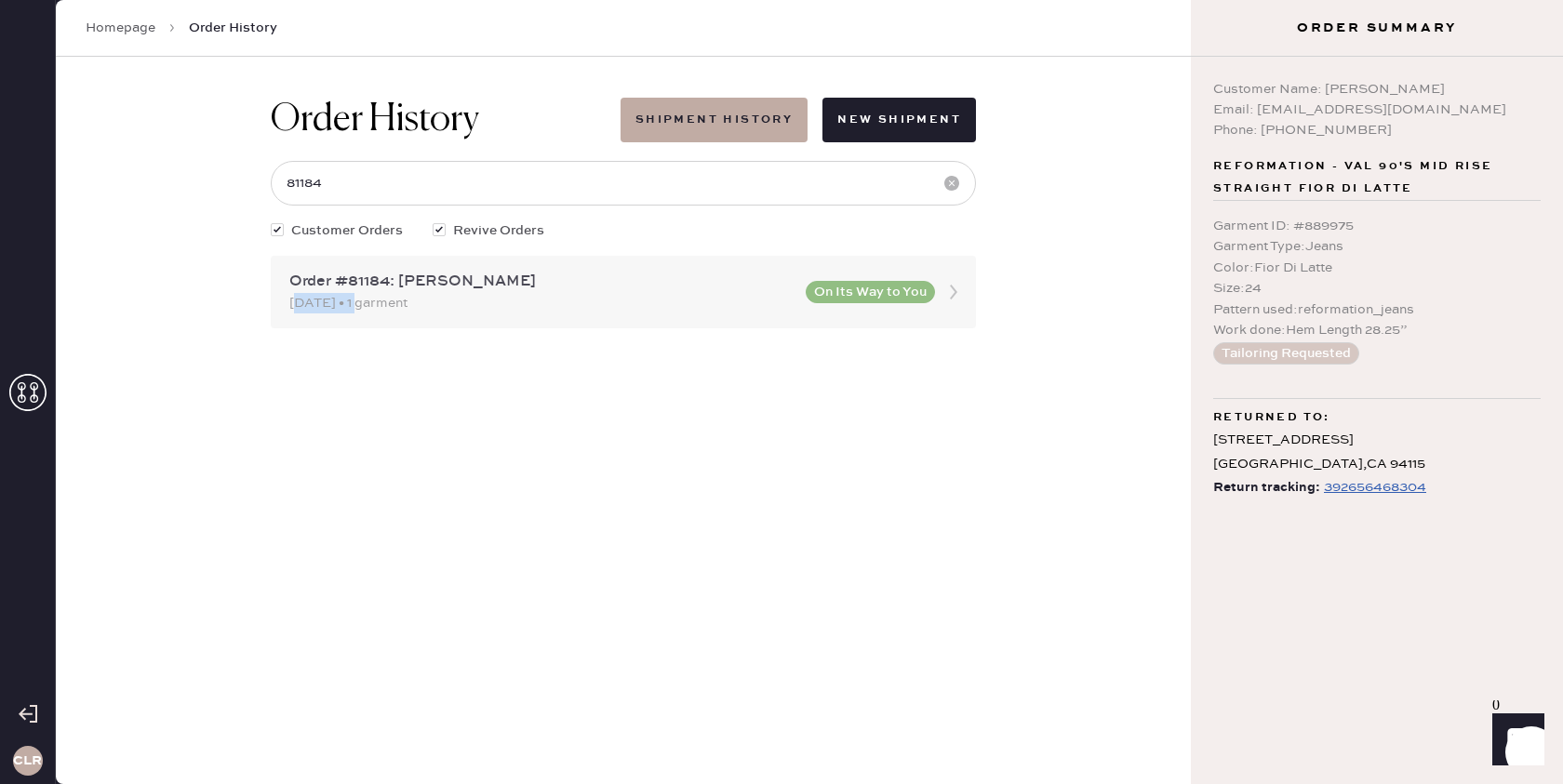
drag, startPoint x: 361, startPoint y: 306, endPoint x: 292, endPoint y: 308, distance: 69.0
click at [288, 308] on div "Order #81184: [PERSON_NAME] [DATE] • 1 garment On Its Way to You" at bounding box center [623, 291] width 705 height 73
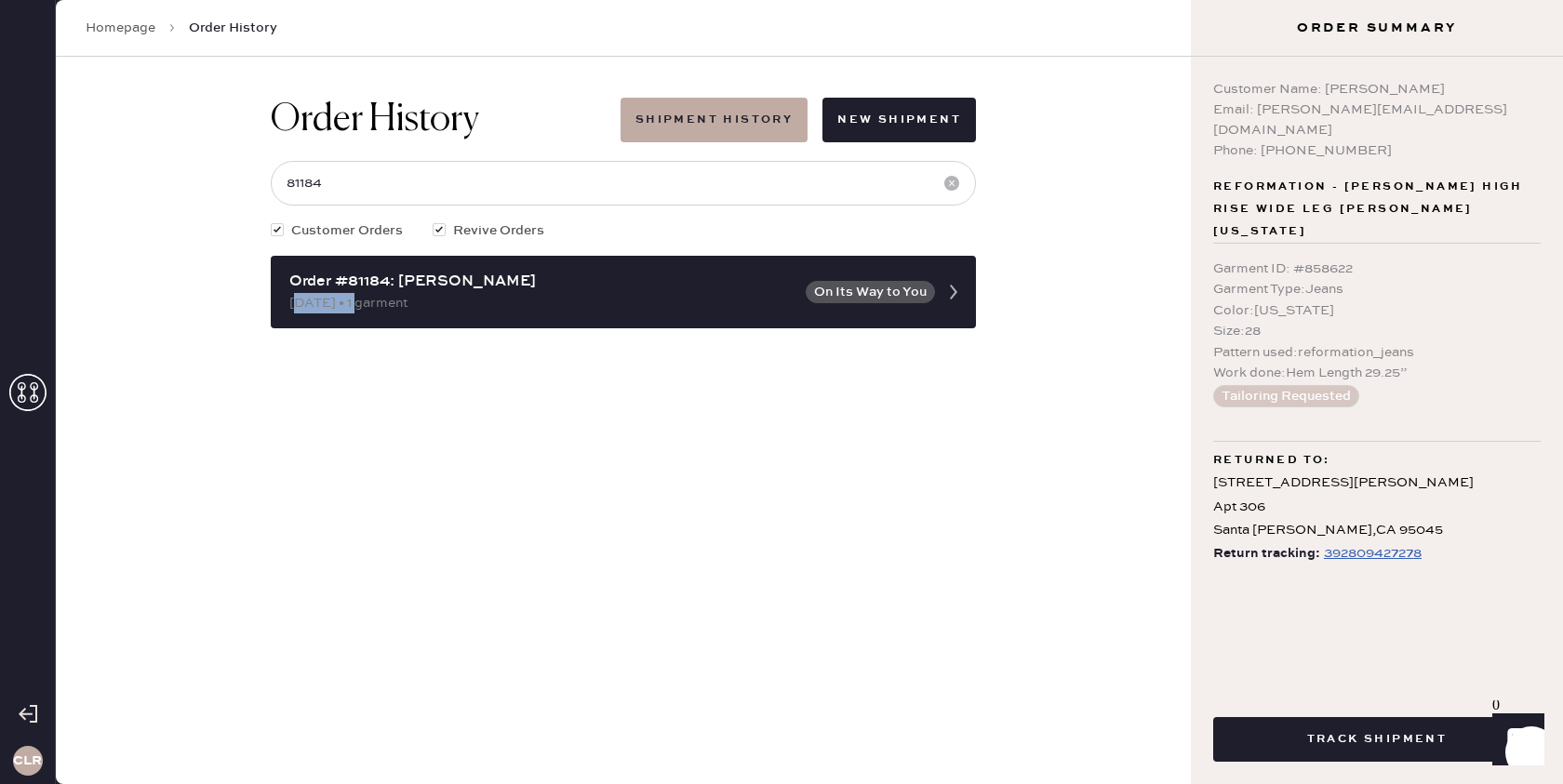
click at [1365, 542] on div "392809427278" at bounding box center [1373, 553] width 98 height 23
drag, startPoint x: 1257, startPoint y: 111, endPoint x: 1446, endPoint y: 116, distance: 189.1
click at [1446, 116] on div "Email: [PERSON_NAME][EMAIL_ADDRESS][DOMAIN_NAME]" at bounding box center [1376, 120] width 327 height 41
copy div "[PERSON_NAME][EMAIL_ADDRESS][DOMAIN_NAME]"
click at [413, 199] on input "81184" at bounding box center [623, 183] width 705 height 44
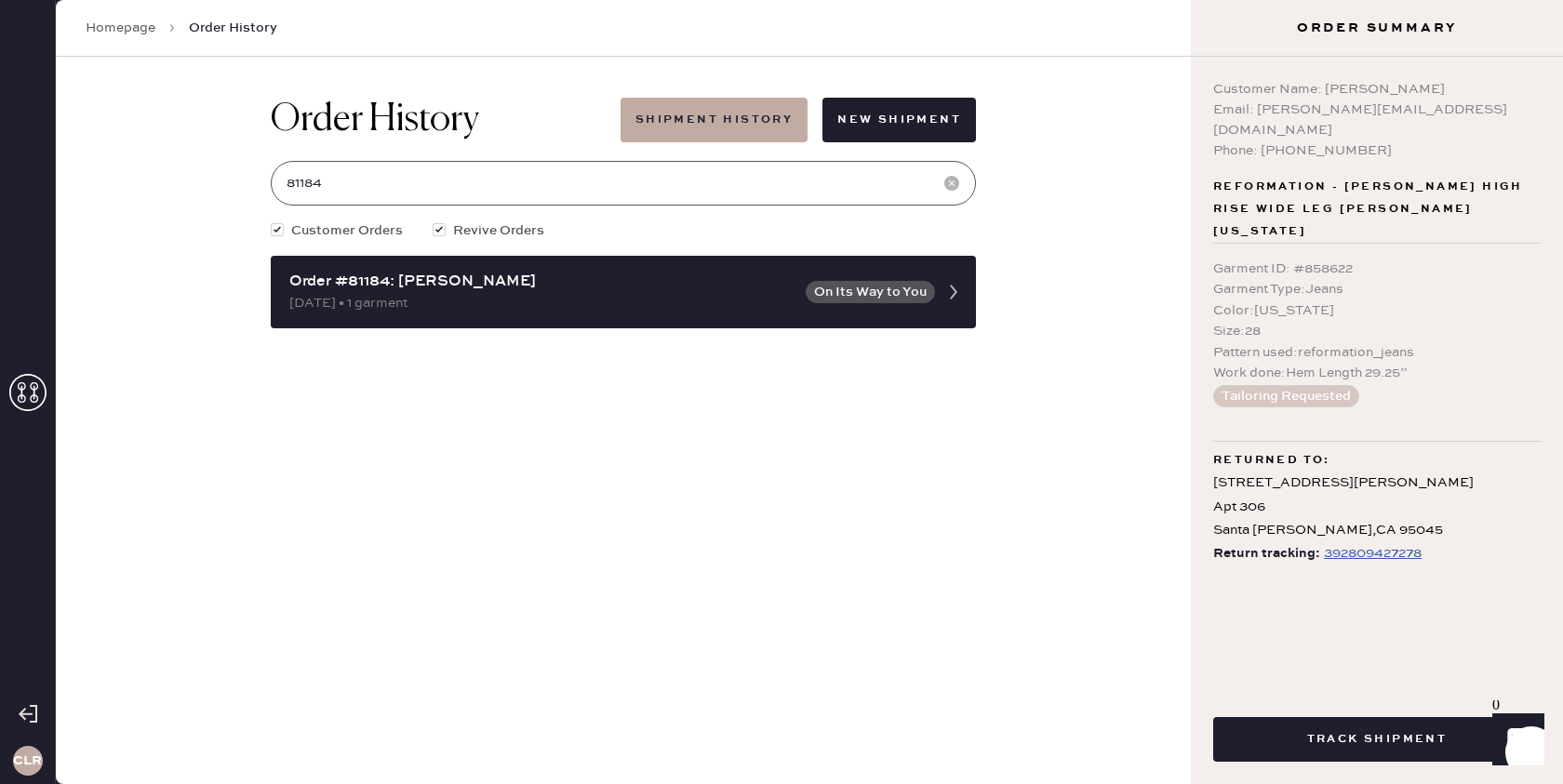
click at [409, 191] on input "81184" at bounding box center [623, 183] width 705 height 44
click at [408, 190] on input "81184" at bounding box center [623, 183] width 705 height 44
paste input "52"
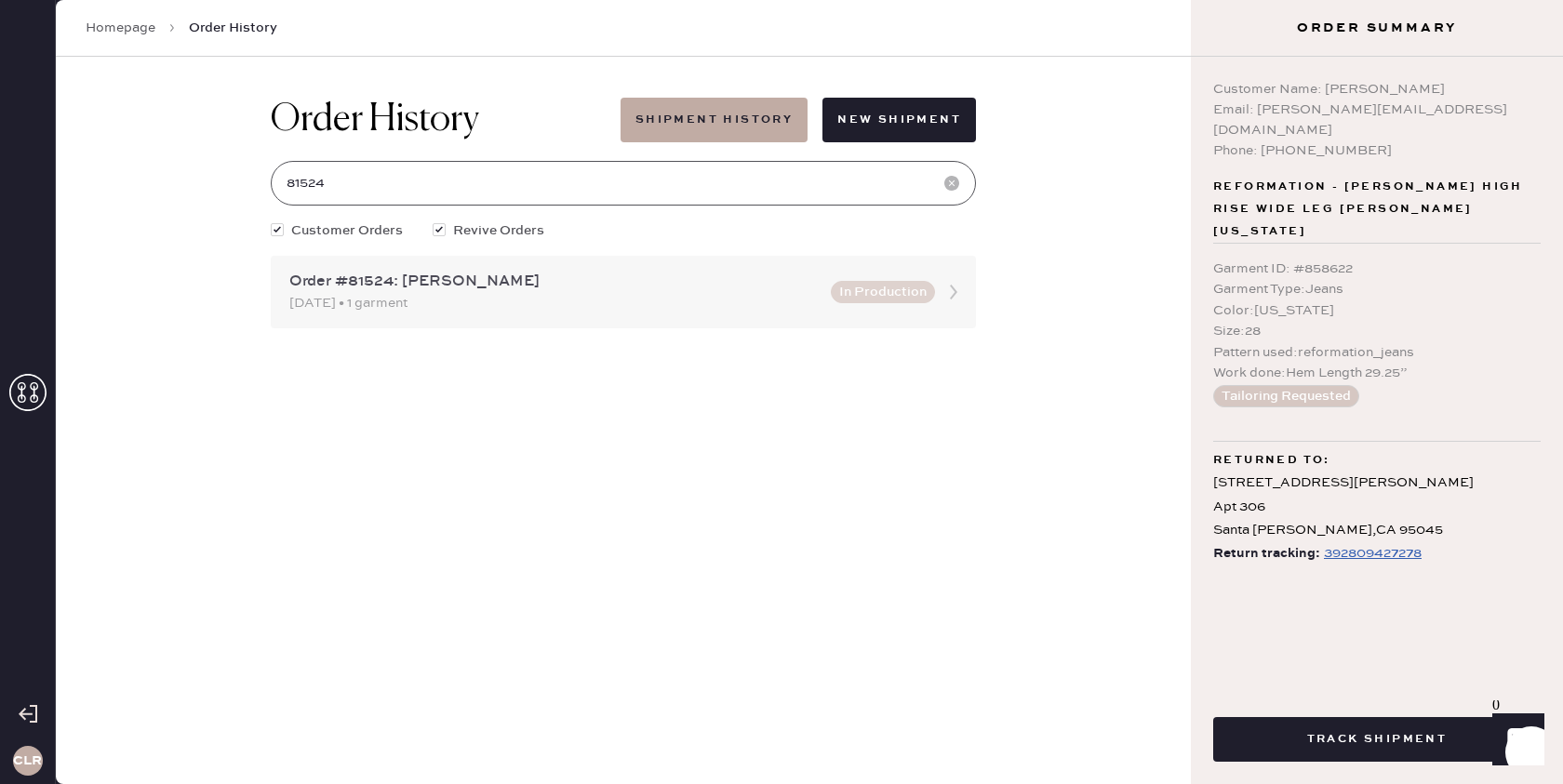
type input "81524"
click at [953, 293] on icon at bounding box center [953, 291] width 37 height 37
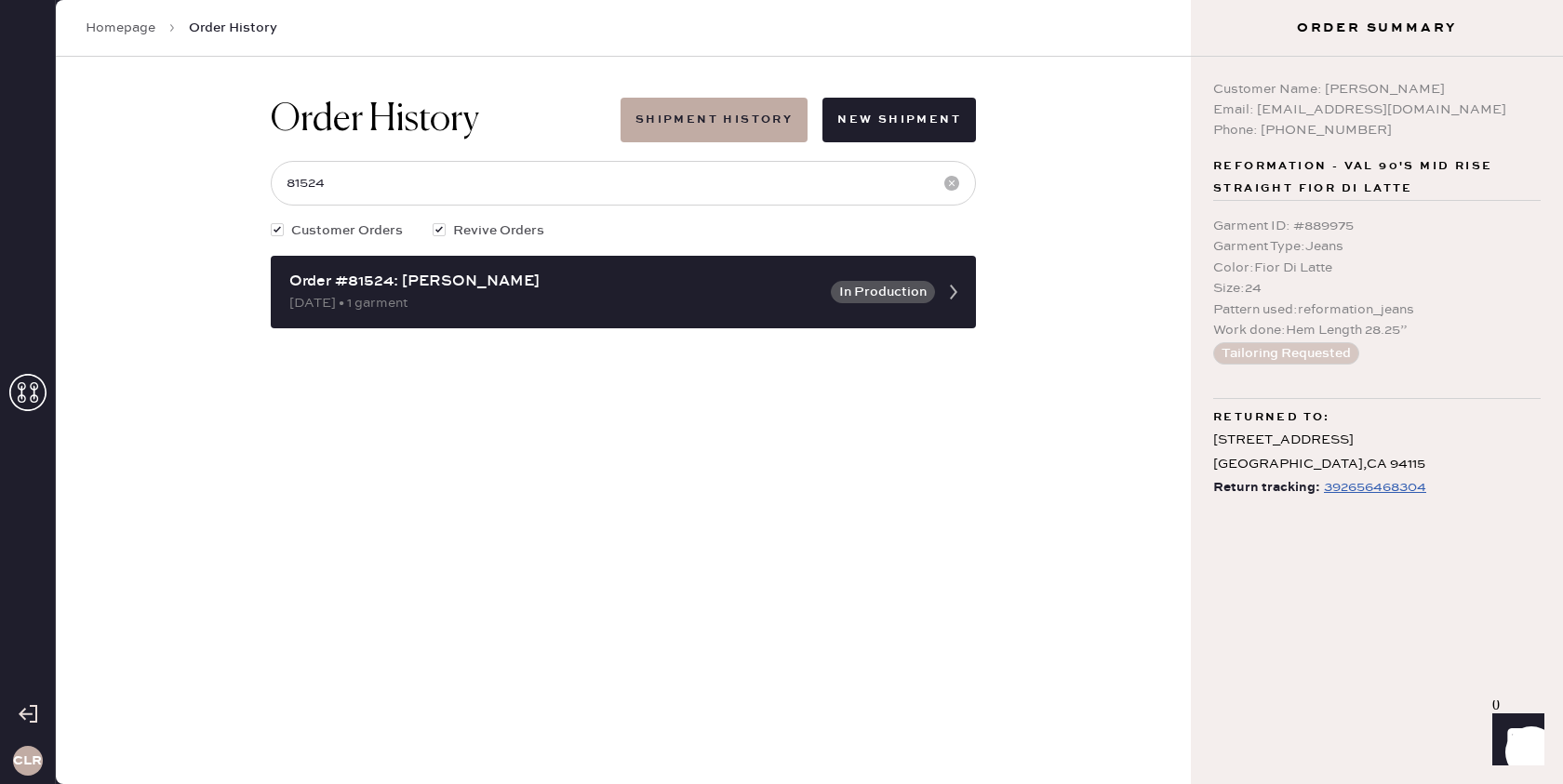
click at [1368, 484] on div "392656468304" at bounding box center [1374, 487] width 103 height 23
drag, startPoint x: 1213, startPoint y: 439, endPoint x: 1405, endPoint y: 462, distance: 193.4
click at [1403, 462] on div "[STREET_ADDRESS]" at bounding box center [1376, 451] width 327 height 46
copy div "[STREET_ADDRESS]"
